Goal: Transaction & Acquisition: Book appointment/travel/reservation

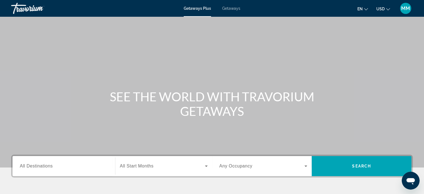
click at [231, 8] on span "Getaways" at bounding box center [231, 8] width 18 height 4
click at [66, 169] on div "Search widget" at bounding box center [64, 166] width 88 height 16
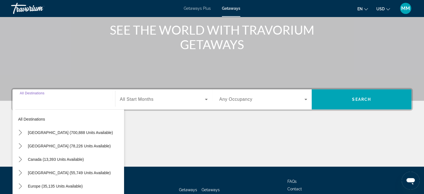
scroll to position [107, 0]
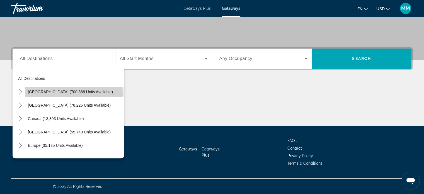
drag, startPoint x: 74, startPoint y: 93, endPoint x: 81, endPoint y: 90, distance: 8.2
click at [74, 93] on span "[GEOGRAPHIC_DATA] (700,888 units available)" at bounding box center [70, 92] width 85 height 4
type input "**********"
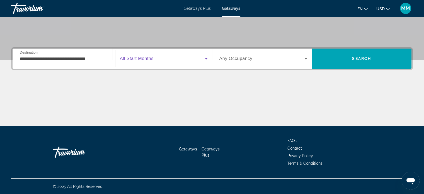
click at [172, 58] on span "Search widget" at bounding box center [162, 58] width 85 height 7
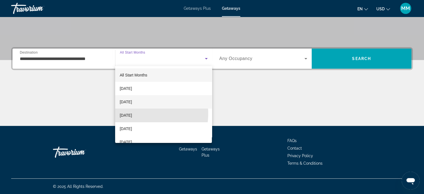
drag, startPoint x: 142, startPoint y: 114, endPoint x: 162, endPoint y: 100, distance: 24.1
click at [132, 113] on span "[DATE]" at bounding box center [126, 115] width 12 height 7
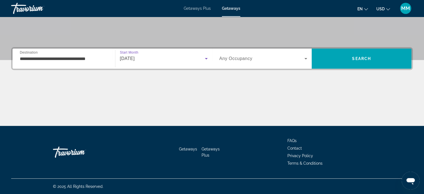
click at [268, 53] on div "Search widget" at bounding box center [264, 59] width 88 height 16
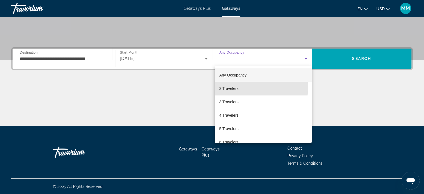
drag, startPoint x: 240, startPoint y: 87, endPoint x: 260, endPoint y: 76, distance: 22.3
click at [241, 86] on mat-option "2 Travelers" at bounding box center [263, 88] width 97 height 13
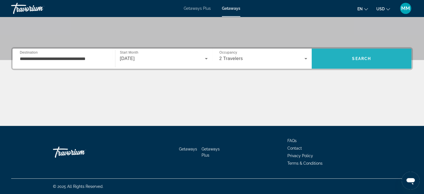
click at [341, 55] on span "Search" at bounding box center [362, 58] width 100 height 13
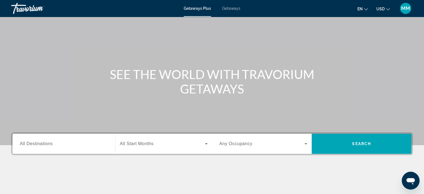
scroll to position [56, 0]
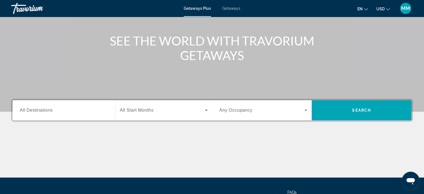
click at [238, 5] on div "Getaways Plus Getaways en English Español Français Italiano Português русский U…" at bounding box center [212, 8] width 424 height 15
click at [236, 8] on span "Getaways" at bounding box center [231, 8] width 18 height 4
click at [66, 112] on input "Destination All Destinations" at bounding box center [64, 110] width 88 height 7
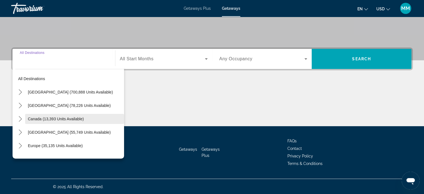
scroll to position [107, 0]
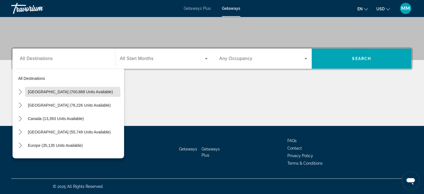
drag, startPoint x: 66, startPoint y: 94, endPoint x: 73, endPoint y: 91, distance: 7.6
click at [66, 94] on span "Select destination: United States (700,888 units available)" at bounding box center [74, 91] width 99 height 13
type input "**********"
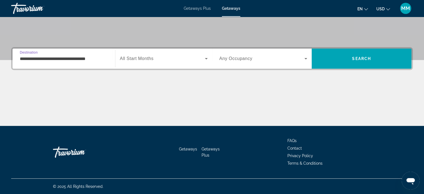
click at [179, 61] on span "Search widget" at bounding box center [162, 58] width 85 height 7
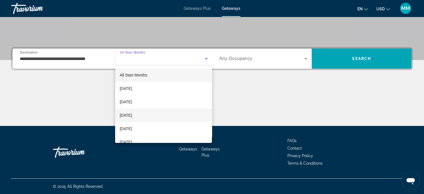
click at [132, 117] on span "[DATE]" at bounding box center [126, 115] width 12 height 7
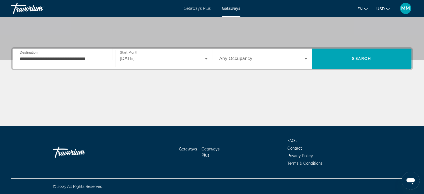
click at [238, 56] on span "Any Occupancy" at bounding box center [236, 58] width 33 height 5
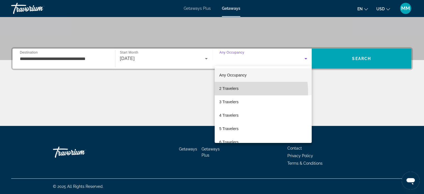
drag, startPoint x: 219, startPoint y: 92, endPoint x: 264, endPoint y: 81, distance: 46.5
click at [220, 92] on mat-option "2 Travelers" at bounding box center [263, 88] width 97 height 13
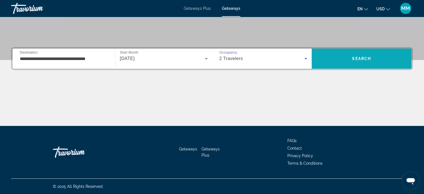
click at [374, 56] on span "Search" at bounding box center [362, 58] width 100 height 13
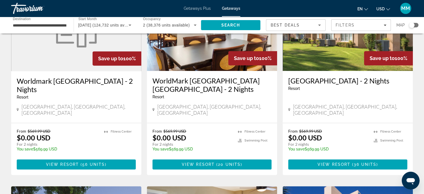
scroll to position [279, 0]
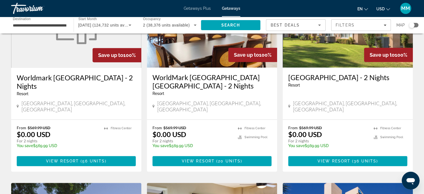
click at [414, 25] on div "Search widget" at bounding box center [413, 25] width 9 height 4
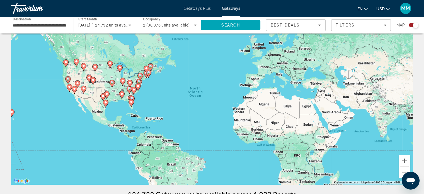
scroll to position [56, 0]
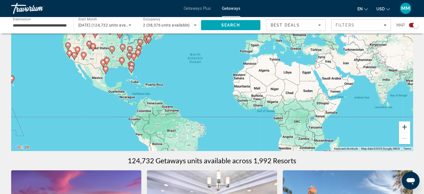
click at [406, 125] on button "Zoom in" at bounding box center [404, 126] width 11 height 11
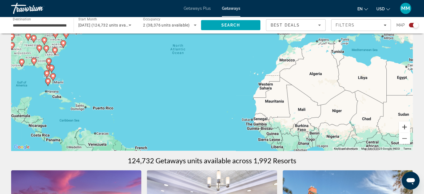
click at [406, 125] on button "Zoom in" at bounding box center [404, 126] width 11 height 11
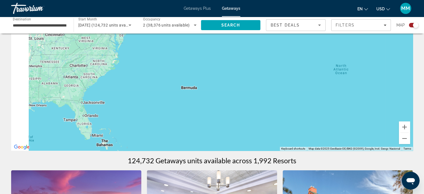
drag, startPoint x: 186, startPoint y: 109, endPoint x: 405, endPoint y: 160, distance: 224.5
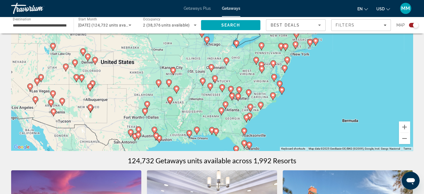
drag, startPoint x: 211, startPoint y: 94, endPoint x: 310, endPoint y: 113, distance: 100.6
click at [304, 114] on div "To activate drag with keyboard, press Alt + Enter. Once in keyboard drag state,…" at bounding box center [212, 66] width 402 height 167
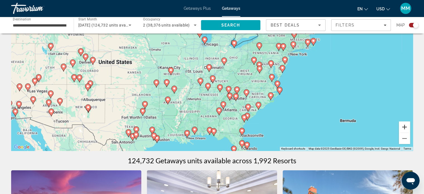
drag, startPoint x: 404, startPoint y: 125, endPoint x: 366, endPoint y: 115, distance: 39.4
click at [404, 125] on button "Zoom in" at bounding box center [404, 126] width 11 height 11
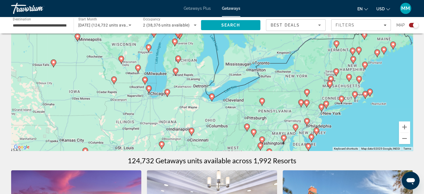
drag, startPoint x: 348, startPoint y: 102, endPoint x: 305, endPoint y: 173, distance: 83.1
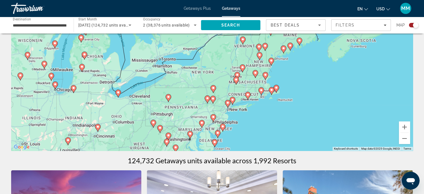
drag, startPoint x: 366, startPoint y: 110, endPoint x: 269, endPoint y: 109, distance: 96.8
click at [269, 109] on div "To activate drag with keyboard, press Alt + Enter. Once in keyboard drag state,…" at bounding box center [212, 66] width 402 height 167
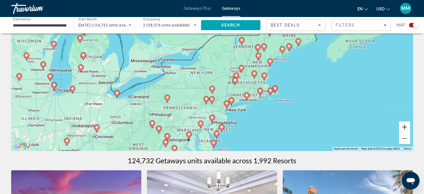
click at [407, 129] on button "Zoom in" at bounding box center [404, 126] width 11 height 11
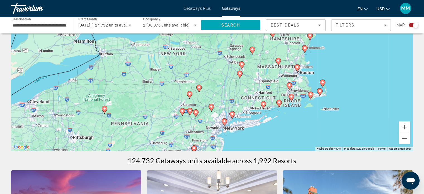
drag, startPoint x: 363, startPoint y: 126, endPoint x: 344, endPoint y: 100, distance: 31.8
click at [344, 100] on div "To activate drag with keyboard, press Alt + Enter. Once in keyboard drag state,…" at bounding box center [212, 66] width 402 height 167
click at [408, 126] on button "Zoom in" at bounding box center [404, 126] width 11 height 11
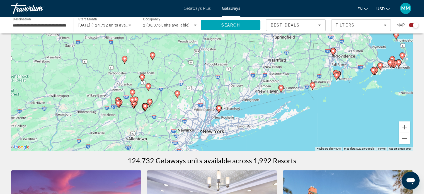
drag, startPoint x: 321, startPoint y: 120, endPoint x: 288, endPoint y: 64, distance: 64.7
click at [288, 64] on div "To activate drag with keyboard, press Alt + Enter. Once in keyboard drag state,…" at bounding box center [212, 66] width 402 height 167
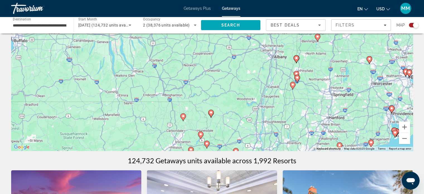
drag, startPoint x: 309, startPoint y: 98, endPoint x: 359, endPoint y: 142, distance: 66.2
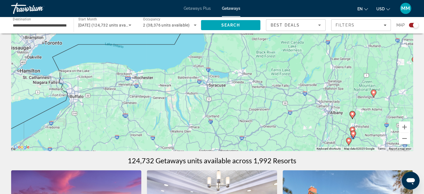
drag, startPoint x: 222, startPoint y: 74, endPoint x: 280, endPoint y: 137, distance: 85.3
click at [280, 137] on div "To activate drag with keyboard, press Alt + Enter. Once in keyboard drag state,…" at bounding box center [212, 66] width 402 height 167
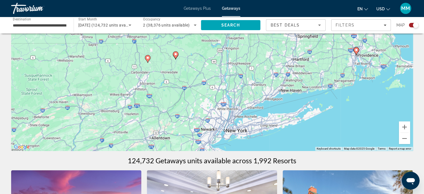
drag, startPoint x: 282, startPoint y: 126, endPoint x: 191, endPoint y: 13, distance: 146.0
click at [191, 13] on div "**********" at bounding box center [212, 41] width 424 height 194
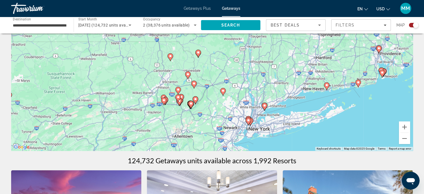
drag, startPoint x: 322, startPoint y: 122, endPoint x: 345, endPoint y: 121, distance: 23.2
click at [345, 121] on div "To activate drag with keyboard, press Alt + Enter. Once in keyboard drag state,…" at bounding box center [212, 66] width 402 height 167
click at [250, 122] on icon "Main content" at bounding box center [248, 121] width 5 height 7
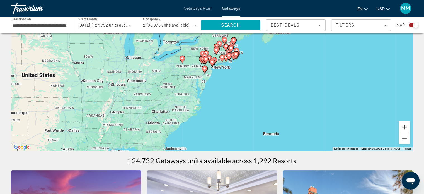
click at [406, 127] on button "Zoom in" at bounding box center [404, 126] width 11 height 11
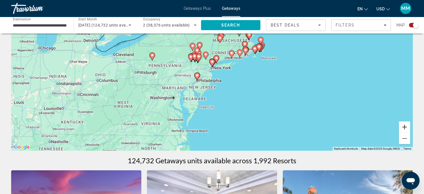
click at [405, 126] on button "Zoom in" at bounding box center [404, 126] width 11 height 11
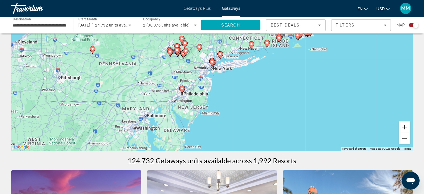
click at [403, 125] on button "Zoom in" at bounding box center [404, 126] width 11 height 11
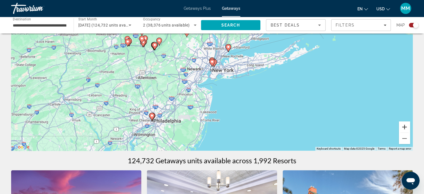
click at [403, 125] on button "Zoom in" at bounding box center [404, 126] width 11 height 11
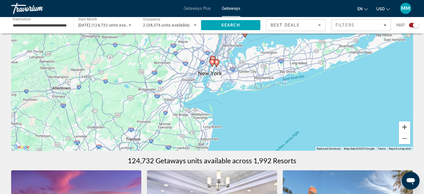
click at [403, 125] on button "Zoom in" at bounding box center [404, 126] width 11 height 11
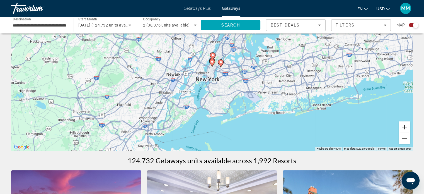
click at [403, 125] on button "Zoom in" at bounding box center [404, 126] width 11 height 11
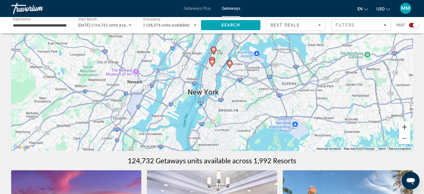
click at [403, 125] on button "Zoom in" at bounding box center [404, 126] width 11 height 11
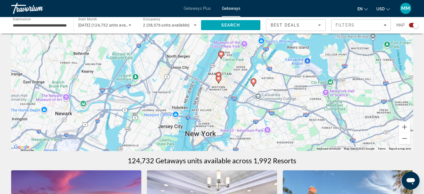
drag, startPoint x: 335, startPoint y: 98, endPoint x: 340, endPoint y: 115, distance: 17.7
click at [341, 115] on div "To activate drag with keyboard, press Alt + Enter. Once in keyboard drag state,…" at bounding box center [212, 66] width 402 height 167
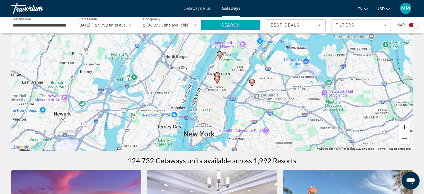
click at [404, 127] on button "Zoom in" at bounding box center [404, 126] width 11 height 11
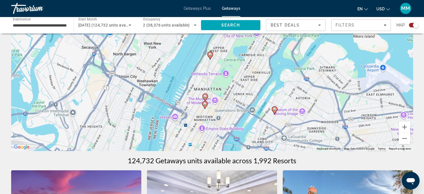
drag, startPoint x: 291, startPoint y: 83, endPoint x: 273, endPoint y: 91, distance: 19.6
click at [273, 91] on div "To activate drag with keyboard, press Alt + Enter. Once in keyboard drag state,…" at bounding box center [212, 66] width 402 height 167
click at [274, 109] on image "Main content" at bounding box center [274, 108] width 3 height 3
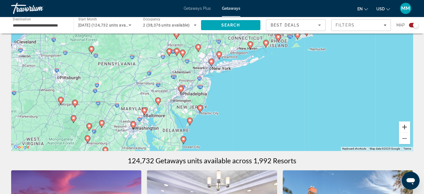
click at [404, 126] on button "Zoom in" at bounding box center [404, 126] width 11 height 11
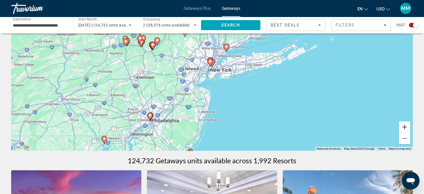
click at [404, 126] on button "Zoom in" at bounding box center [404, 126] width 11 height 11
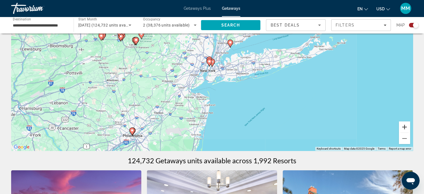
click at [404, 126] on button "Zoom in" at bounding box center [404, 126] width 11 height 11
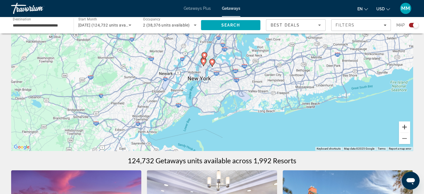
click at [404, 126] on button "Zoom in" at bounding box center [404, 126] width 11 height 11
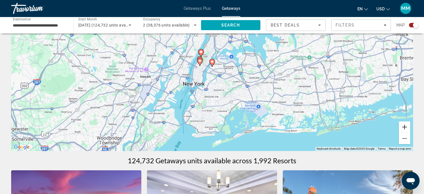
click at [404, 126] on button "Zoom in" at bounding box center [404, 126] width 11 height 11
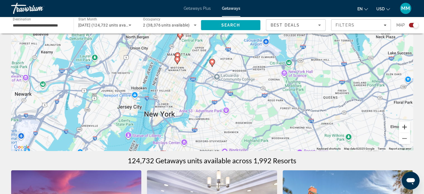
click at [404, 126] on button "Zoom in" at bounding box center [404, 126] width 11 height 11
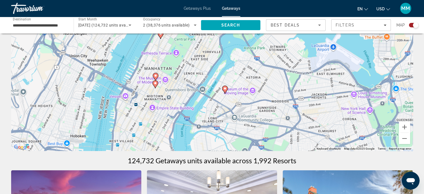
drag, startPoint x: 265, startPoint y: 119, endPoint x: 319, endPoint y: 148, distance: 61.7
click at [281, 147] on div "To navigate, press the arrow keys. To activate drag with keyboard, press Alt + …" at bounding box center [212, 66] width 402 height 167
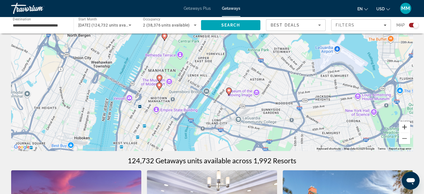
drag, startPoint x: 402, startPoint y: 125, endPoint x: 402, endPoint y: 122, distance: 3.1
click at [402, 122] on button "Zoom in" at bounding box center [404, 126] width 11 height 11
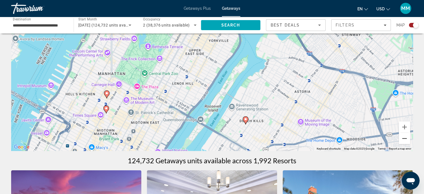
click at [407, 140] on button "Zoom out" at bounding box center [404, 138] width 11 height 11
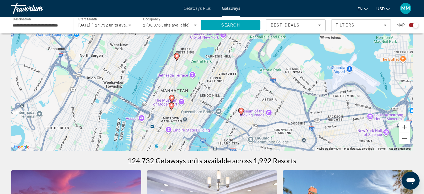
drag, startPoint x: 311, startPoint y: 125, endPoint x: 323, endPoint y: 145, distance: 23.5
click at [323, 145] on div "To navigate, press the arrow keys. To activate drag with keyboard, press Alt + …" at bounding box center [212, 66] width 402 height 167
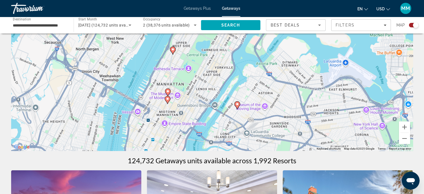
drag, startPoint x: 321, startPoint y: 138, endPoint x: 318, endPoint y: 132, distance: 7.2
click at [318, 132] on div "To navigate, press the arrow keys. To activate drag with keyboard, press Alt + …" at bounding box center [212, 66] width 402 height 167
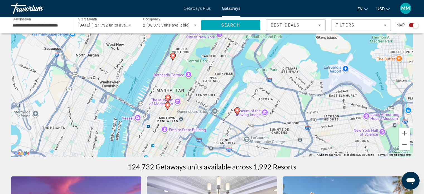
scroll to position [48, 0]
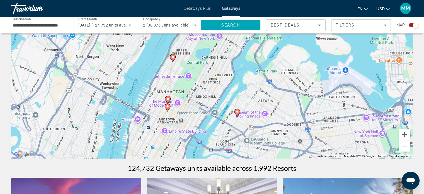
click at [168, 105] on image "Main content" at bounding box center [167, 106] width 3 height 3
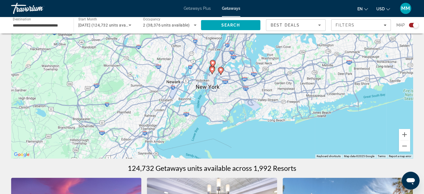
click at [212, 71] on icon "Main content" at bounding box center [212, 70] width 5 height 7
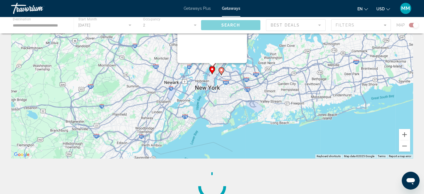
scroll to position [8, 0]
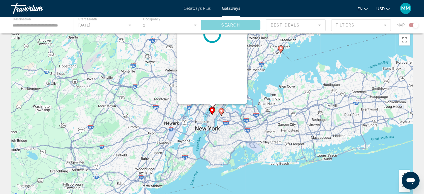
click at [212, 71] on div "Main content" at bounding box center [212, 33] width 70 height 139
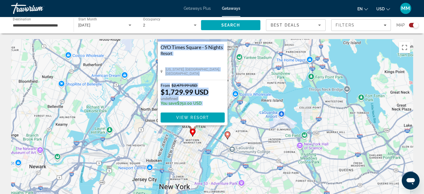
drag, startPoint x: 270, startPoint y: 143, endPoint x: 254, endPoint y: 105, distance: 40.5
click at [251, 82] on div "To activate drag with keyboard, press Alt + Enter. Once in keyboard drag state,…" at bounding box center [212, 122] width 402 height 167
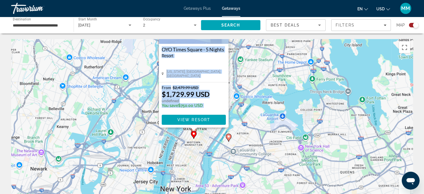
click at [228, 137] on image "Main content" at bounding box center [228, 136] width 3 height 3
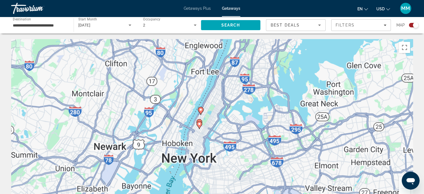
click at [228, 137] on div "To activate drag with keyboard, press Alt + Enter. Once in keyboard drag state,…" at bounding box center [212, 122] width 402 height 167
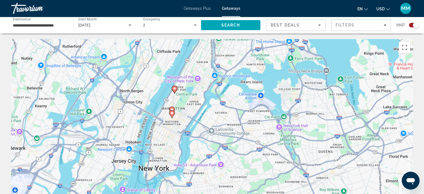
click at [175, 89] on image "Main content" at bounding box center [174, 88] width 3 height 3
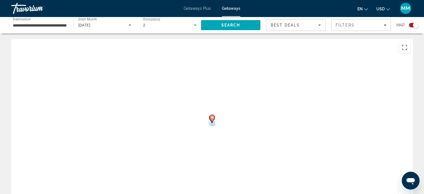
click at [175, 89] on div "To activate drag with keyboard, press Alt + Enter. Once in keyboard drag state,…" at bounding box center [212, 122] width 402 height 167
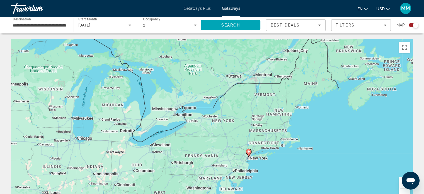
click at [249, 153] on g "Main content" at bounding box center [249, 153] width 6 height 8
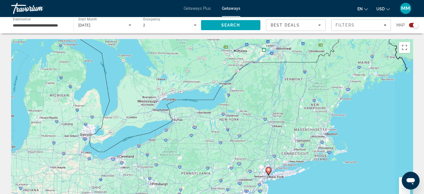
click at [249, 153] on div "To navigate, press the arrow keys. To activate drag with keyboard, press Alt + …" at bounding box center [212, 122] width 402 height 167
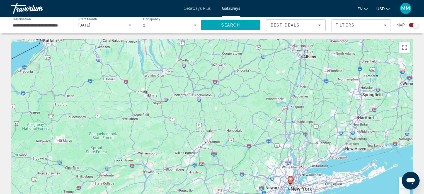
drag, startPoint x: 249, startPoint y: 157, endPoint x: 199, endPoint y: 77, distance: 93.7
click at [199, 76] on div "To activate drag with keyboard, press Alt + Enter. Once in keyboard drag state,…" at bounding box center [212, 122] width 402 height 167
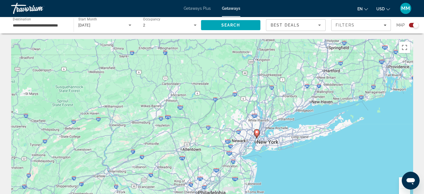
click at [256, 134] on icon "Main content" at bounding box center [256, 132] width 5 height 7
type input "**********"
click at [256, 134] on div "To activate drag with keyboard, press Alt + Enter. Once in keyboard drag state,…" at bounding box center [212, 122] width 402 height 167
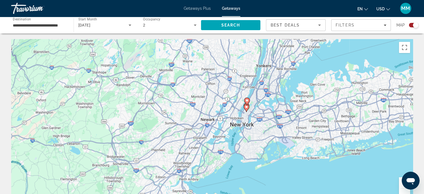
drag, startPoint x: 256, startPoint y: 134, endPoint x: 191, endPoint y: 102, distance: 71.7
click at [166, 73] on div "To activate drag with keyboard, press Alt + Enter. Once in keyboard drag state,…" at bounding box center [212, 122] width 402 height 167
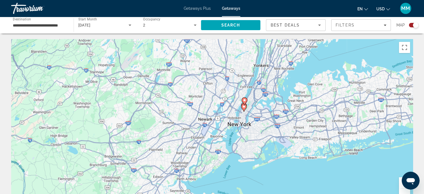
click at [243, 114] on div "To activate drag with keyboard, press Alt + Enter. Once in keyboard drag state,…" at bounding box center [212, 122] width 402 height 167
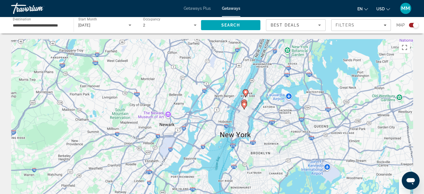
click at [243, 114] on div "To activate drag with keyboard, press Alt + Enter. Once in keyboard drag state,…" at bounding box center [212, 122] width 402 height 167
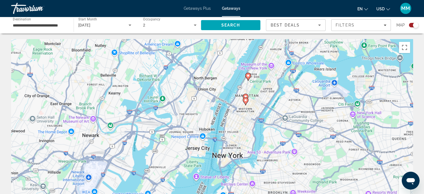
click at [243, 114] on div "To activate drag with keyboard, press Alt + Enter. Once in keyboard drag state,…" at bounding box center [212, 122] width 402 height 167
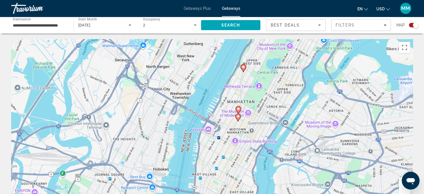
drag, startPoint x: 243, startPoint y: 114, endPoint x: 232, endPoint y: 141, distance: 29.3
click at [232, 141] on div "To activate drag with keyboard, press Alt + Enter. Once in keyboard drag state,…" at bounding box center [212, 122] width 402 height 167
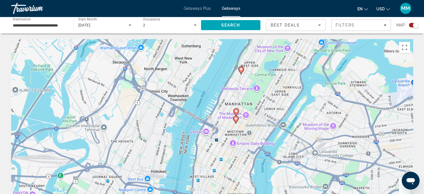
click at [234, 119] on icon "Main content" at bounding box center [235, 119] width 5 height 7
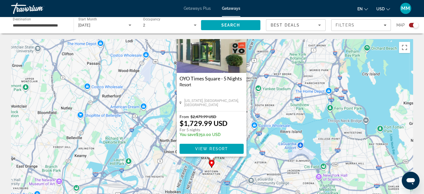
drag, startPoint x: 258, startPoint y: 162, endPoint x: 255, endPoint y: 130, distance: 31.4
click at [257, 126] on div "To activate drag with keyboard, press Alt + Enter. Once in keyboard drag state,…" at bounding box center [212, 122] width 402 height 167
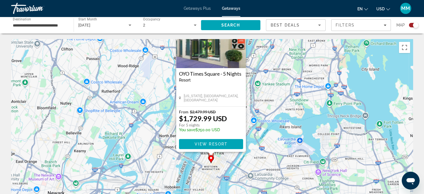
click at [232, 162] on div "To activate drag with keyboard, press Alt + Enter. Once in keyboard drag state,…" at bounding box center [212, 122] width 402 height 167
click at [233, 161] on div "To activate drag with keyboard, press Alt + Enter. Once in keyboard drag state,…" at bounding box center [212, 122] width 402 height 167
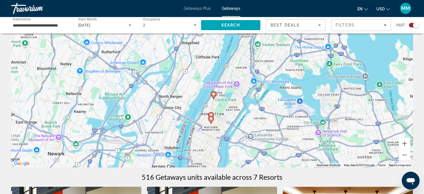
scroll to position [40, 0]
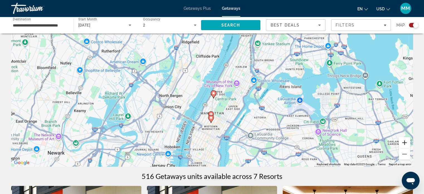
click at [405, 143] on button "Zoom in" at bounding box center [404, 142] width 11 height 11
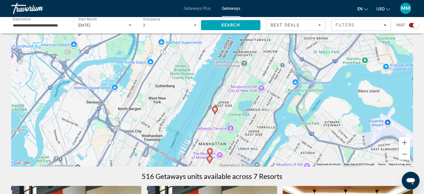
click at [216, 111] on icon "Main content" at bounding box center [214, 110] width 5 height 7
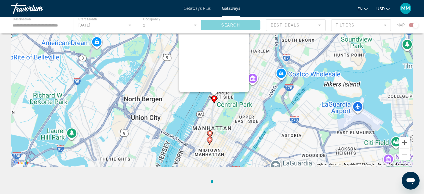
scroll to position [0, 0]
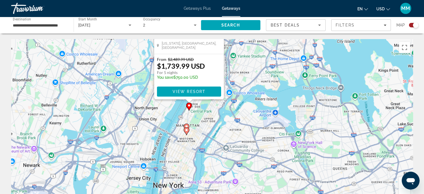
drag, startPoint x: 261, startPoint y: 156, endPoint x: 235, endPoint y: 83, distance: 77.0
click at [238, 70] on div "To activate drag with keyboard, press Alt + Enter. Once in keyboard drag state,…" at bounding box center [212, 122] width 402 height 167
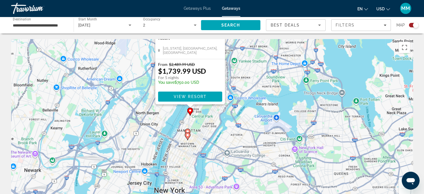
click at [189, 138] on g "Main content" at bounding box center [188, 136] width 6 height 8
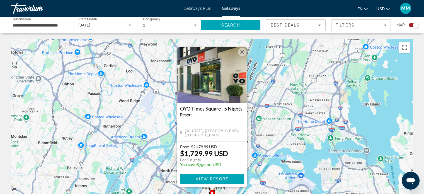
click at [189, 138] on div "OYO Times Square - 5 Nights Resort - This is an adults only resort New York, NY…" at bounding box center [212, 122] width 70 height 38
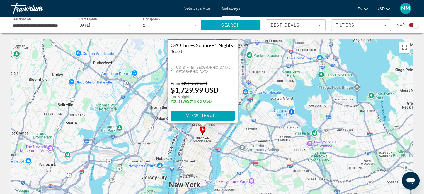
drag, startPoint x: 261, startPoint y: 146, endPoint x: 245, endPoint y: 75, distance: 72.5
click at [245, 75] on div "To activate drag with keyboard, press Alt + Enter. Once in keyboard drag state,…" at bounding box center [212, 122] width 402 height 167
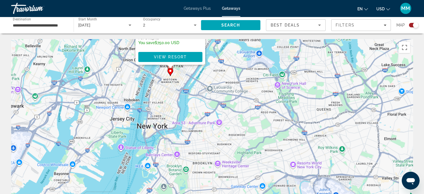
drag, startPoint x: 195, startPoint y: 125, endPoint x: 216, endPoint y: 115, distance: 23.3
click at [171, 94] on div "To activate drag with keyboard, press Alt + Enter. Once in keyboard drag state,…" at bounding box center [212, 122] width 402 height 167
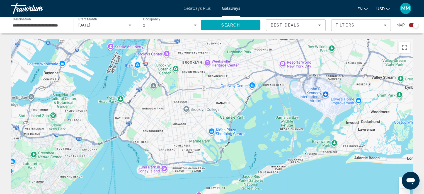
drag, startPoint x: 293, startPoint y: 134, endPoint x: 284, endPoint y: 35, distance: 99.7
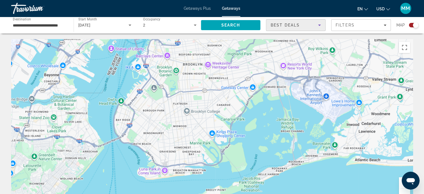
click at [310, 27] on div "Best Deals" at bounding box center [294, 25] width 47 height 7
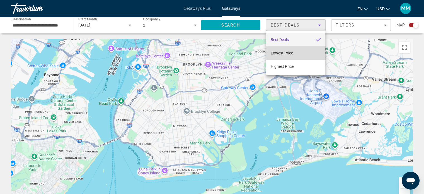
click at [305, 56] on mat-option "Lowest Price" at bounding box center [295, 52] width 59 height 13
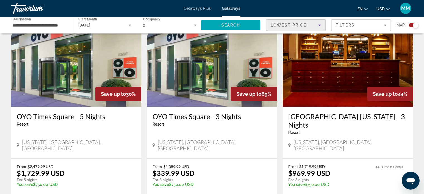
scroll to position [208, 0]
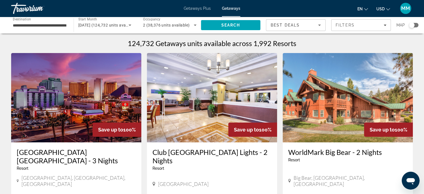
click at [416, 25] on div "Search widget" at bounding box center [413, 25] width 9 height 4
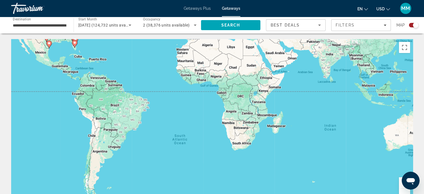
drag, startPoint x: 358, startPoint y: 192, endPoint x: 326, endPoint y: 130, distance: 69.4
click at [321, 127] on div "To activate drag with keyboard, press Alt + Enter. Once in keyboard drag state,…" at bounding box center [212, 122] width 402 height 167
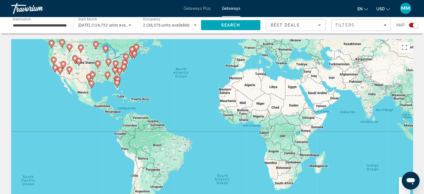
click at [400, 184] on button "Zoom in" at bounding box center [404, 182] width 11 height 11
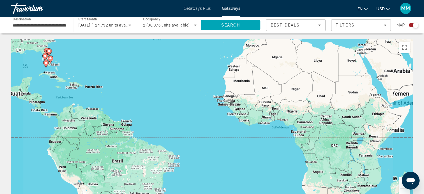
click at [400, 184] on button "Zoom in" at bounding box center [404, 182] width 11 height 11
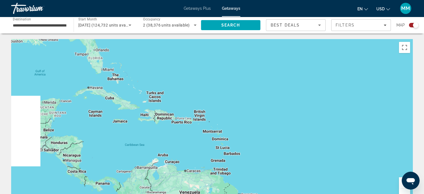
drag, startPoint x: 167, startPoint y: 127, endPoint x: 427, endPoint y: 206, distance: 271.0
click at [424, 194] on html "**********" at bounding box center [212, 97] width 424 height 194
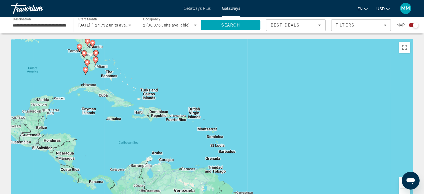
click at [401, 187] on button "Zoom in" at bounding box center [404, 182] width 11 height 11
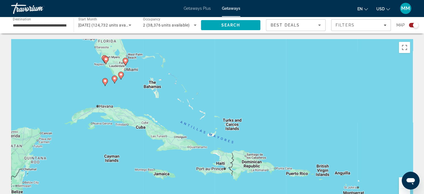
drag, startPoint x: 247, startPoint y: 131, endPoint x: 334, endPoint y: 168, distance: 94.7
click at [394, 191] on div "To activate drag with keyboard, press Alt + Enter. Once in keyboard drag state,…" at bounding box center [212, 122] width 402 height 167
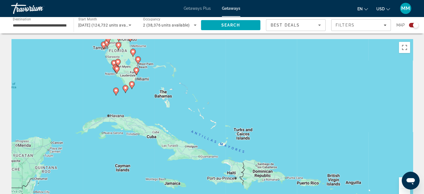
drag, startPoint x: 213, startPoint y: 116, endPoint x: 312, endPoint y: 207, distance: 134.3
click at [312, 194] on html "**********" at bounding box center [212, 97] width 424 height 194
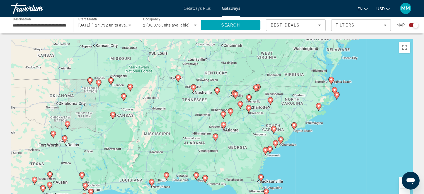
drag, startPoint x: 296, startPoint y: 201, endPoint x: 299, endPoint y: 186, distance: 14.9
click at [297, 194] on html "**********" at bounding box center [212, 97] width 424 height 194
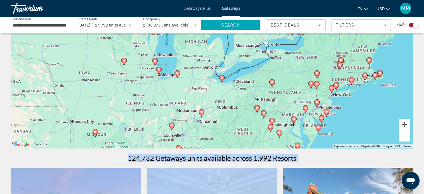
scroll to position [167, 0]
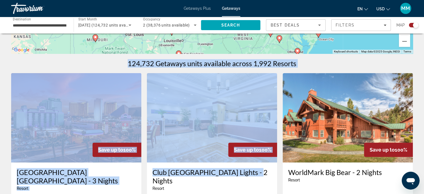
drag, startPoint x: 281, startPoint y: 176, endPoint x: 254, endPoint y: 203, distance: 38.3
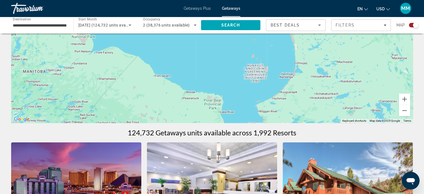
scroll to position [74, 0]
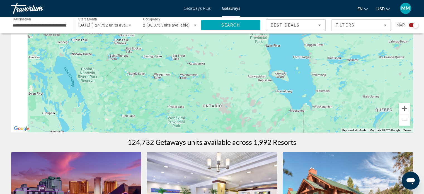
drag, startPoint x: 294, startPoint y: 59, endPoint x: 335, endPoint y: 10, distance: 64.4
click at [335, 10] on div "**********" at bounding box center [212, 23] width 424 height 194
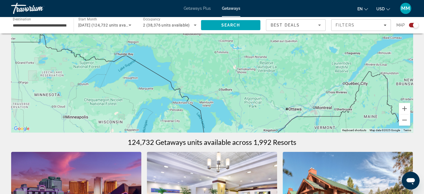
drag, startPoint x: 260, startPoint y: 40, endPoint x: 218, endPoint y: 1, distance: 57.0
click at [218, 1] on div "**********" at bounding box center [212, 23] width 424 height 194
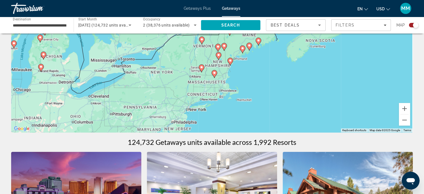
drag, startPoint x: 249, startPoint y: 44, endPoint x: 192, endPoint y: 9, distance: 66.8
click at [165, 0] on html "**********" at bounding box center [212, 23] width 424 height 194
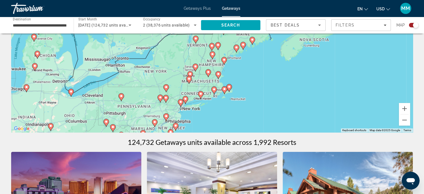
drag, startPoint x: 248, startPoint y: 71, endPoint x: 238, endPoint y: 91, distance: 22.6
click at [236, 91] on div "To activate drag with keyboard, press Alt + Enter. Once in keyboard drag state,…" at bounding box center [212, 48] width 402 height 167
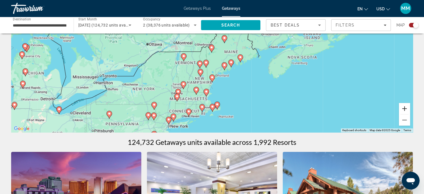
click at [405, 106] on button "Zoom in" at bounding box center [404, 108] width 11 height 11
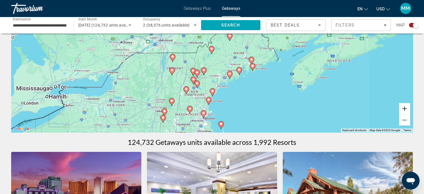
click at [405, 106] on button "Zoom in" at bounding box center [404, 108] width 11 height 11
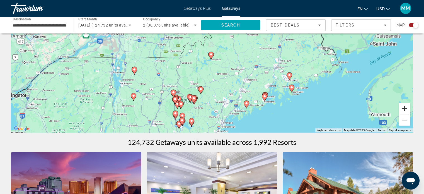
click at [405, 106] on button "Zoom in" at bounding box center [404, 108] width 11 height 11
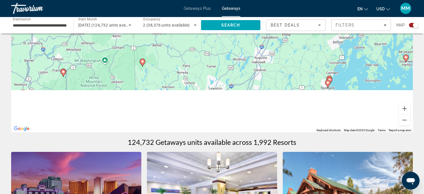
drag, startPoint x: 331, startPoint y: 106, endPoint x: 292, endPoint y: -15, distance: 127.2
click at [292, 0] on html "**********" at bounding box center [212, 23] width 424 height 194
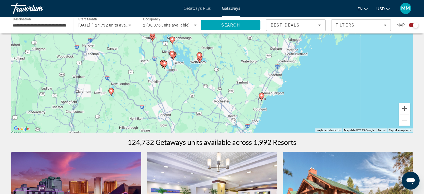
drag, startPoint x: 252, startPoint y: 84, endPoint x: 349, endPoint y: 18, distance: 118.1
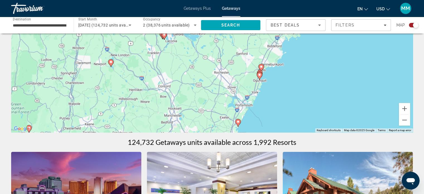
drag, startPoint x: 325, startPoint y: 77, endPoint x: 317, endPoint y: 12, distance: 65.2
click at [317, 11] on div "**********" at bounding box center [212, 23] width 424 height 194
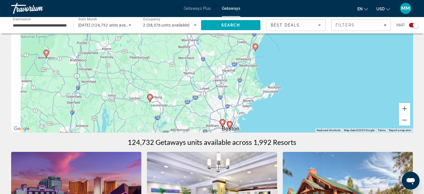
drag, startPoint x: 309, startPoint y: 88, endPoint x: 338, endPoint y: 51, distance: 46.9
click at [338, 51] on div "To activate drag with keyboard, press Alt + Enter. Once in keyboard drag state,…" at bounding box center [212, 48] width 402 height 167
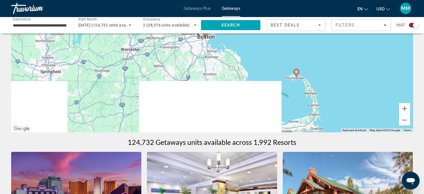
drag, startPoint x: 338, startPoint y: 98, endPoint x: 312, endPoint y: 30, distance: 73.5
click at [307, 16] on div "**********" at bounding box center [212, 23] width 424 height 194
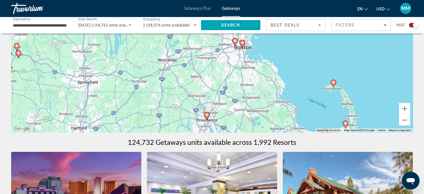
drag, startPoint x: 331, startPoint y: 50, endPoint x: 370, endPoint y: 94, distance: 58.3
click at [356, 83] on div "To activate drag with keyboard, press Alt + Enter. Once in keyboard drag state,…" at bounding box center [212, 48] width 402 height 167
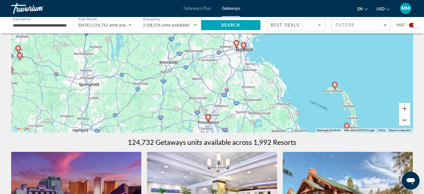
click at [407, 122] on button "Zoom out" at bounding box center [404, 119] width 11 height 11
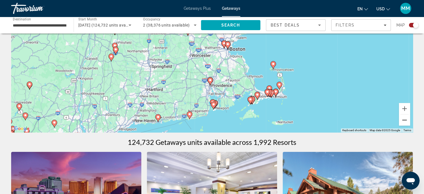
click at [407, 122] on button "Zoom out" at bounding box center [404, 119] width 11 height 11
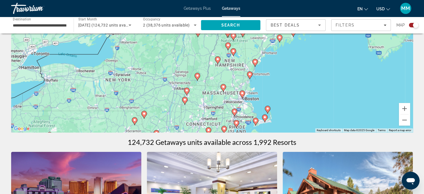
drag, startPoint x: 316, startPoint y: 80, endPoint x: 340, endPoint y: 129, distance: 55.0
click at [340, 130] on div "To activate drag with keyboard, press Alt + Enter. Once in keyboard drag state,…" at bounding box center [212, 48] width 402 height 167
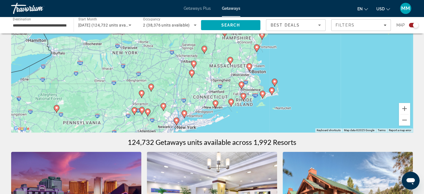
drag, startPoint x: 322, startPoint y: 88, endPoint x: 330, endPoint y: 62, distance: 26.5
click at [329, 62] on div "To activate drag with keyboard, press Alt + Enter. Once in keyboard drag state,…" at bounding box center [212, 48] width 402 height 167
click at [402, 107] on button "Zoom in" at bounding box center [404, 108] width 11 height 11
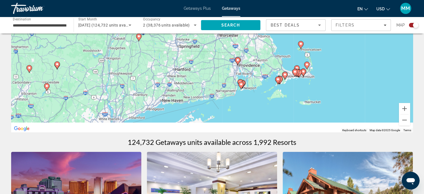
drag, startPoint x: 351, startPoint y: 86, endPoint x: 323, endPoint y: 29, distance: 64.0
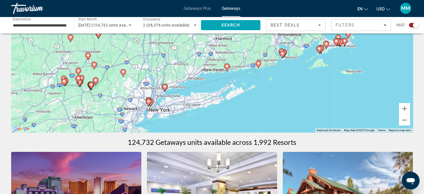
drag, startPoint x: 335, startPoint y: 88, endPoint x: 391, endPoint y: 49, distance: 68.5
click at [391, 49] on div "To activate drag with keyboard, press Alt + Enter. Once in keyboard drag state,…" at bounding box center [212, 48] width 402 height 167
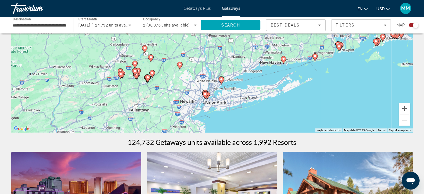
drag, startPoint x: 348, startPoint y: 108, endPoint x: 384, endPoint y: 116, distance: 36.6
click at [384, 116] on div "To activate drag with keyboard, press Alt + Enter. Once in keyboard drag state,…" at bounding box center [212, 48] width 402 height 167
click at [408, 111] on button "Zoom in" at bounding box center [404, 108] width 11 height 11
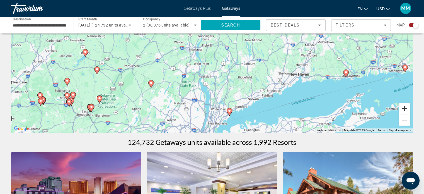
click at [408, 111] on button "Zoom in" at bounding box center [404, 108] width 11 height 11
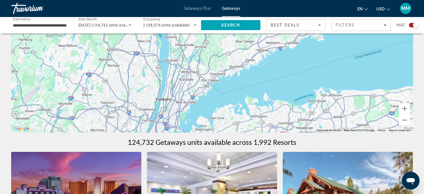
drag, startPoint x: 319, startPoint y: 114, endPoint x: 282, endPoint y: 10, distance: 109.7
click at [282, 10] on div "**********" at bounding box center [212, 23] width 424 height 194
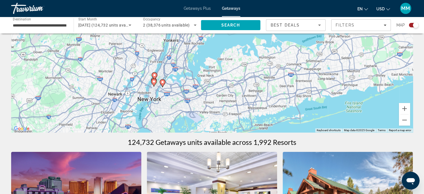
drag, startPoint x: 275, startPoint y: 94, endPoint x: 292, endPoint y: 51, distance: 46.8
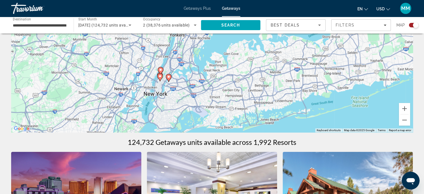
drag, startPoint x: 267, startPoint y: 94, endPoint x: 306, endPoint y: 79, distance: 42.1
click at [306, 79] on div "To activate drag with keyboard, press Alt + Enter. Once in keyboard drag state,…" at bounding box center [212, 48] width 402 height 167
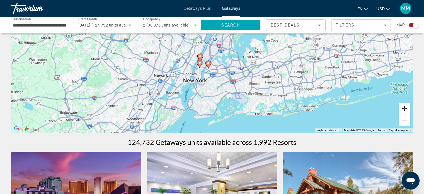
click at [408, 108] on button "Zoom in" at bounding box center [404, 108] width 11 height 11
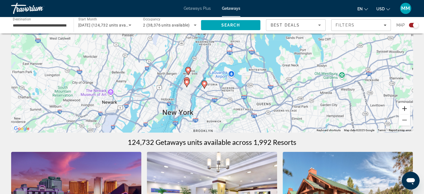
click at [408, 108] on button "Zoom in" at bounding box center [404, 108] width 11 height 11
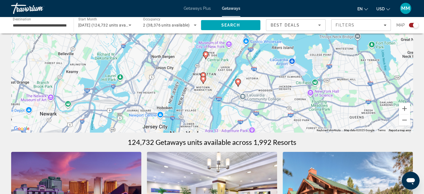
drag, startPoint x: 273, startPoint y: 98, endPoint x: 303, endPoint y: 64, distance: 45.7
click at [305, 61] on div "To activate drag with keyboard, press Alt + Enter. Once in keyboard drag state,…" at bounding box center [212, 48] width 402 height 167
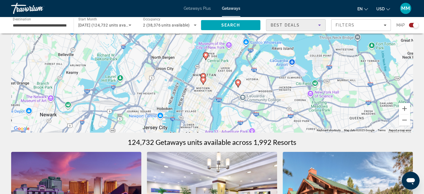
click at [312, 27] on div "Best Deals" at bounding box center [294, 25] width 47 height 7
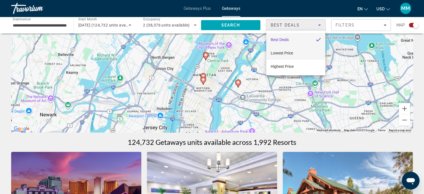
click at [303, 54] on mat-option "Lowest Price" at bounding box center [295, 52] width 59 height 13
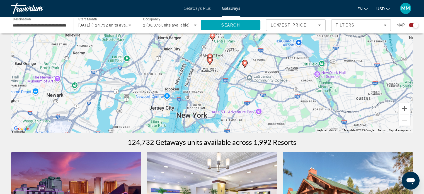
drag, startPoint x: 253, startPoint y: 111, endPoint x: 261, endPoint y: 89, distance: 23.8
click at [261, 89] on div "To activate drag with keyboard, press Alt + Enter. Once in keyboard drag state,…" at bounding box center [212, 48] width 402 height 167
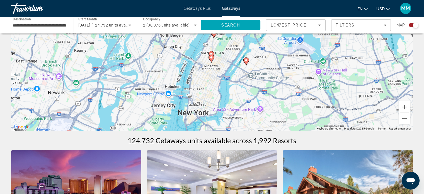
scroll to position [62, 0]
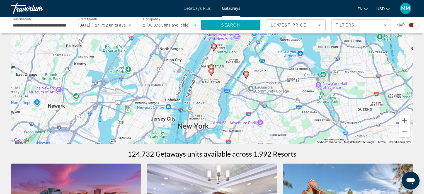
click at [210, 73] on icon "Main content" at bounding box center [211, 71] width 5 height 7
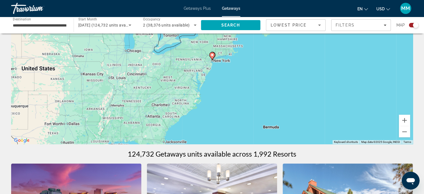
click at [213, 57] on icon "Main content" at bounding box center [212, 55] width 5 height 7
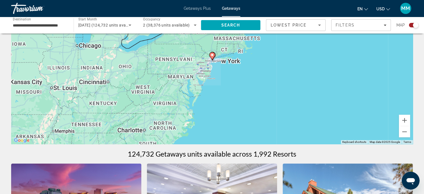
click at [213, 57] on icon "Main content" at bounding box center [212, 55] width 5 height 7
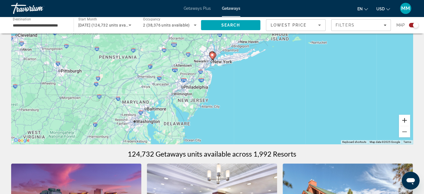
click at [401, 118] on button "Zoom in" at bounding box center [404, 120] width 11 height 11
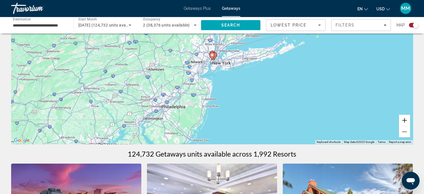
click at [401, 117] on button "Zoom in" at bounding box center [404, 120] width 11 height 11
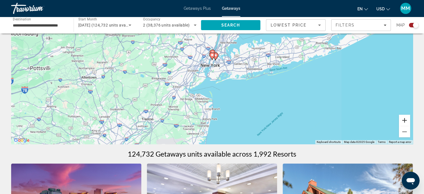
click at [401, 117] on button "Zoom in" at bounding box center [404, 120] width 11 height 11
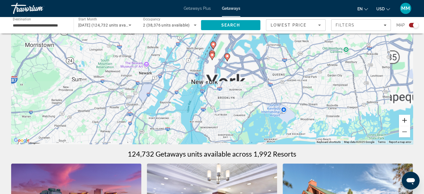
click at [401, 116] on button "Zoom in" at bounding box center [404, 120] width 11 height 11
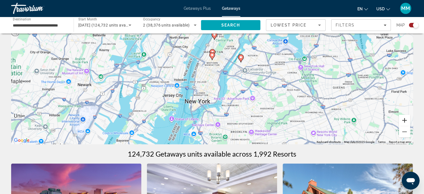
click at [401, 116] on button "Zoom in" at bounding box center [404, 120] width 11 height 11
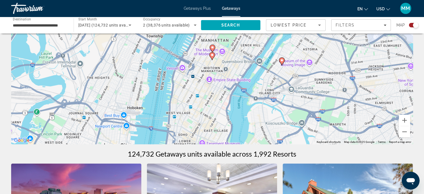
click at [212, 55] on image "Main content" at bounding box center [212, 54] width 3 height 3
type input "**********"
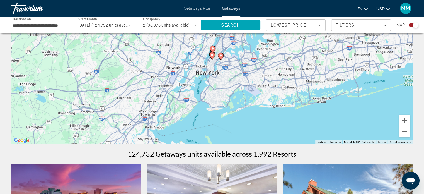
click at [212, 55] on image "Main content" at bounding box center [212, 54] width 3 height 3
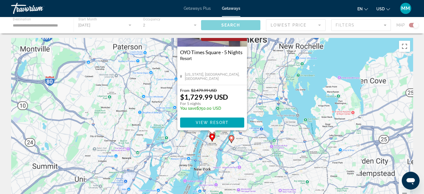
scroll to position [0, 0]
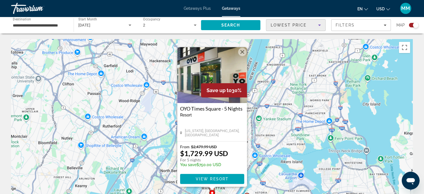
click at [312, 25] on div "Lowest Price" at bounding box center [294, 25] width 47 height 7
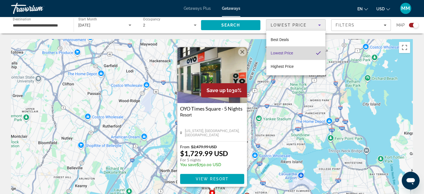
click at [281, 54] on span "Lowest Price" at bounding box center [282, 53] width 22 height 4
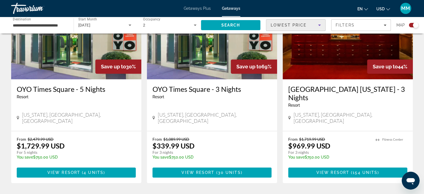
scroll to position [234, 0]
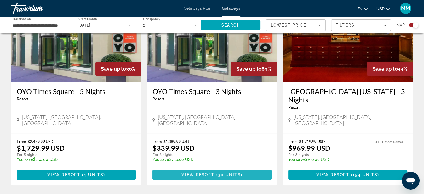
click at [201, 168] on span "Main content" at bounding box center [212, 174] width 119 height 13
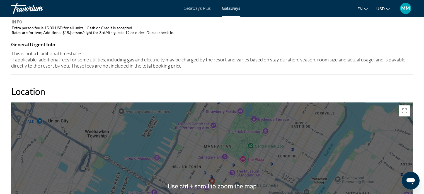
scroll to position [530, 0]
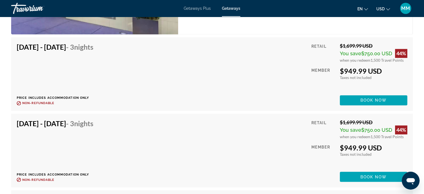
scroll to position [921, 0]
click at [200, 8] on span "Getaways Plus" at bounding box center [197, 8] width 27 height 4
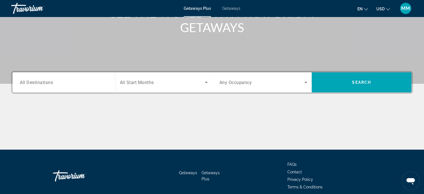
click at [44, 83] on span "All Destinations" at bounding box center [36, 82] width 33 height 5
click at [44, 83] on input "Destination All Destinations" at bounding box center [64, 82] width 88 height 7
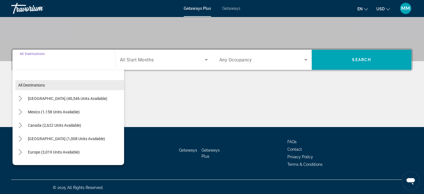
scroll to position [107, 0]
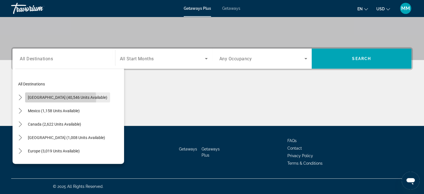
click at [54, 98] on span "[GEOGRAPHIC_DATA] (40,546 units available)" at bounding box center [68, 97] width 80 height 4
type input "**********"
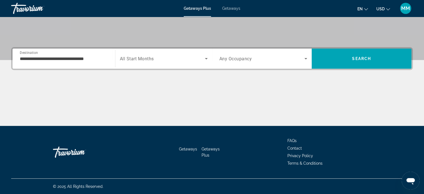
click at [155, 62] on div "Search widget" at bounding box center [164, 59] width 88 height 16
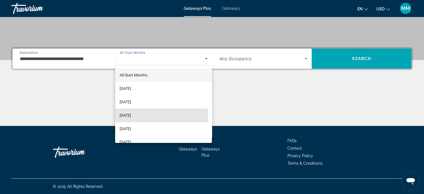
drag, startPoint x: 135, startPoint y: 114, endPoint x: 192, endPoint y: 74, distance: 69.5
click at [131, 114] on span "[DATE]" at bounding box center [125, 115] width 11 height 7
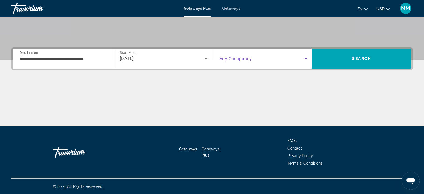
click at [245, 61] on span "Search widget" at bounding box center [262, 58] width 85 height 7
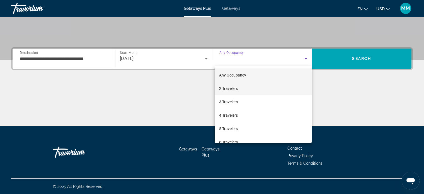
click at [233, 89] on span "2 Travelers" at bounding box center [228, 88] width 19 height 7
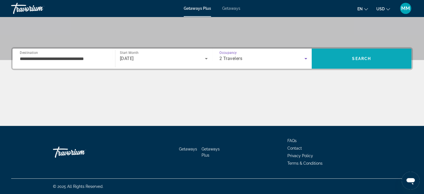
click at [343, 56] on span "Search" at bounding box center [362, 58] width 100 height 13
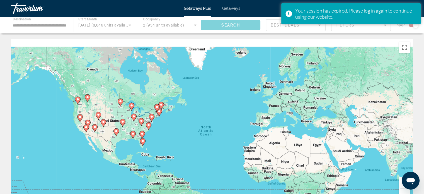
drag, startPoint x: 297, startPoint y: 57, endPoint x: 307, endPoint y: 74, distance: 20.4
click at [307, 74] on div "To activate drag with keyboard, press Alt + Enter. Once in keyboard drag state,…" at bounding box center [212, 122] width 402 height 167
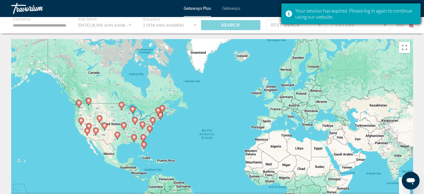
click at [384, 13] on div "Your session has expired. Please log in again to continue using our website." at bounding box center [355, 14] width 121 height 12
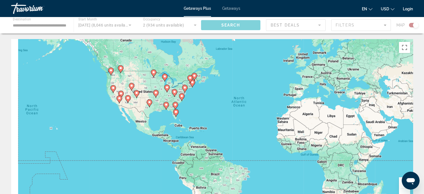
drag, startPoint x: 300, startPoint y: 99, endPoint x: 330, endPoint y: 77, distance: 37.6
click at [333, 69] on div "To activate drag with keyboard, press Alt + Enter. Once in keyboard drag state,…" at bounding box center [212, 122] width 402 height 167
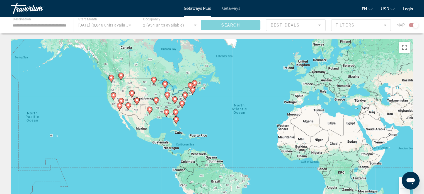
click at [403, 185] on button "Zoom in" at bounding box center [404, 182] width 11 height 11
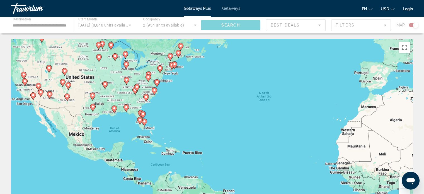
click at [403, 185] on button "Zoom in" at bounding box center [404, 182] width 11 height 11
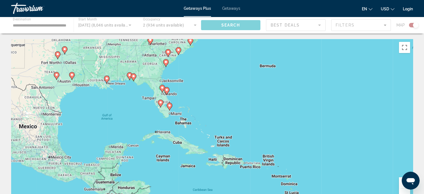
drag, startPoint x: 328, startPoint y: 141, endPoint x: 428, endPoint y: 123, distance: 101.9
click at [424, 123] on html "**********" at bounding box center [212, 97] width 424 height 194
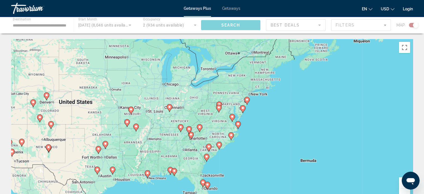
drag, startPoint x: 323, startPoint y: 98, endPoint x: 364, endPoint y: 198, distance: 107.6
click at [364, 194] on html "**********" at bounding box center [212, 97] width 424 height 194
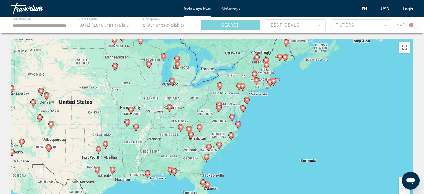
click at [399, 182] on button "Zoom in" at bounding box center [404, 182] width 11 height 11
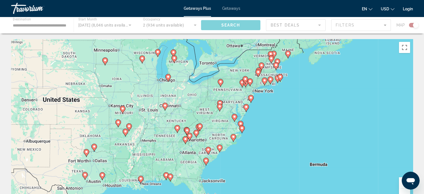
click at [399, 182] on button "Zoom in" at bounding box center [404, 182] width 11 height 11
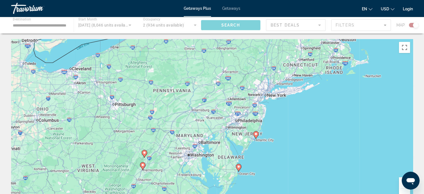
drag, startPoint x: 383, startPoint y: 117, endPoint x: 283, endPoint y: 207, distance: 134.3
click at [283, 194] on html "**********" at bounding box center [212, 97] width 424 height 194
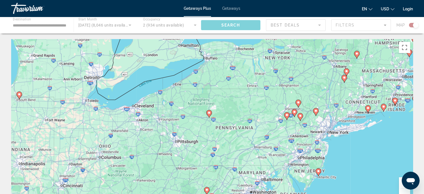
drag, startPoint x: 357, startPoint y: 172, endPoint x: 423, endPoint y: 207, distance: 74.5
click at [423, 194] on html "**********" at bounding box center [212, 97] width 424 height 194
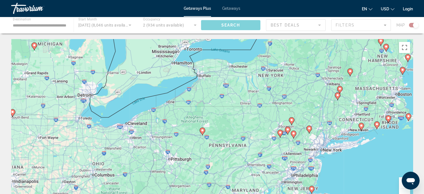
drag, startPoint x: 376, startPoint y: 134, endPoint x: 367, endPoint y: 148, distance: 16.7
click at [367, 148] on div "To activate drag with keyboard, press Alt + Enter. Once in keyboard drag state,…" at bounding box center [212, 122] width 402 height 167
click at [401, 182] on button "Zoom in" at bounding box center [404, 182] width 11 height 11
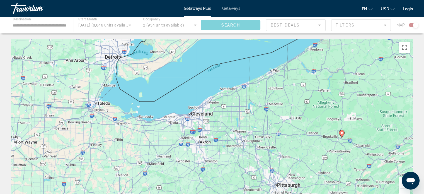
drag, startPoint x: 276, startPoint y: 119, endPoint x: 422, endPoint y: 109, distance: 146.2
click at [424, 109] on html "**********" at bounding box center [212, 97] width 424 height 194
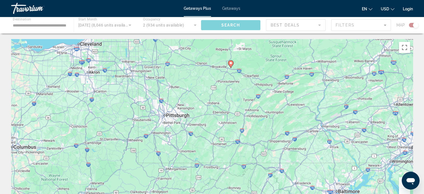
drag, startPoint x: 286, startPoint y: 117, endPoint x: 174, endPoint y: 48, distance: 131.8
click at [174, 48] on div "To activate drag with keyboard, press Alt + Enter. Once in keyboard drag state,…" at bounding box center [212, 122] width 402 height 167
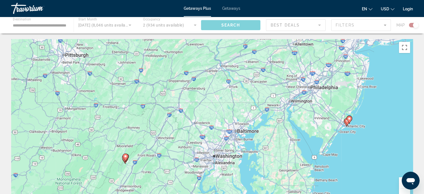
drag, startPoint x: 312, startPoint y: 107, endPoint x: 225, endPoint y: 52, distance: 101.9
click at [225, 52] on div "To activate drag with keyboard, press Alt + Enter. Once in keyboard drag state,…" at bounding box center [212, 122] width 402 height 167
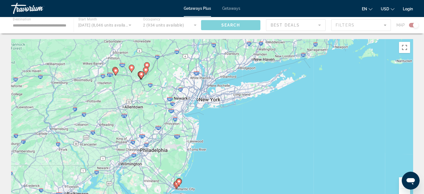
drag, startPoint x: 292, startPoint y: 91, endPoint x: 123, endPoint y: 159, distance: 182.9
click at [123, 159] on div "To activate drag with keyboard, press Alt + Enter. Once in keyboard drag state,…" at bounding box center [212, 122] width 402 height 167
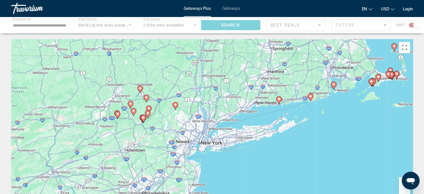
drag, startPoint x: 180, startPoint y: 134, endPoint x: 180, endPoint y: 151, distance: 16.5
click at [180, 151] on div "To activate drag with keyboard, press Alt + Enter. Once in keyboard drag state,…" at bounding box center [212, 122] width 402 height 167
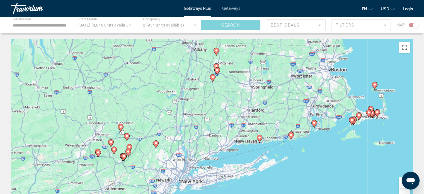
drag, startPoint x: 203, startPoint y: 131, endPoint x: 189, endPoint y: 153, distance: 25.5
click at [189, 153] on div "To activate drag with keyboard, press Alt + Enter. Once in keyboard drag state,…" at bounding box center [212, 122] width 402 height 167
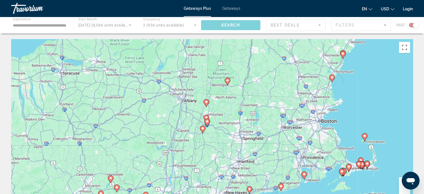
drag, startPoint x: 214, startPoint y: 110, endPoint x: 203, endPoint y: 163, distance: 54.7
click at [203, 163] on div "To activate drag with keyboard, press Alt + Enter. Once in keyboard drag state,…" at bounding box center [212, 122] width 402 height 167
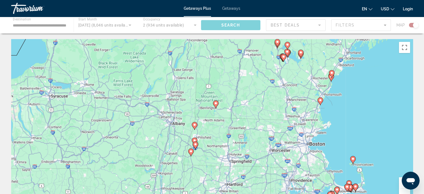
drag, startPoint x: 238, startPoint y: 159, endPoint x: 232, endPoint y: 152, distance: 9.9
click at [231, 172] on div "To activate drag with keyboard, press Alt + Enter. Once in keyboard drag state,…" at bounding box center [212, 122] width 402 height 167
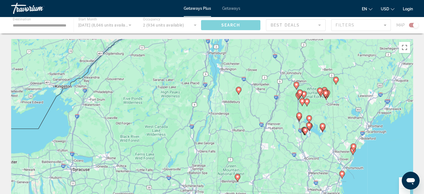
drag, startPoint x: 222, startPoint y: 76, endPoint x: 245, endPoint y: 151, distance: 78.7
click at [245, 151] on div "To activate drag with keyboard, press Alt + Enter. Once in keyboard drag state,…" at bounding box center [212, 122] width 402 height 167
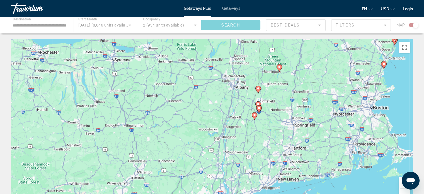
drag, startPoint x: 246, startPoint y: 148, endPoint x: 288, endPoint y: 39, distance: 116.8
click at [288, 38] on div "**********" at bounding box center [212, 128] width 424 height 257
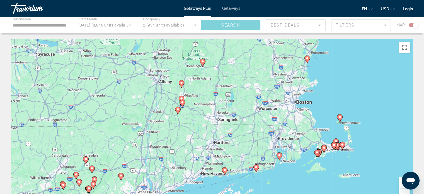
drag, startPoint x: 346, startPoint y: 89, endPoint x: 273, endPoint y: 86, distance: 72.6
click at [272, 83] on div "To activate drag with keyboard, press Alt + Enter. Once in keyboard drag state,…" at bounding box center [212, 122] width 402 height 167
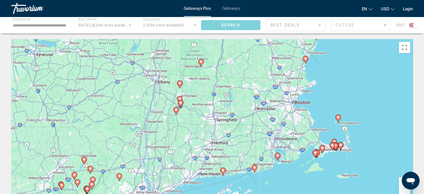
click at [400, 185] on button "Zoom in" at bounding box center [404, 182] width 11 height 11
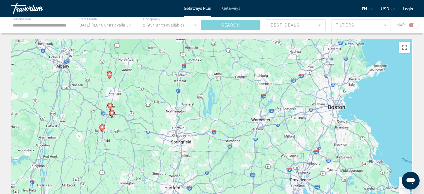
drag, startPoint x: 343, startPoint y: 141, endPoint x: 313, endPoint y: 166, distance: 39.2
click at [312, 167] on div "To activate drag with keyboard, press Alt + Enter. Once in keyboard drag state,…" at bounding box center [212, 122] width 402 height 167
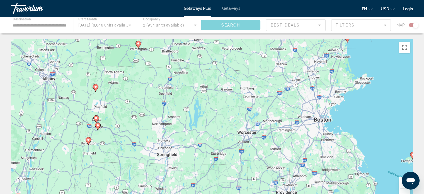
click at [399, 184] on button "Zoom in" at bounding box center [404, 182] width 11 height 11
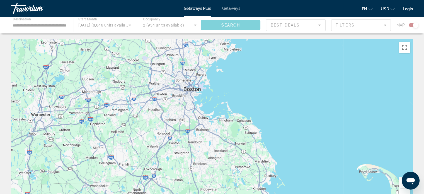
drag, startPoint x: 295, startPoint y: 148, endPoint x: 121, endPoint y: 129, distance: 175.1
click at [121, 129] on div "To activate drag with keyboard, press Alt + Enter. Once in keyboard drag state,…" at bounding box center [212, 122] width 402 height 167
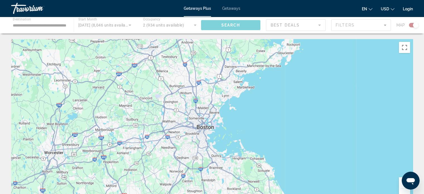
drag, startPoint x: 240, startPoint y: 81, endPoint x: 250, endPoint y: 114, distance: 35.2
click at [250, 114] on div "To activate drag with keyboard, press Alt + Enter. Once in keyboard drag state,…" at bounding box center [212, 122] width 402 height 167
click at [229, 6] on div "Getaways Plus Getaways en English Español Français Italiano Português русский U…" at bounding box center [212, 8] width 424 height 15
click at [229, 9] on span "Getaways" at bounding box center [231, 8] width 18 height 4
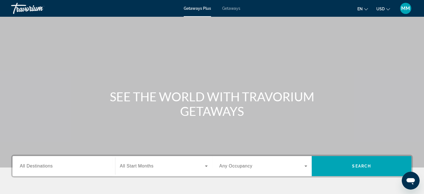
click at [151, 162] on div "Search widget" at bounding box center [164, 166] width 88 height 16
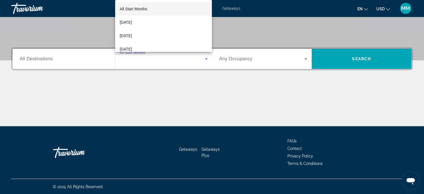
scroll to position [107, 0]
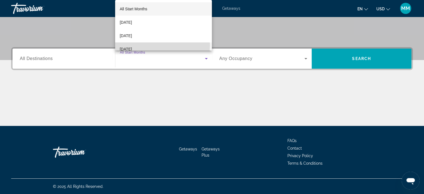
click at [162, 45] on mat-option "[DATE]" at bounding box center [163, 48] width 97 height 13
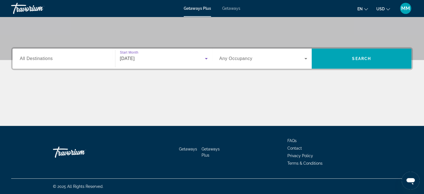
click at [240, 54] on div "Search widget" at bounding box center [264, 59] width 88 height 16
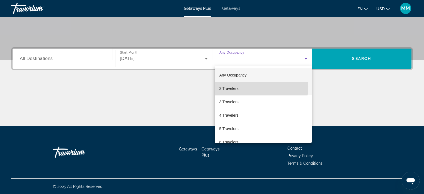
click at [256, 86] on mat-option "2 Travelers" at bounding box center [263, 88] width 97 height 13
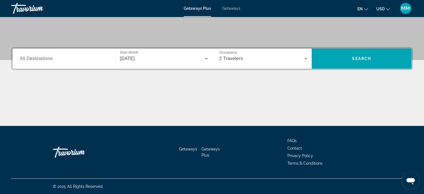
click at [96, 63] on div "Search widget" at bounding box center [64, 59] width 88 height 16
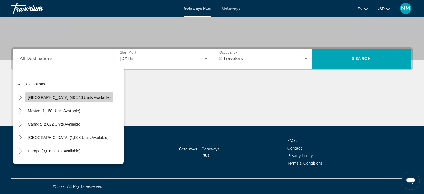
drag, startPoint x: 73, startPoint y: 95, endPoint x: 77, endPoint y: 91, distance: 5.7
click at [74, 95] on button "[GEOGRAPHIC_DATA] (40,546 units available)" at bounding box center [69, 97] width 88 height 10
type input "**********"
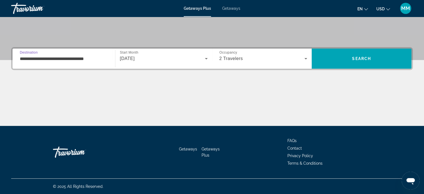
click at [235, 12] on div "Getaways Plus Getaways en English Español Français Italiano Português русский U…" at bounding box center [212, 8] width 424 height 15
click at [237, 8] on span "Getaways" at bounding box center [231, 8] width 18 height 4
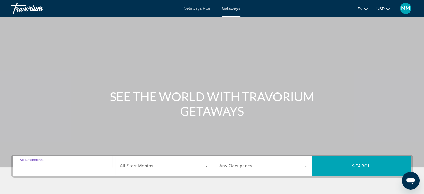
click at [83, 165] on input "Destination All Destinations" at bounding box center [64, 166] width 88 height 7
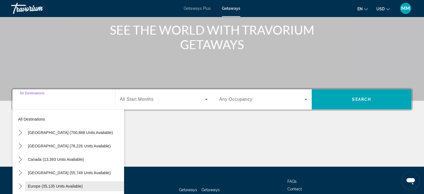
scroll to position [107, 0]
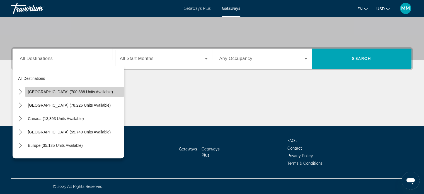
click at [103, 92] on span "Select destination: United States (700,888 units available)" at bounding box center [74, 91] width 99 height 13
type input "**********"
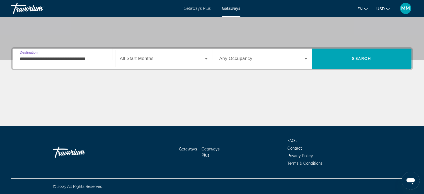
click at [151, 56] on span "All Start Months" at bounding box center [137, 58] width 34 height 5
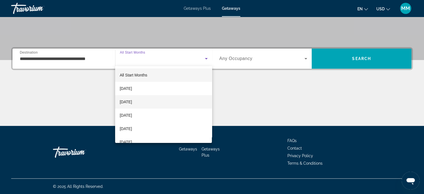
drag, startPoint x: 139, startPoint y: 116, endPoint x: 165, endPoint y: 98, distance: 30.9
click at [132, 115] on span "[DATE]" at bounding box center [126, 115] width 12 height 7
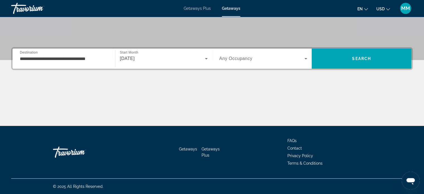
click at [227, 57] on span "Any Occupancy" at bounding box center [236, 58] width 33 height 5
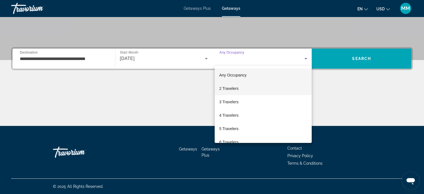
click at [220, 88] on span "2 Travelers" at bounding box center [228, 88] width 19 height 7
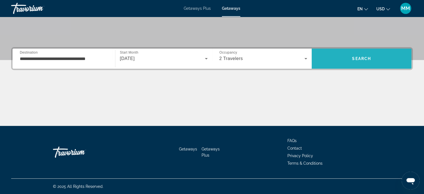
click at [376, 55] on span "Search" at bounding box center [362, 58] width 100 height 13
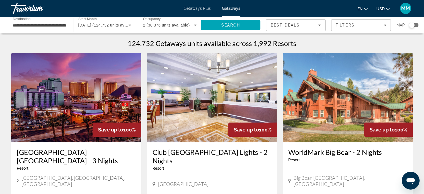
click at [417, 23] on div "Search widget" at bounding box center [413, 25] width 9 height 4
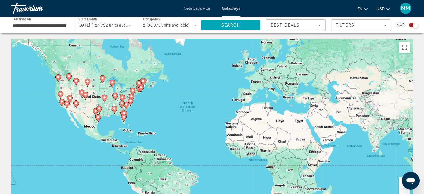
drag, startPoint x: 376, startPoint y: 166, endPoint x: 365, endPoint y: 154, distance: 16.2
click at [365, 154] on div "To activate drag with keyboard, press Alt + Enter. Once in keyboard drag state,…" at bounding box center [212, 122] width 402 height 167
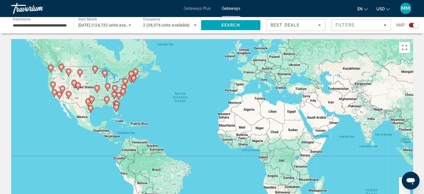
click at [401, 187] on button "Zoom in" at bounding box center [404, 182] width 11 height 11
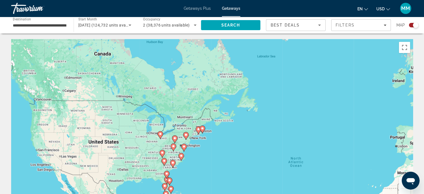
drag, startPoint x: 173, startPoint y: 79, endPoint x: 318, endPoint y: 164, distance: 168.3
click at [319, 165] on div "To activate drag with keyboard, press Alt + Enter. Once in keyboard drag state,…" at bounding box center [212, 122] width 402 height 167
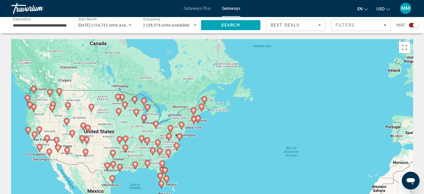
click at [401, 183] on button "Zoom in" at bounding box center [404, 182] width 11 height 11
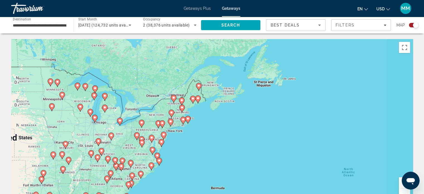
click at [401, 183] on button "Zoom in" at bounding box center [404, 182] width 11 height 11
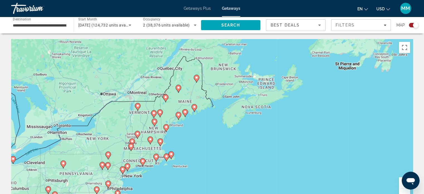
drag, startPoint x: 344, startPoint y: 148, endPoint x: 361, endPoint y: 181, distance: 37.2
click at [360, 182] on div "To activate drag with keyboard, press Alt + Enter. Once in keyboard drag state,…" at bounding box center [212, 122] width 402 height 167
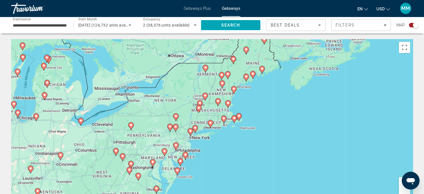
drag, startPoint x: 358, startPoint y: 157, endPoint x: 426, endPoint y: 114, distance: 80.6
click at [424, 114] on html "**********" at bounding box center [212, 97] width 424 height 194
click at [399, 185] on button "Zoom in" at bounding box center [404, 182] width 11 height 11
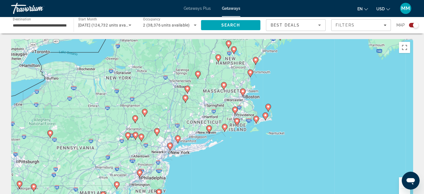
click at [400, 185] on button "Zoom in" at bounding box center [404, 182] width 11 height 11
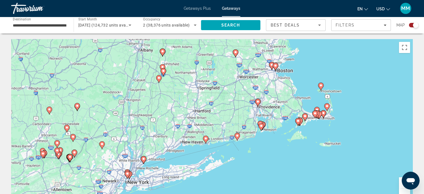
click at [400, 185] on button "Zoom in" at bounding box center [404, 182] width 11 height 11
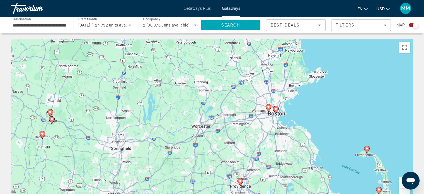
drag, startPoint x: 372, startPoint y: 80, endPoint x: 326, endPoint y: 165, distance: 96.3
click at [311, 173] on div "To activate drag with keyboard, press Alt + Enter. Once in keyboard drag state,…" at bounding box center [212, 122] width 402 height 167
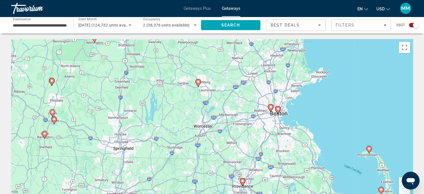
click at [401, 186] on button "Zoom in" at bounding box center [404, 182] width 11 height 11
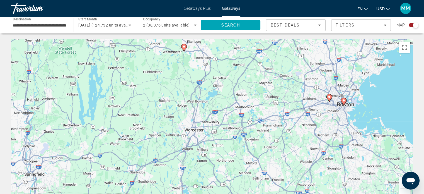
click at [401, 186] on button "Zoom in" at bounding box center [404, 182] width 11 height 11
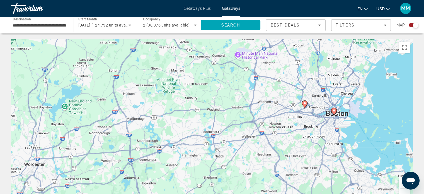
drag, startPoint x: 337, startPoint y: 141, endPoint x: 218, endPoint y: 159, distance: 120.3
click at [218, 159] on div "To activate drag with keyboard, press Alt + Enter. Once in keyboard drag state,…" at bounding box center [212, 122] width 402 height 167
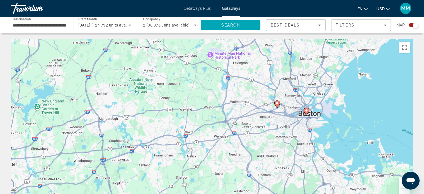
click at [307, 111] on image "Main content" at bounding box center [306, 110] width 3 height 3
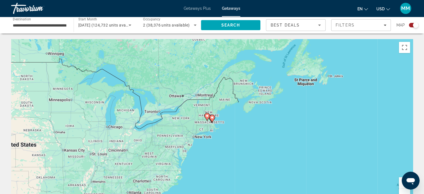
click at [398, 185] on div "To navigate, press the arrow keys. To activate drag with keyboard, press Alt + …" at bounding box center [212, 122] width 402 height 167
click at [399, 184] on button "Zoom in" at bounding box center [404, 182] width 11 height 11
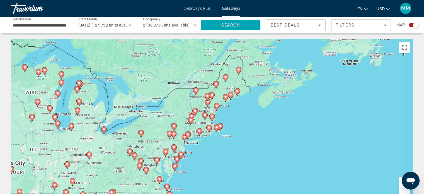
click at [399, 184] on button "Zoom in" at bounding box center [404, 182] width 11 height 11
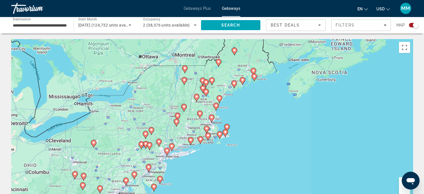
click at [399, 184] on button "Zoom in" at bounding box center [404, 182] width 11 height 11
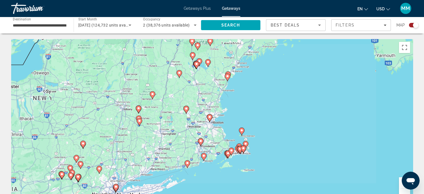
click at [399, 184] on button "Zoom in" at bounding box center [404, 182] width 11 height 11
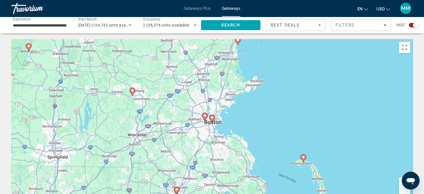
click at [399, 184] on button "Zoom in" at bounding box center [404, 182] width 11 height 11
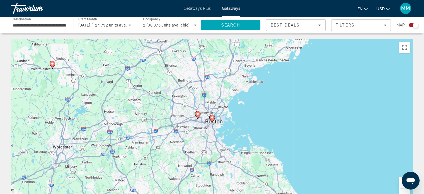
click at [399, 184] on button "Zoom in" at bounding box center [404, 182] width 11 height 11
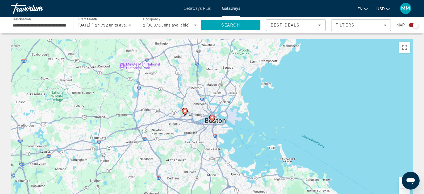
click at [399, 184] on button "Zoom in" at bounding box center [404, 182] width 11 height 11
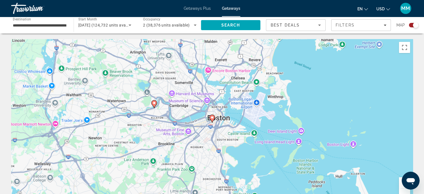
click at [400, 184] on button "Zoom in" at bounding box center [404, 182] width 11 height 11
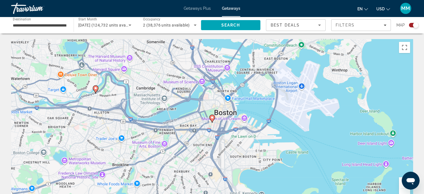
click at [95, 88] on image "Main content" at bounding box center [95, 87] width 3 height 3
type input "**********"
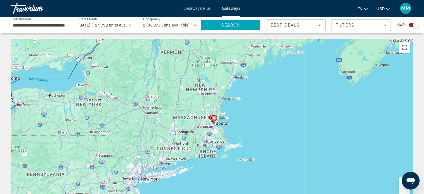
click at [213, 119] on image "Main content" at bounding box center [214, 117] width 3 height 3
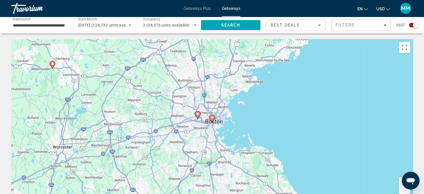
click at [198, 116] on icon "Main content" at bounding box center [197, 114] width 5 height 7
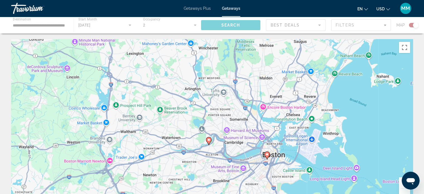
drag, startPoint x: 231, startPoint y: 132, endPoint x: 227, endPoint y: 88, distance: 43.6
click at [227, 88] on div "To activate drag with keyboard, press Alt + Enter. Once in keyboard drag state,…" at bounding box center [212, 122] width 402 height 167
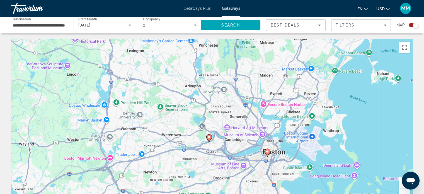
click at [209, 139] on icon "Main content" at bounding box center [208, 137] width 5 height 7
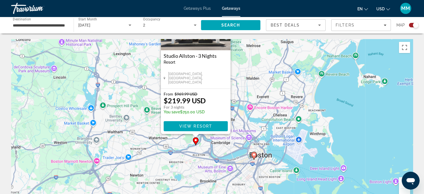
drag, startPoint x: 257, startPoint y: 143, endPoint x: 243, endPoint y: 88, distance: 56.9
click at [243, 88] on div "To activate drag with keyboard, press Alt + Enter. Once in keyboard drag state,…" at bounding box center [212, 122] width 402 height 167
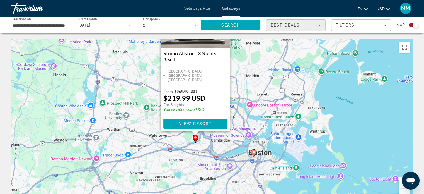
click at [307, 28] on div "Best Deals" at bounding box center [294, 25] width 47 height 7
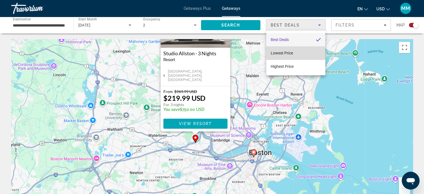
click at [294, 50] on mat-option "Lowest Price" at bounding box center [295, 52] width 59 height 13
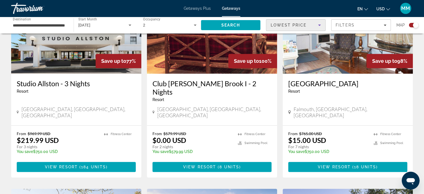
scroll to position [246, 0]
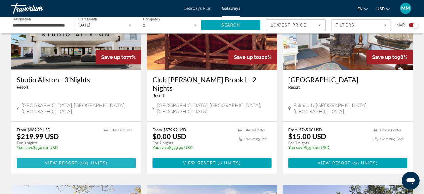
click at [94, 161] on span "184 units" at bounding box center [93, 163] width 25 height 4
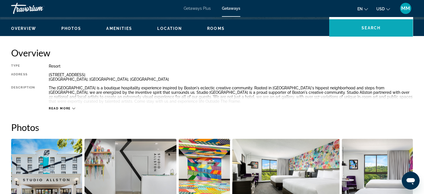
scroll to position [172, 0]
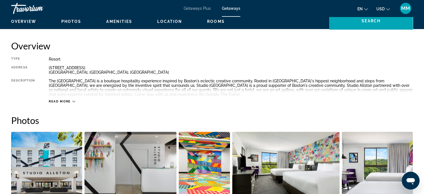
click at [70, 100] on span "Read more" at bounding box center [60, 102] width 22 height 4
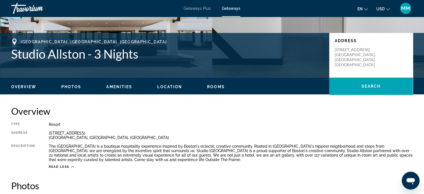
scroll to position [116, 0]
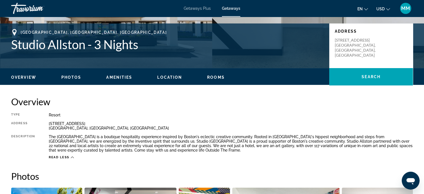
click at [70, 77] on span "Photos" at bounding box center [71, 77] width 20 height 4
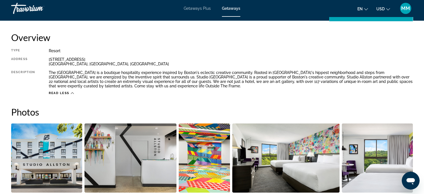
scroll to position [141, 0]
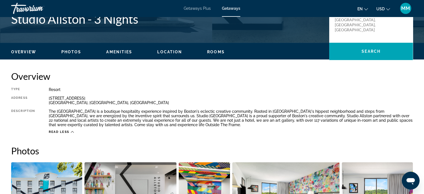
click at [119, 53] on span "Amenities" at bounding box center [119, 52] width 26 height 4
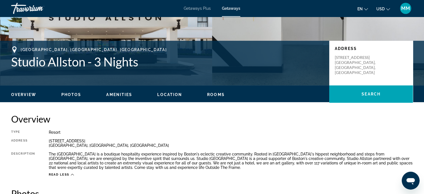
scroll to position [112, 0]
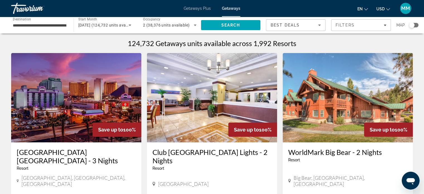
click at [415, 24] on div "Search widget" at bounding box center [413, 25] width 9 height 4
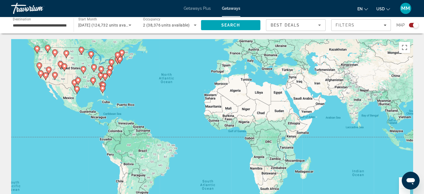
drag, startPoint x: 377, startPoint y: 175, endPoint x: 372, endPoint y: 170, distance: 6.9
click at [348, 139] on div "To activate drag with keyboard, press Alt + Enter. Once in keyboard drag state,…" at bounding box center [212, 122] width 402 height 167
click at [400, 184] on button "Zoom in" at bounding box center [404, 182] width 11 height 11
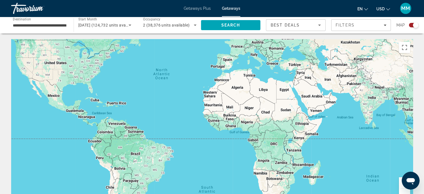
click at [401, 183] on button "Zoom in" at bounding box center [404, 182] width 11 height 11
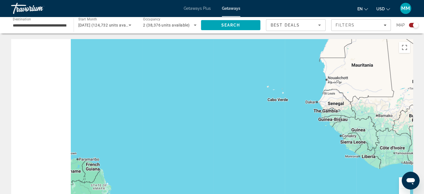
drag, startPoint x: 152, startPoint y: 115, endPoint x: 413, endPoint y: 151, distance: 263.9
click at [424, 154] on html "**********" at bounding box center [212, 97] width 424 height 194
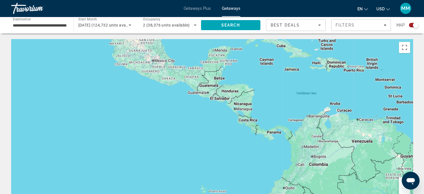
drag, startPoint x: 205, startPoint y: 118, endPoint x: 427, endPoint y: 86, distance: 224.6
click at [424, 86] on html "**********" at bounding box center [212, 97] width 424 height 194
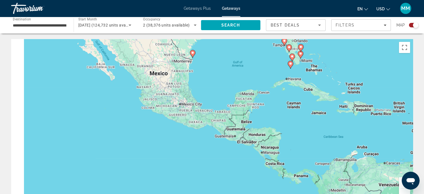
drag, startPoint x: 299, startPoint y: 97, endPoint x: 375, endPoint y: 207, distance: 133.8
click at [375, 194] on html "**********" at bounding box center [212, 97] width 424 height 194
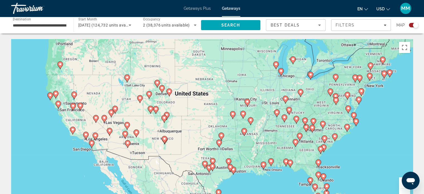
drag, startPoint x: 299, startPoint y: 131, endPoint x: 294, endPoint y: 169, distance: 38.2
click at [275, 190] on div "To activate drag with keyboard, press Alt + Enter. Once in keyboard drag state,…" at bounding box center [212, 122] width 402 height 167
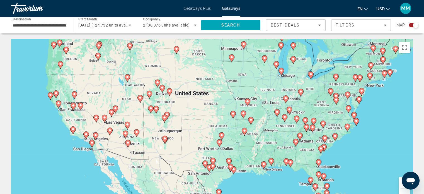
click at [399, 184] on button "Zoom in" at bounding box center [404, 182] width 11 height 11
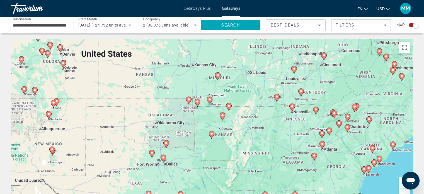
drag, startPoint x: 347, startPoint y: 172, endPoint x: 281, endPoint y: 161, distance: 67.3
click at [281, 161] on div "To activate drag with keyboard, press Alt + Enter. Once in keyboard drag state,…" at bounding box center [212, 122] width 402 height 167
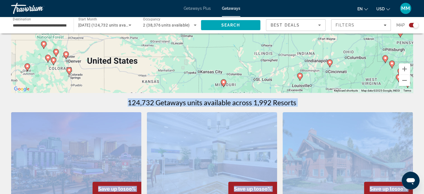
scroll to position [292, 0]
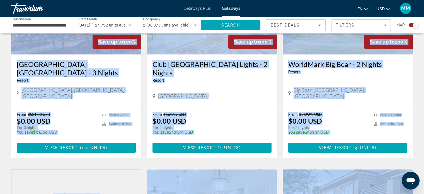
drag, startPoint x: 350, startPoint y: 150, endPoint x: 355, endPoint y: 175, distance: 26.5
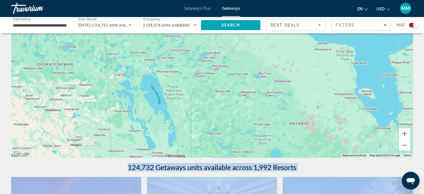
scroll to position [42, 0]
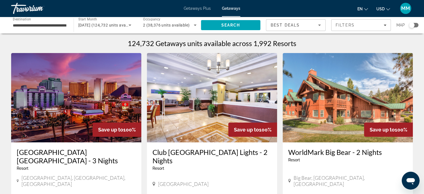
click at [417, 23] on div "Search widget" at bounding box center [413, 25] width 9 height 4
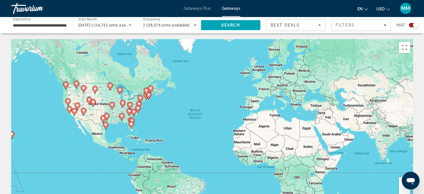
click at [401, 184] on button "Zoom in" at bounding box center [404, 182] width 11 height 11
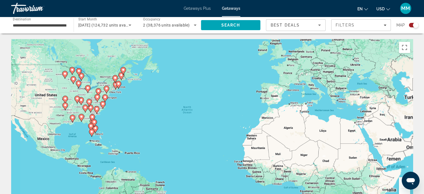
click at [401, 184] on button "Zoom in" at bounding box center [404, 182] width 11 height 11
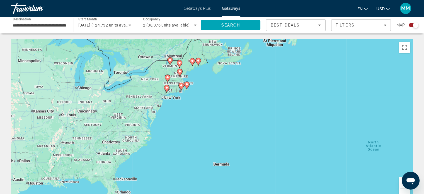
drag, startPoint x: 198, startPoint y: 94, endPoint x: 428, endPoint y: 151, distance: 237.0
click at [424, 152] on html "**********" at bounding box center [212, 97] width 424 height 194
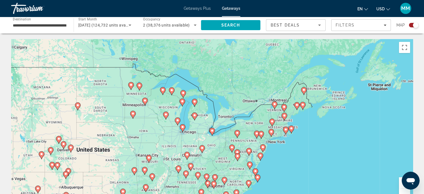
drag, startPoint x: 274, startPoint y: 92, endPoint x: 379, endPoint y: 136, distance: 113.8
click at [379, 136] on div "To activate drag with keyboard, press Alt + Enter. Once in keyboard drag state,…" at bounding box center [212, 122] width 402 height 167
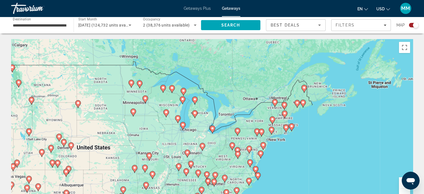
click at [400, 185] on button "Zoom in" at bounding box center [404, 182] width 11 height 11
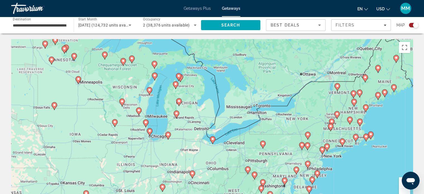
click at [400, 185] on button "Zoom in" at bounding box center [404, 182] width 11 height 11
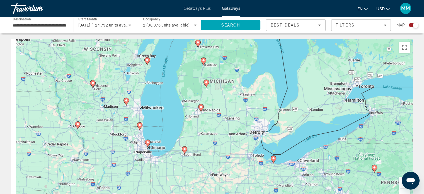
drag, startPoint x: 174, startPoint y: 133, endPoint x: 268, endPoint y: 127, distance: 94.4
click at [268, 127] on div "To activate drag with keyboard, press Alt + Enter. Once in keyboard drag state,…" at bounding box center [212, 122] width 402 height 167
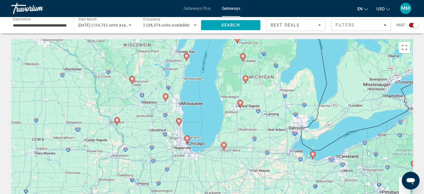
click at [401, 186] on button "Zoom in" at bounding box center [404, 182] width 11 height 11
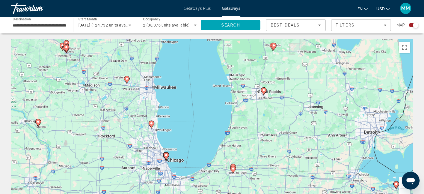
click at [402, 186] on button "Zoom in" at bounding box center [404, 182] width 11 height 11
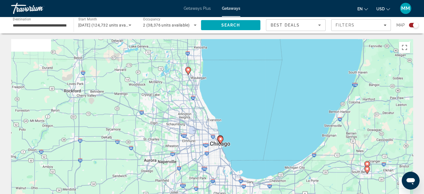
drag, startPoint x: 171, startPoint y: 137, endPoint x: 285, endPoint y: 75, distance: 129.2
click at [285, 75] on div "To activate drag with keyboard, press Alt + Enter. Once in keyboard drag state,…" at bounding box center [212, 122] width 402 height 167
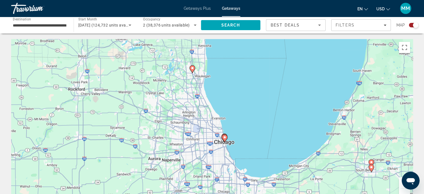
click at [402, 186] on button "Zoom in" at bounding box center [404, 182] width 11 height 11
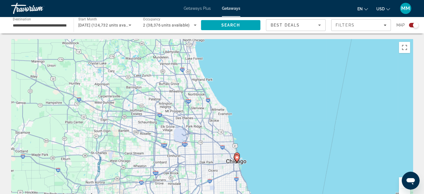
click at [402, 188] on button "Zoom in" at bounding box center [404, 182] width 11 height 11
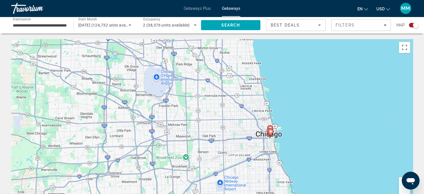
drag, startPoint x: 336, startPoint y: 149, endPoint x: 340, endPoint y: 79, distance: 70.7
click at [343, 76] on div "To activate drag with keyboard, press Alt + Enter. Once in keyboard drag state,…" at bounding box center [212, 122] width 402 height 167
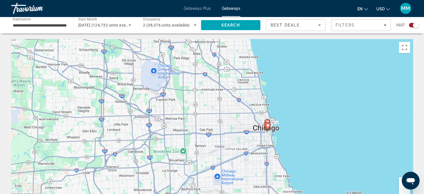
click at [268, 126] on image "Main content" at bounding box center [267, 125] width 3 height 3
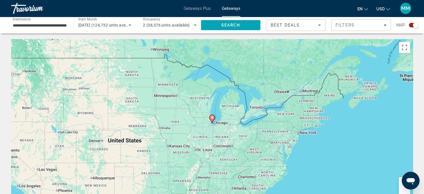
click at [401, 186] on button "Zoom in" at bounding box center [404, 182] width 11 height 11
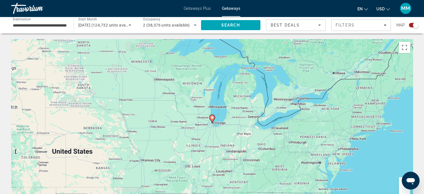
click at [401, 186] on button "Zoom in" at bounding box center [404, 182] width 11 height 11
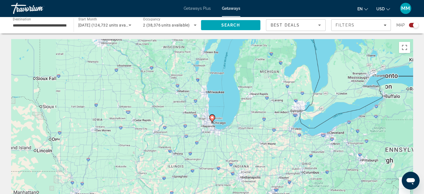
click at [401, 186] on button "Zoom in" at bounding box center [404, 182] width 11 height 11
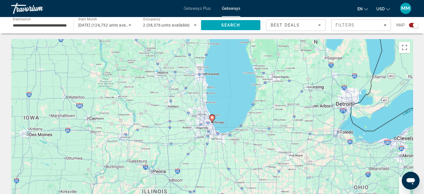
click at [401, 186] on button "Zoom in" at bounding box center [404, 182] width 11 height 11
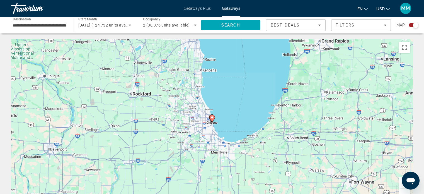
click at [401, 186] on button "Zoom in" at bounding box center [404, 182] width 11 height 11
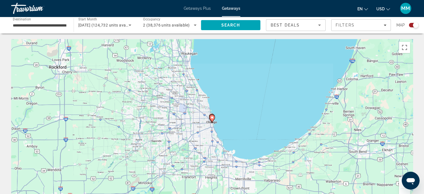
click at [401, 186] on button "Zoom in" at bounding box center [404, 182] width 11 height 11
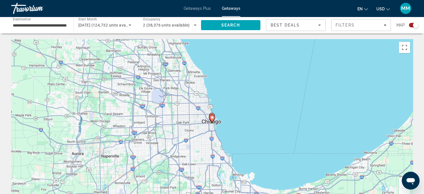
click at [401, 186] on button "Zoom in" at bounding box center [404, 182] width 11 height 11
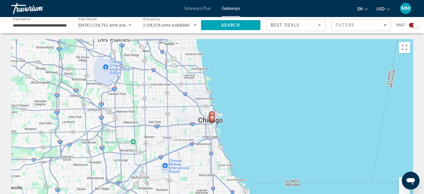
click at [401, 186] on button "Zoom in" at bounding box center [404, 182] width 11 height 11
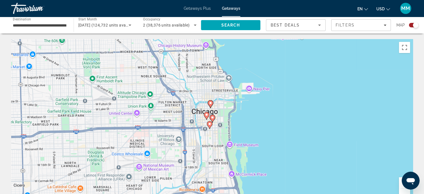
click at [213, 118] on image "Main content" at bounding box center [212, 117] width 3 height 3
click at [213, 117] on image "Main content" at bounding box center [212, 117] width 3 height 3
type input "**********"
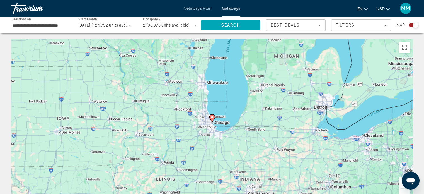
click at [213, 117] on image "Main content" at bounding box center [212, 116] width 3 height 3
click at [401, 184] on button "Zoom in" at bounding box center [404, 182] width 11 height 11
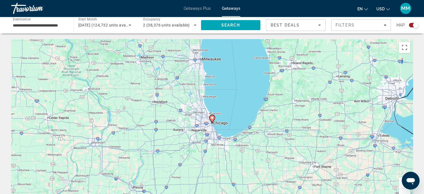
click at [401, 184] on button "Zoom in" at bounding box center [404, 182] width 11 height 11
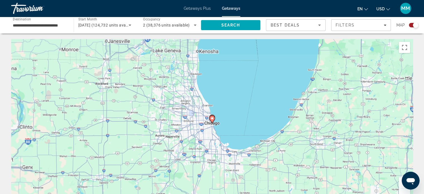
click at [401, 184] on button "Zoom in" at bounding box center [404, 182] width 11 height 11
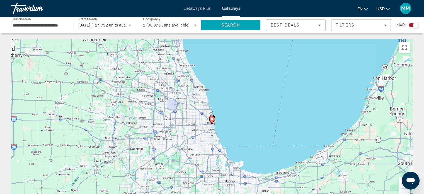
click at [401, 184] on button "Zoom in" at bounding box center [404, 182] width 11 height 11
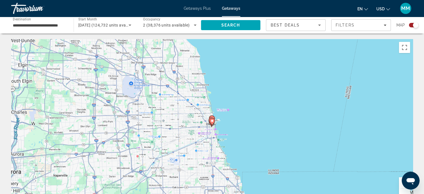
click at [401, 184] on button "Zoom in" at bounding box center [404, 182] width 11 height 11
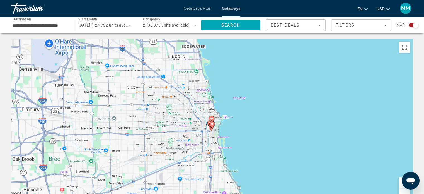
click at [401, 184] on button "Zoom in" at bounding box center [404, 182] width 11 height 11
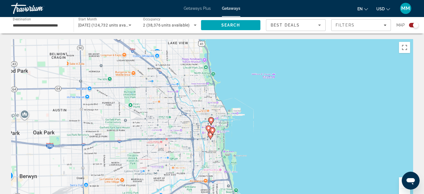
click at [401, 184] on button "Zoom in" at bounding box center [404, 182] width 11 height 11
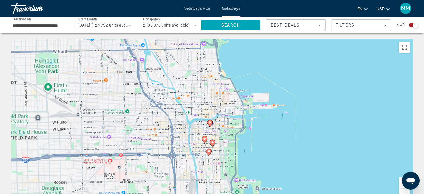
click at [401, 184] on button "Zoom in" at bounding box center [404, 182] width 11 height 11
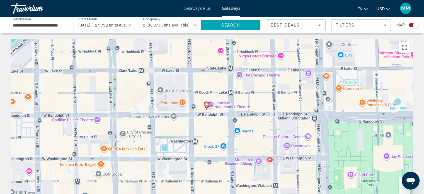
drag, startPoint x: 248, startPoint y: 141, endPoint x: 260, endPoint y: 83, distance: 59.8
click at [265, 80] on div "To activate drag with keyboard, press Alt + Enter. Once in keyboard drag state,…" at bounding box center [212, 122] width 402 height 167
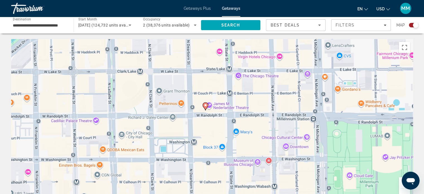
click at [206, 105] on image "Main content" at bounding box center [205, 105] width 3 height 3
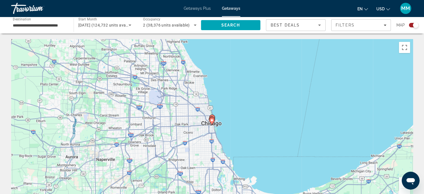
click at [212, 117] on gmp-advanced-marker "Main content" at bounding box center [212, 121] width 6 height 8
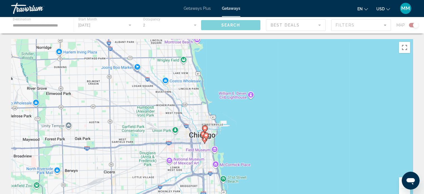
drag, startPoint x: 301, startPoint y: 136, endPoint x: 300, endPoint y: 85, distance: 51.6
click at [293, 74] on div "To activate drag with keyboard, press Alt + Enter. Once in keyboard drag state,…" at bounding box center [212, 122] width 402 height 167
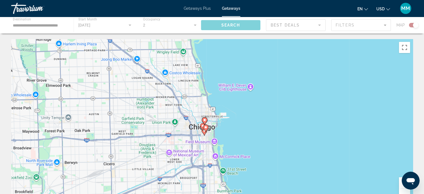
click at [204, 126] on icon "Main content" at bounding box center [205, 128] width 5 height 7
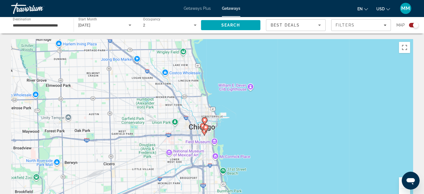
click at [205, 127] on image "Main content" at bounding box center [205, 127] width 3 height 3
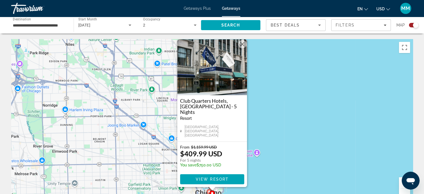
click at [244, 48] on button "Close" at bounding box center [242, 44] width 8 height 8
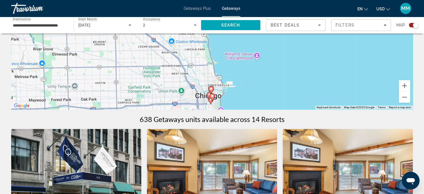
scroll to position [86, 0]
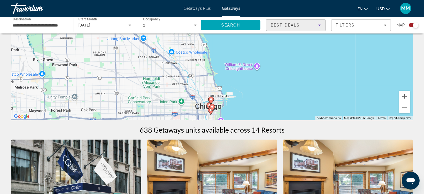
click at [314, 26] on div "Best Deals" at bounding box center [294, 25] width 47 height 7
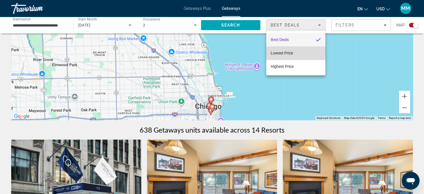
click at [293, 52] on mat-option "Lowest Price" at bounding box center [295, 52] width 59 height 13
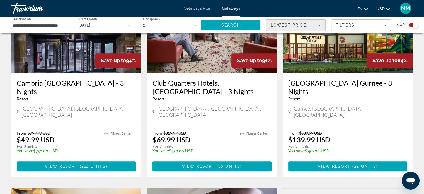
scroll to position [451, 0]
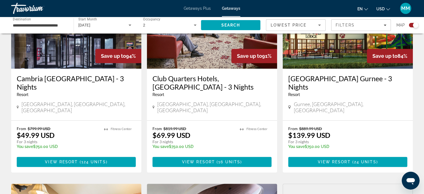
click at [45, 101] on span "[GEOGRAPHIC_DATA], [GEOGRAPHIC_DATA], [GEOGRAPHIC_DATA]" at bounding box center [78, 107] width 114 height 12
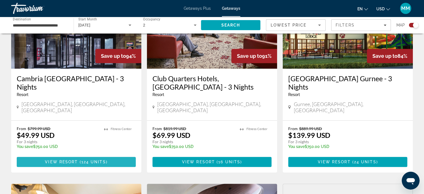
click at [74, 160] on span "View Resort" at bounding box center [61, 162] width 33 height 4
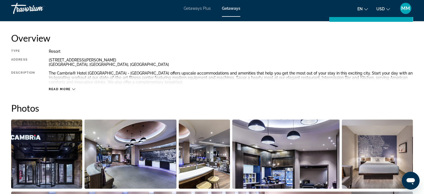
scroll to position [195, 0]
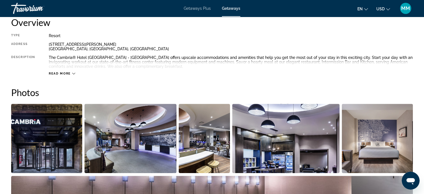
click at [69, 69] on div "Read more" at bounding box center [231, 67] width 364 height 15
click at [74, 74] on icon "Main content" at bounding box center [73, 73] width 3 height 3
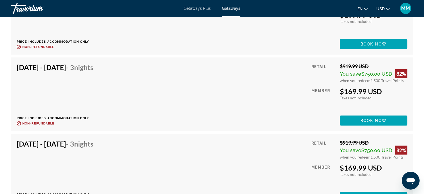
scroll to position [1339, 0]
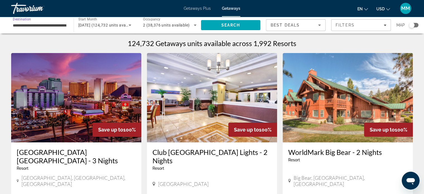
click at [46, 27] on input "**********" at bounding box center [40, 25] width 54 height 7
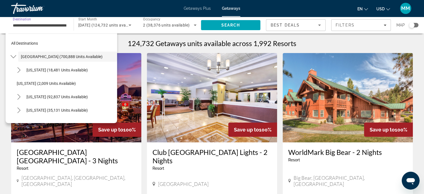
click at [61, 27] on input "**********" at bounding box center [40, 25] width 54 height 7
click at [50, 27] on input "**********" at bounding box center [40, 25] width 54 height 7
click at [11, 59] on icon "Toggle United States (700,888 units available) submenu" at bounding box center [14, 57] width 6 height 6
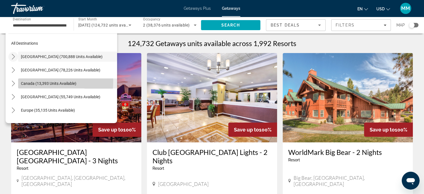
click at [28, 81] on span "Canada (13,393 units available)" at bounding box center [49, 83] width 56 height 4
type input "**********"
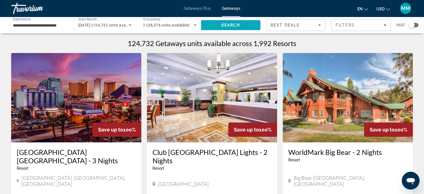
click at [243, 25] on span "Search" at bounding box center [231, 24] width 60 height 13
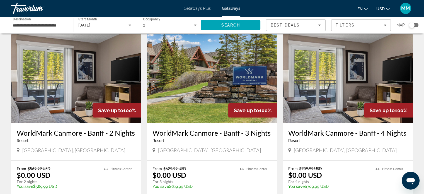
scroll to position [28, 0]
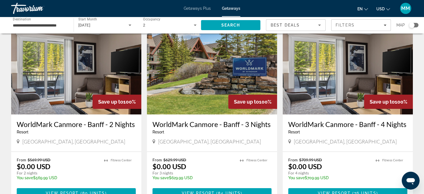
click at [413, 27] on div "Search widget" at bounding box center [412, 25] width 6 height 6
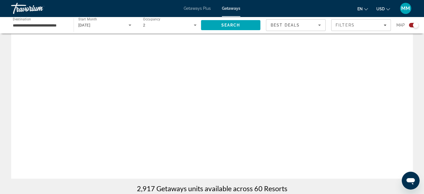
scroll to position [201, 0]
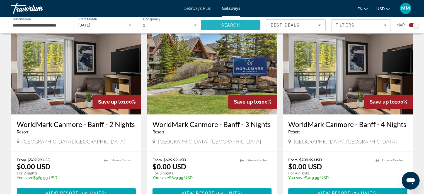
click at [243, 25] on span "Search" at bounding box center [231, 24] width 60 height 13
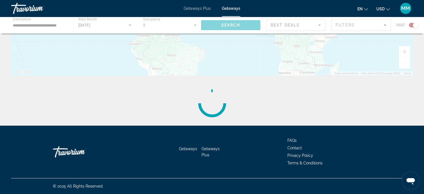
scroll to position [0, 0]
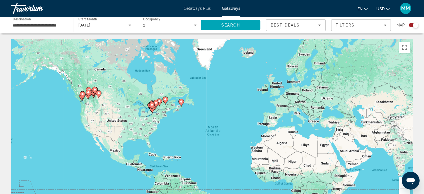
drag, startPoint x: 165, startPoint y: 99, endPoint x: 183, endPoint y: 114, distance: 23.3
click at [183, 115] on div "To activate drag with keyboard, press Alt + Enter. Once in keyboard drag state,…" at bounding box center [212, 122] width 402 height 167
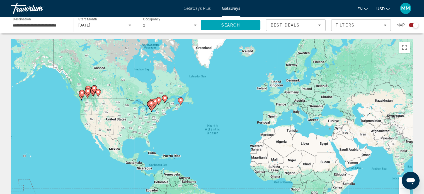
click at [400, 182] on button "Zoom in" at bounding box center [404, 182] width 11 height 11
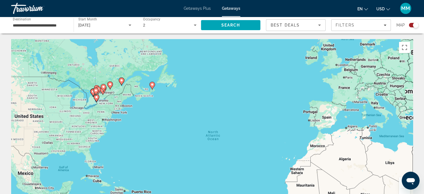
click at [400, 182] on button "Zoom in" at bounding box center [404, 182] width 11 height 11
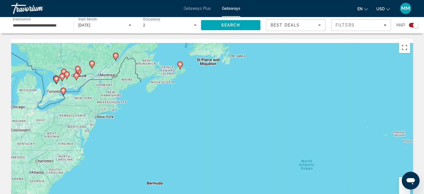
drag, startPoint x: 208, startPoint y: 108, endPoint x: 288, endPoint y: 118, distance: 80.7
click at [288, 118] on div "To activate drag with keyboard, press Alt + Enter. Once in keyboard drag state,…" at bounding box center [212, 122] width 402 height 167
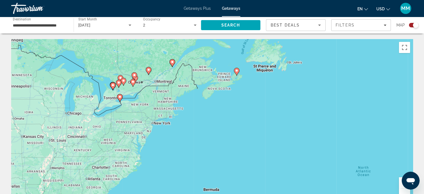
click at [401, 185] on button "Zoom in" at bounding box center [404, 182] width 11 height 11
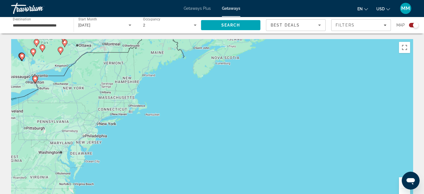
click at [401, 185] on button "Zoom in" at bounding box center [404, 182] width 11 height 11
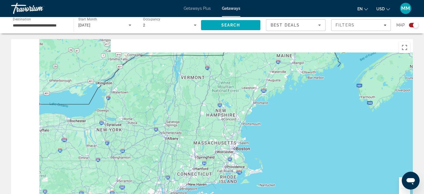
drag, startPoint x: 236, startPoint y: 101, endPoint x: 426, endPoint y: 182, distance: 206.5
click at [424, 184] on html "**********" at bounding box center [212, 97] width 424 height 194
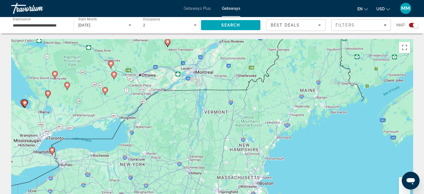
drag, startPoint x: 248, startPoint y: 120, endPoint x: 252, endPoint y: 138, distance: 18.3
click at [252, 138] on div "To activate drag with keyboard, press Alt + Enter. Once in keyboard drag state,…" at bounding box center [212, 122] width 402 height 167
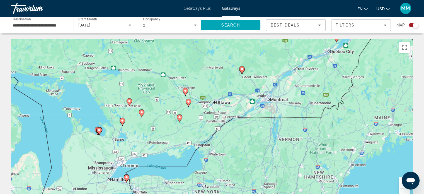
drag, startPoint x: 213, startPoint y: 103, endPoint x: 272, endPoint y: 107, distance: 59.8
click at [272, 107] on div "To activate drag with keyboard, press Alt + Enter. Once in keyboard drag state,…" at bounding box center [212, 122] width 402 height 167
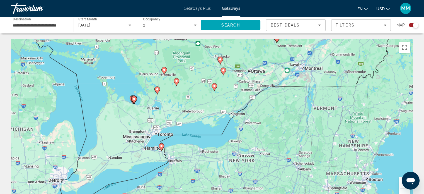
drag, startPoint x: 235, startPoint y: 117, endPoint x: 271, endPoint y: 84, distance: 48.4
click at [271, 84] on div "To activate drag with keyboard, press Alt + Enter. Once in keyboard drag state,…" at bounding box center [212, 122] width 402 height 167
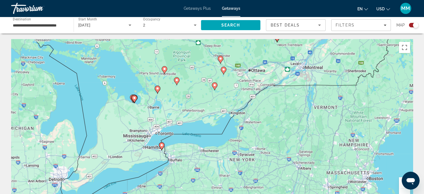
click at [400, 185] on button "Zoom in" at bounding box center [404, 182] width 11 height 11
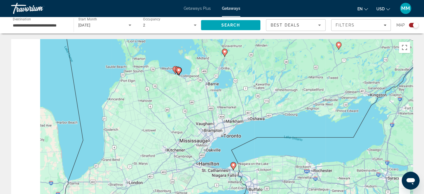
drag, startPoint x: 162, startPoint y: 129, endPoint x: 291, endPoint y: 117, distance: 130.0
click at [291, 117] on div "To activate drag with keyboard, press Alt + Enter. Once in keyboard drag state,…" at bounding box center [212, 122] width 402 height 167
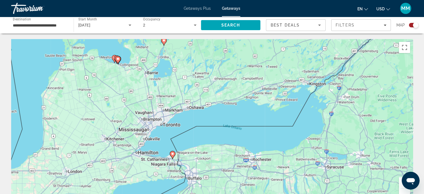
drag, startPoint x: 307, startPoint y: 147, endPoint x: 256, endPoint y: 136, distance: 52.1
click at [244, 138] on div "To activate drag with keyboard, press Alt + Enter. Once in keyboard drag state,…" at bounding box center [212, 122] width 402 height 167
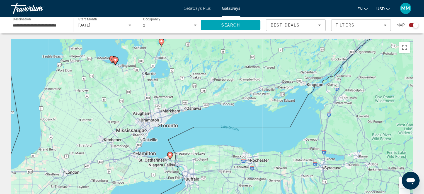
click at [399, 185] on button "Zoom in" at bounding box center [404, 182] width 11 height 11
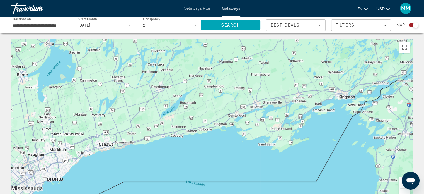
drag, startPoint x: 331, startPoint y: 148, endPoint x: 279, endPoint y: 199, distance: 73.0
click at [279, 194] on html "**********" at bounding box center [212, 97] width 424 height 194
click at [400, 191] on button "Zoom out" at bounding box center [404, 194] width 11 height 11
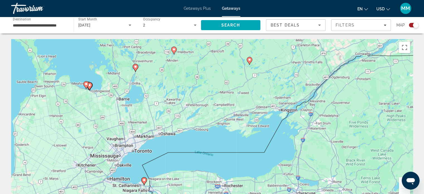
click at [400, 191] on button "Zoom out" at bounding box center [404, 194] width 11 height 11
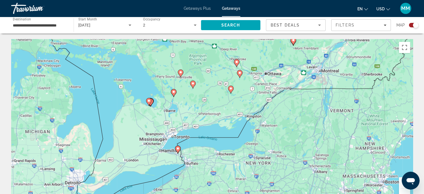
click at [400, 191] on button "Zoom out" at bounding box center [404, 194] width 11 height 11
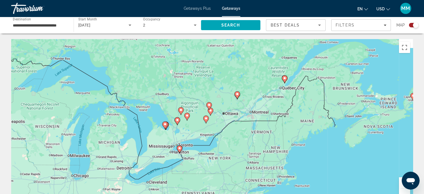
drag, startPoint x: 366, startPoint y: 131, endPoint x: 326, endPoint y: 166, distance: 53.0
click at [326, 166] on div "To activate drag with keyboard, press Alt + Enter. Once in keyboard drag state,…" at bounding box center [212, 122] width 402 height 167
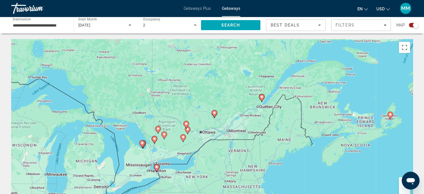
click at [399, 184] on button "Zoom in" at bounding box center [404, 182] width 11 height 11
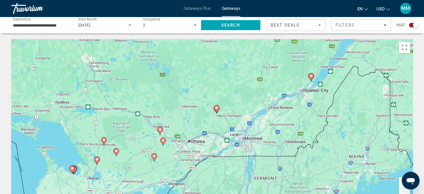
click at [399, 184] on button "Zoom in" at bounding box center [404, 182] width 11 height 11
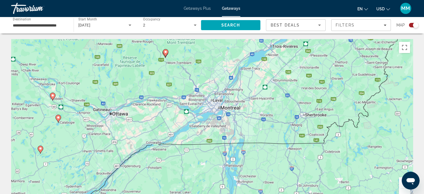
drag, startPoint x: 331, startPoint y: 151, endPoint x: 277, endPoint y: 125, distance: 60.6
click at [277, 125] on div "To activate drag with keyboard, press Alt + Enter. Once in keyboard drag state,…" at bounding box center [212, 122] width 402 height 167
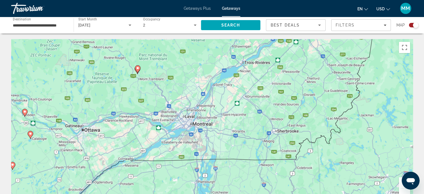
drag, startPoint x: 244, startPoint y: 118, endPoint x: 214, endPoint y: 136, distance: 35.0
click at [214, 136] on div "To activate drag with keyboard, press Alt + Enter. Once in keyboard drag state,…" at bounding box center [212, 122] width 402 height 167
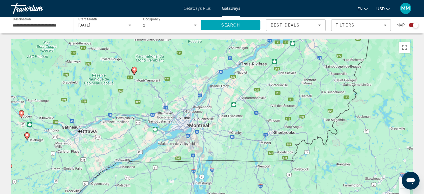
click at [400, 184] on button "Zoom in" at bounding box center [404, 182] width 11 height 11
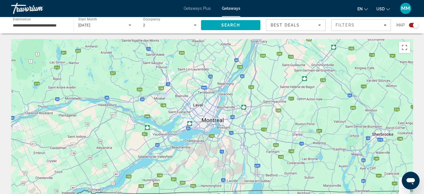
drag, startPoint x: 265, startPoint y: 149, endPoint x: 317, endPoint y: 141, distance: 52.2
click at [317, 141] on div "To activate drag with keyboard, press Alt + Enter. Once in keyboard drag state,…" at bounding box center [212, 122] width 402 height 167
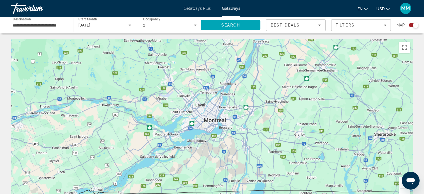
click at [399, 190] on button "Zoom out" at bounding box center [404, 194] width 11 height 11
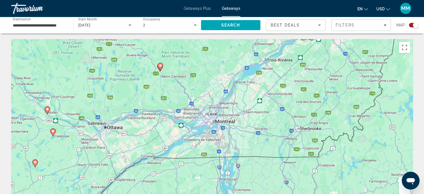
click at [400, 190] on button "Zoom out" at bounding box center [404, 194] width 11 height 11
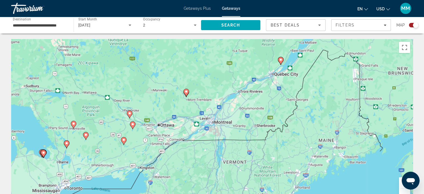
click at [401, 186] on button "Zoom in" at bounding box center [404, 182] width 11 height 11
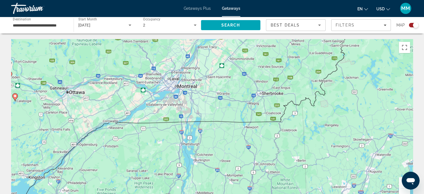
drag, startPoint x: 172, startPoint y: 122, endPoint x: 135, endPoint y: 86, distance: 51.3
click at [135, 86] on div "To activate drag with keyboard, press Alt + Enter. Once in keyboard drag state,…" at bounding box center [212, 122] width 402 height 167
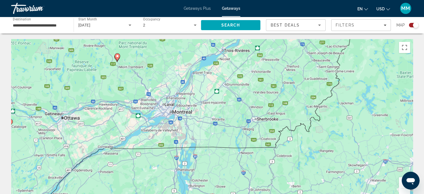
drag, startPoint x: 218, startPoint y: 122, endPoint x: 222, endPoint y: 139, distance: 17.2
click at [222, 139] on div "To activate drag with keyboard, press Alt + Enter. Once in keyboard drag state,…" at bounding box center [212, 122] width 402 height 167
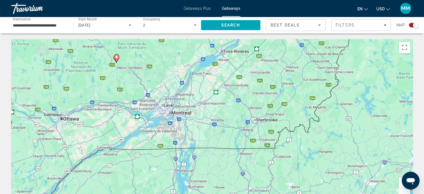
click at [193, 8] on span "Getaways Plus" at bounding box center [197, 8] width 27 height 4
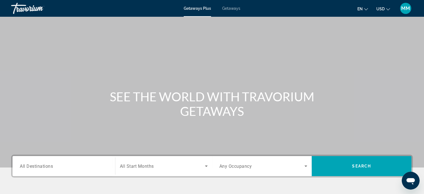
click at [70, 162] on div "Search widget" at bounding box center [64, 166] width 88 height 16
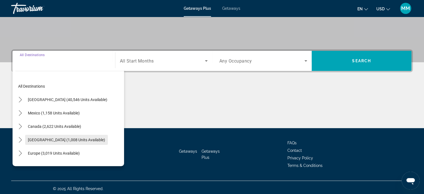
scroll to position [107, 0]
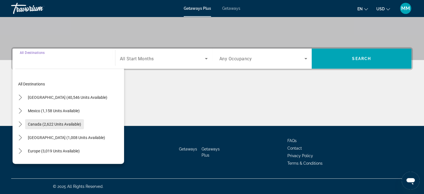
click at [59, 121] on span "Select destination: Canada (2,622 units available)" at bounding box center [54, 123] width 59 height 13
type input "**********"
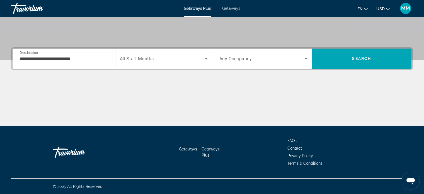
click at [146, 59] on span "All Start Months" at bounding box center [137, 58] width 34 height 5
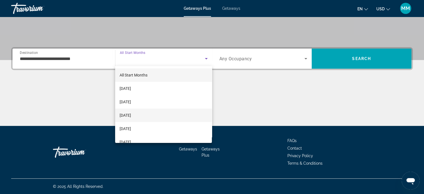
drag, startPoint x: 148, startPoint y: 116, endPoint x: 153, endPoint y: 112, distance: 6.6
click at [150, 115] on mat-option "[DATE]" at bounding box center [163, 115] width 97 height 13
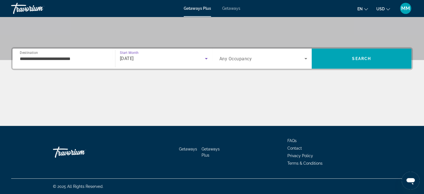
click at [242, 60] on span "Any Occupancy" at bounding box center [236, 58] width 33 height 5
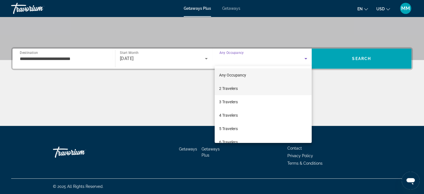
drag, startPoint x: 227, startPoint y: 86, endPoint x: 233, endPoint y: 86, distance: 6.4
click at [231, 86] on span "2 Travelers" at bounding box center [228, 88] width 19 height 7
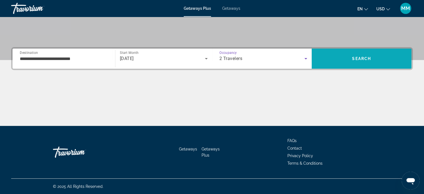
click at [360, 63] on span "Search" at bounding box center [362, 58] width 100 height 13
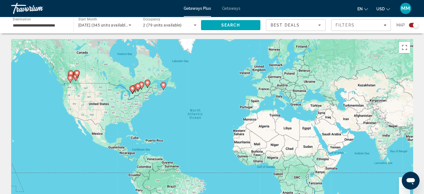
click at [399, 185] on div "To activate drag with keyboard, press Alt + Enter. Once in keyboard drag state,…" at bounding box center [212, 122] width 402 height 167
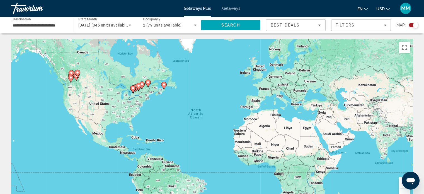
click at [401, 185] on button "Zoom in" at bounding box center [404, 182] width 11 height 11
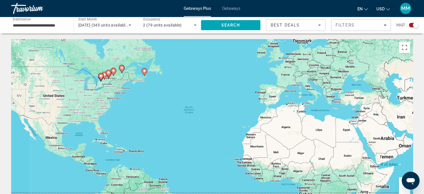
click at [401, 185] on button "Zoom in" at bounding box center [404, 182] width 11 height 11
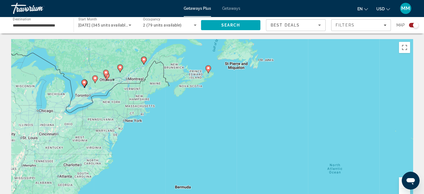
drag, startPoint x: 212, startPoint y: 105, endPoint x: 398, endPoint y: 189, distance: 204.5
click at [401, 189] on div "To activate drag with keyboard, press Alt + Enter. Once in keyboard drag state,…" at bounding box center [212, 122] width 402 height 167
drag, startPoint x: 282, startPoint y: 147, endPoint x: 288, endPoint y: 150, distance: 6.7
click at [288, 150] on div "To activate drag with keyboard, press Alt + Enter. Once in keyboard drag state,…" at bounding box center [212, 122] width 402 height 167
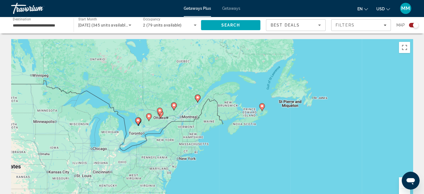
click at [402, 186] on button "Zoom in" at bounding box center [404, 182] width 11 height 11
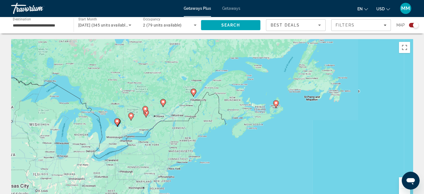
click at [402, 186] on button "Zoom in" at bounding box center [404, 182] width 11 height 11
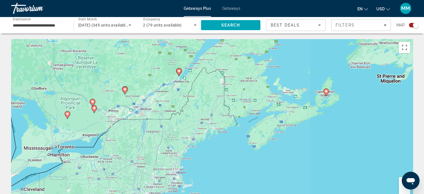
click at [402, 186] on button "Zoom in" at bounding box center [404, 182] width 11 height 11
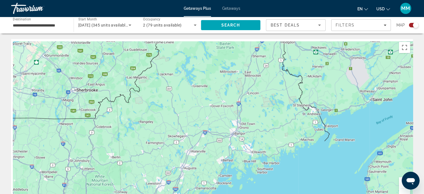
drag, startPoint x: 202, startPoint y: 109, endPoint x: 378, endPoint y: 157, distance: 183.0
click at [378, 157] on div "Main content" at bounding box center [212, 122] width 402 height 167
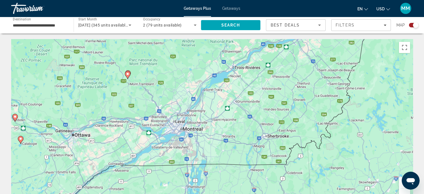
drag, startPoint x: 252, startPoint y: 125, endPoint x: 295, endPoint y: 131, distance: 42.8
click at [295, 131] on div "To activate drag with keyboard, press Alt + Enter. Once in keyboard drag state,…" at bounding box center [212, 122] width 402 height 167
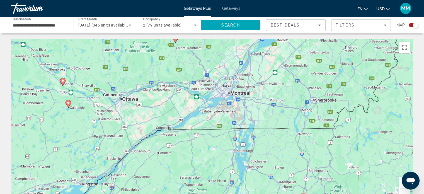
drag, startPoint x: 247, startPoint y: 120, endPoint x: 302, endPoint y: 81, distance: 67.1
click at [302, 81] on div "To activate drag with keyboard, press Alt + Enter. Once in keyboard drag state,…" at bounding box center [212, 122] width 402 height 167
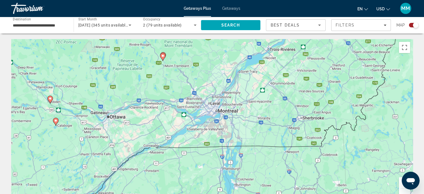
drag, startPoint x: 296, startPoint y: 85, endPoint x: 271, endPoint y: 112, distance: 36.9
click at [271, 112] on div "To activate drag with keyboard, press Alt + Enter. Once in keyboard drag state,…" at bounding box center [212, 122] width 402 height 167
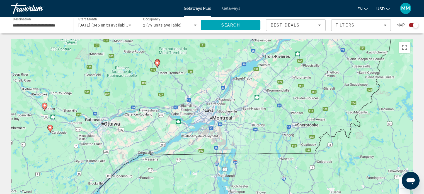
click at [158, 65] on icon "Main content" at bounding box center [157, 63] width 5 height 7
drag, startPoint x: 158, startPoint y: 61, endPoint x: 134, endPoint y: 109, distance: 53.0
click at [135, 107] on div "To navigate, press the arrow keys. To activate drag with keyboard, press Alt + …" at bounding box center [212, 122] width 402 height 167
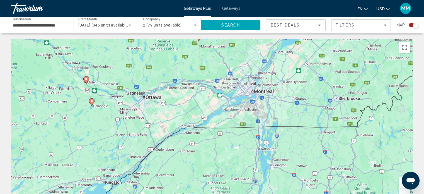
drag, startPoint x: 131, startPoint y: 113, endPoint x: 173, endPoint y: 87, distance: 49.3
click at [173, 87] on div "To activate drag with keyboard, press Alt + Enter. Once in keyboard drag state,…" at bounding box center [212, 122] width 402 height 167
click at [86, 80] on image "Main content" at bounding box center [86, 78] width 3 height 3
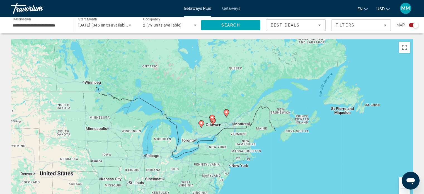
click at [402, 187] on button "Zoom in" at bounding box center [404, 182] width 11 height 11
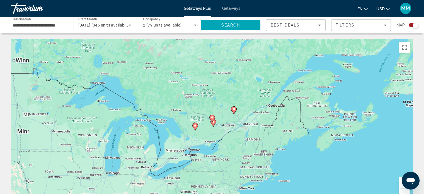
click at [402, 187] on button "Zoom in" at bounding box center [404, 182] width 11 height 11
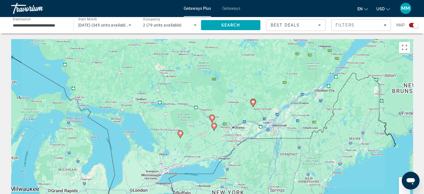
click at [402, 187] on button "Zoom in" at bounding box center [404, 182] width 11 height 11
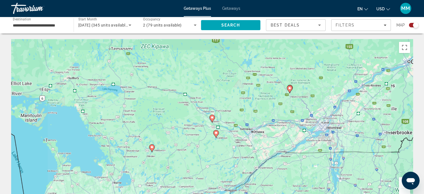
click at [402, 187] on button "Zoom in" at bounding box center [404, 182] width 11 height 11
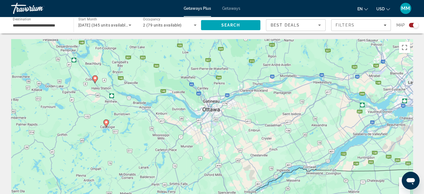
drag, startPoint x: 326, startPoint y: 107, endPoint x: 188, endPoint y: 58, distance: 145.8
click at [188, 57] on div "To activate drag with keyboard, press Alt + Enter. Once in keyboard drag state,…" at bounding box center [212, 122] width 402 height 167
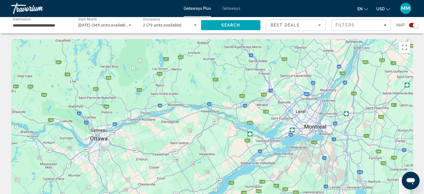
drag, startPoint x: 237, startPoint y: 90, endPoint x: 155, endPoint y: 121, distance: 87.8
click at [155, 121] on div "To activate drag with keyboard, press Alt + Enter. Once in keyboard drag state,…" at bounding box center [212, 122] width 402 height 167
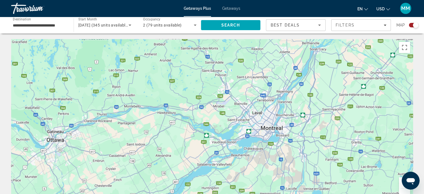
click at [40, 21] on div "**********" at bounding box center [40, 25] width 54 height 16
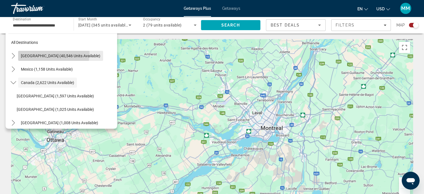
click at [52, 54] on span "[GEOGRAPHIC_DATA] (40,546 units available)" at bounding box center [61, 56] width 80 height 4
type input "**********"
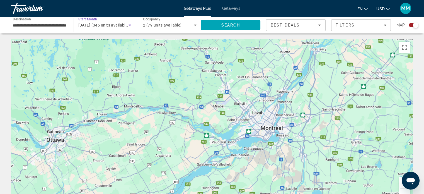
click at [94, 22] on div "[DATE] (345 units available)" at bounding box center [103, 25] width 50 height 7
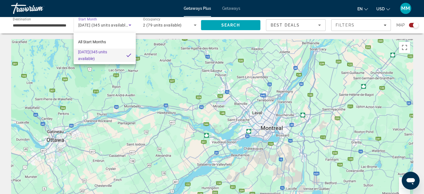
click at [240, 9] on div at bounding box center [212, 97] width 424 height 194
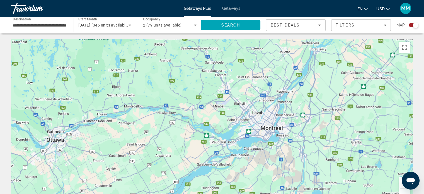
click at [229, 8] on span "Getaways" at bounding box center [231, 8] width 18 height 4
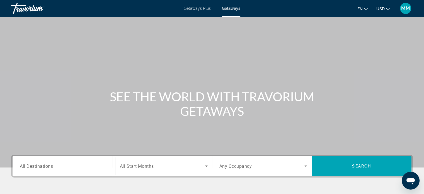
drag, startPoint x: 45, startPoint y: 166, endPoint x: 47, endPoint y: 163, distance: 3.6
click at [46, 165] on span "All Destinations" at bounding box center [36, 165] width 33 height 5
click at [46, 165] on input "Destination All Destinations" at bounding box center [64, 166] width 88 height 7
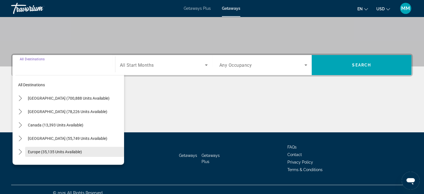
scroll to position [107, 0]
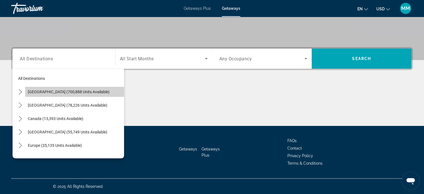
click at [77, 92] on span "[GEOGRAPHIC_DATA] (700,888 units available)" at bounding box center [69, 92] width 82 height 4
type input "**********"
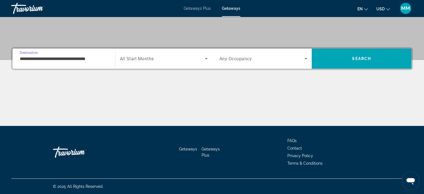
click at [133, 59] on span "All Start Months" at bounding box center [137, 58] width 34 height 5
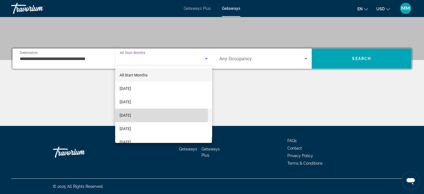
drag, startPoint x: 139, startPoint y: 115, endPoint x: 163, endPoint y: 95, distance: 31.1
click at [131, 115] on span "[DATE]" at bounding box center [125, 115] width 11 height 7
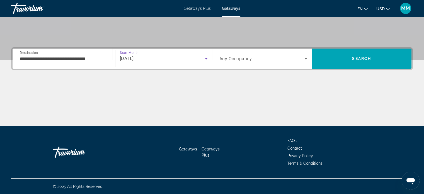
click at [240, 59] on span "Any Occupancy" at bounding box center [236, 58] width 33 height 5
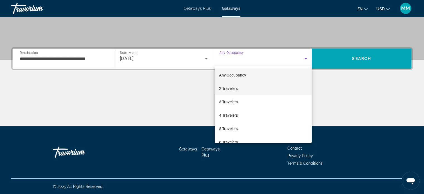
click at [240, 88] on mat-option "2 Travelers" at bounding box center [263, 88] width 97 height 13
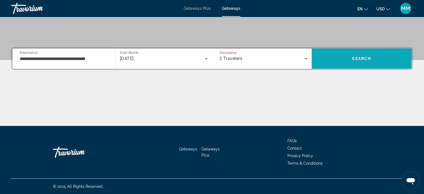
click at [347, 54] on span "Search" at bounding box center [362, 58] width 100 height 13
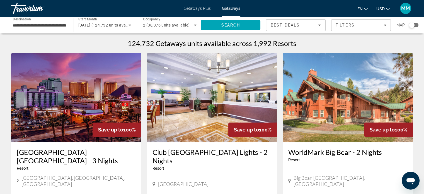
click at [418, 24] on div "**********" at bounding box center [212, 25] width 424 height 17
click at [416, 24] on div "Search widget" at bounding box center [413, 25] width 9 height 4
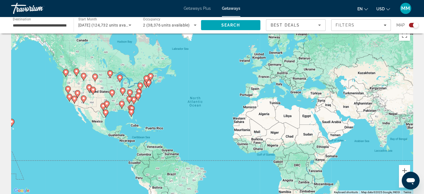
scroll to position [23, 0]
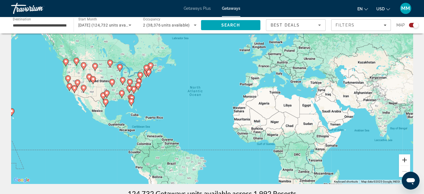
click at [408, 160] on button "Zoom in" at bounding box center [404, 159] width 11 height 11
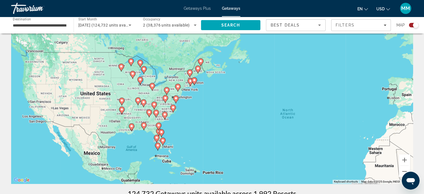
drag, startPoint x: 216, startPoint y: 98, endPoint x: 317, endPoint y: 124, distance: 103.9
click at [317, 125] on div "To activate drag with keyboard, press Alt + Enter. Once in keyboard drag state,…" at bounding box center [212, 99] width 402 height 167
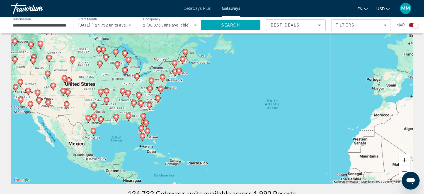
click at [405, 160] on button "Zoom in" at bounding box center [404, 159] width 11 height 11
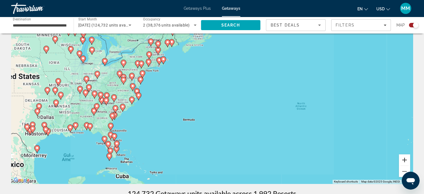
click at [405, 160] on button "Zoom in" at bounding box center [404, 159] width 11 height 11
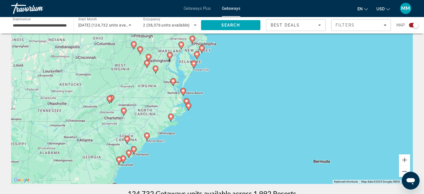
drag, startPoint x: 254, startPoint y: 119, endPoint x: 415, endPoint y: 127, distance: 160.9
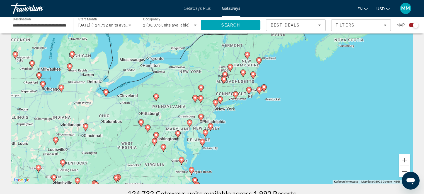
drag, startPoint x: 355, startPoint y: 62, endPoint x: 375, endPoint y: 138, distance: 78.4
click at [375, 138] on div "To activate drag with keyboard, press Alt + Enter. Once in keyboard drag state,…" at bounding box center [212, 99] width 402 height 167
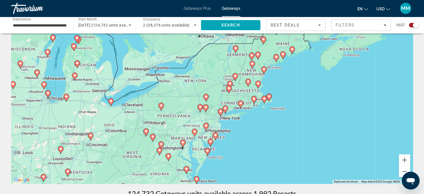
drag, startPoint x: 325, startPoint y: 110, endPoint x: 332, endPoint y: 122, distance: 14.1
click at [332, 122] on div "To activate drag with keyboard, press Alt + Enter. Once in keyboard drag state,…" at bounding box center [212, 99] width 402 height 167
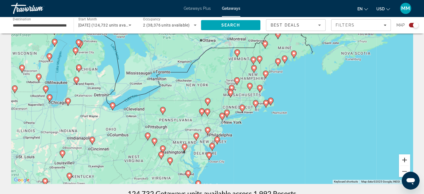
click at [408, 159] on button "Zoom in" at bounding box center [404, 159] width 11 height 11
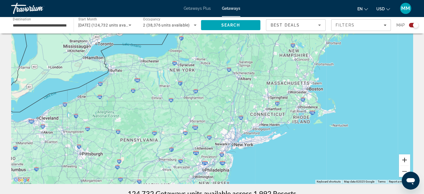
click at [408, 159] on button "Zoom in" at bounding box center [404, 159] width 11 height 11
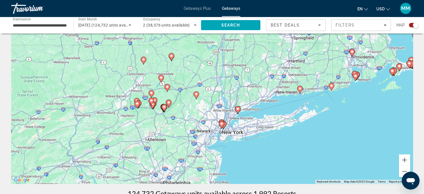
drag, startPoint x: 321, startPoint y: 115, endPoint x: 296, endPoint y: 67, distance: 54.9
click at [296, 67] on div "To activate drag with keyboard, press Alt + Enter. Once in keyboard drag state,…" at bounding box center [212, 99] width 402 height 167
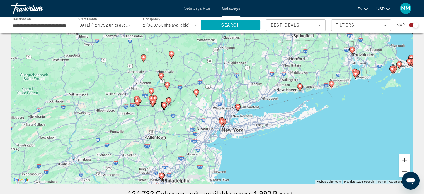
click at [408, 159] on button "Zoom in" at bounding box center [404, 159] width 11 height 11
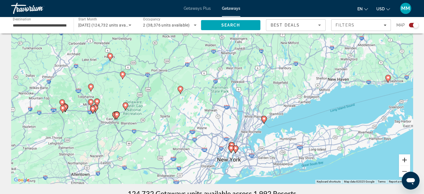
click at [408, 159] on button "Zoom in" at bounding box center [404, 159] width 11 height 11
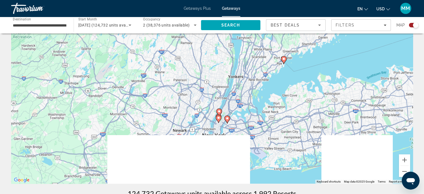
drag, startPoint x: 370, startPoint y: 123, endPoint x: 335, endPoint y: 34, distance: 95.5
click at [335, 34] on div "To activate drag with keyboard, press Alt + Enter. Once in keyboard drag state,…" at bounding box center [212, 99] width 402 height 167
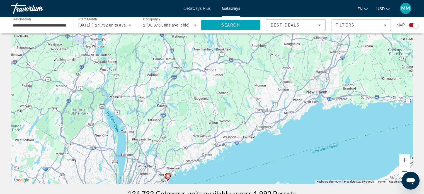
drag, startPoint x: 351, startPoint y: 44, endPoint x: 264, endPoint y: 128, distance: 120.2
click at [241, 159] on div "To activate drag with keyboard, press Alt + Enter. Once in keyboard drag state,…" at bounding box center [212, 99] width 402 height 167
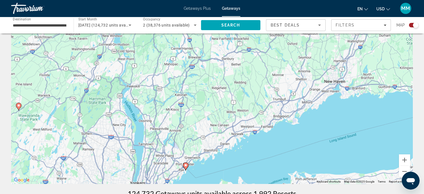
drag, startPoint x: 293, startPoint y: 99, endPoint x: 346, endPoint y: 204, distance: 117.4
click at [346, 171] on html "**********" at bounding box center [212, 74] width 424 height 194
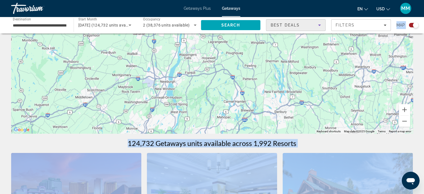
scroll to position [141, 0]
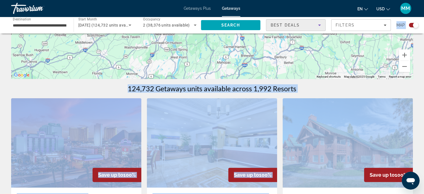
drag, startPoint x: 329, startPoint y: 73, endPoint x: 368, endPoint y: 167, distance: 102.1
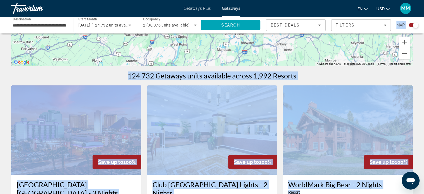
click at [406, 74] on div "124,732 Getaways units available across 1,992 Resorts" at bounding box center [212, 75] width 402 height 8
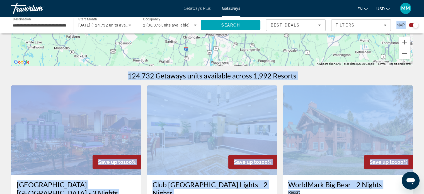
drag, startPoint x: 386, startPoint y: 52, endPoint x: 415, endPoint y: 129, distance: 83.2
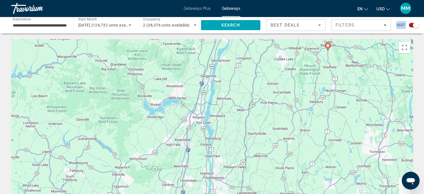
scroll to position [2, 0]
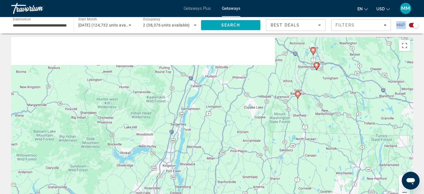
drag, startPoint x: 329, startPoint y: 104, endPoint x: 314, endPoint y: 155, distance: 52.8
click at [312, 156] on div "To activate drag with keyboard, press Alt + Enter. Once in keyboard drag state,…" at bounding box center [212, 120] width 402 height 167
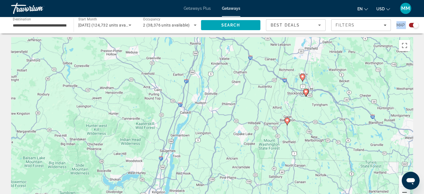
click at [405, 192] on button "Zoom out" at bounding box center [404, 192] width 11 height 11
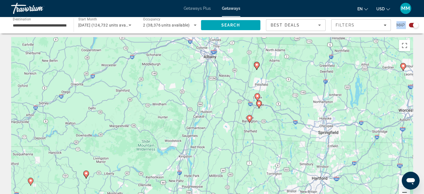
click at [405, 192] on button "Zoom out" at bounding box center [404, 192] width 11 height 11
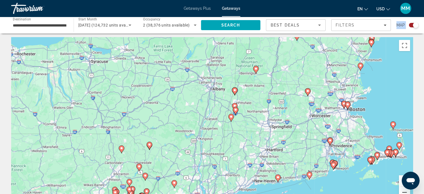
click at [405, 192] on button "Zoom out" at bounding box center [404, 192] width 11 height 11
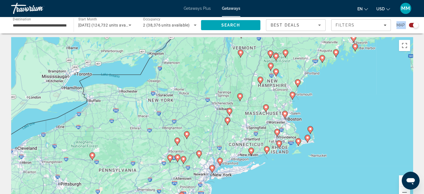
click at [342, 134] on div "To activate drag with keyboard, press Alt + Enter. Once in keyboard drag state,…" at bounding box center [212, 120] width 402 height 167
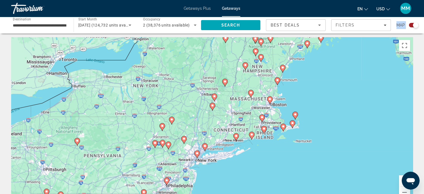
drag, startPoint x: 388, startPoint y: 95, endPoint x: 401, endPoint y: 141, distance: 47.4
click at [373, 80] on div "To activate drag with keyboard, press Alt + Enter. Once in keyboard drag state,…" at bounding box center [212, 120] width 402 height 167
click at [400, 184] on button "Zoom in" at bounding box center [404, 180] width 11 height 11
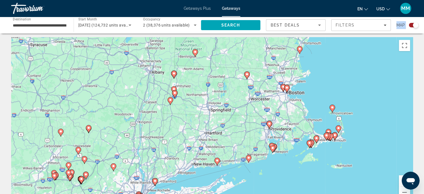
drag, startPoint x: 353, startPoint y: 165, endPoint x: 317, endPoint y: 167, distance: 36.3
click at [317, 167] on div "To activate drag with keyboard, press Alt + Enter. Once in keyboard drag state,…" at bounding box center [212, 120] width 402 height 167
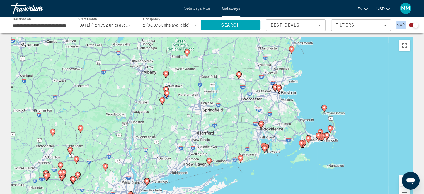
click at [400, 185] on button "Zoom in" at bounding box center [404, 180] width 11 height 11
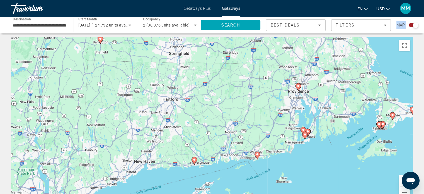
drag, startPoint x: 346, startPoint y: 132, endPoint x: 384, endPoint y: 147, distance: 41.3
click at [335, 90] on div "To activate drag with keyboard, press Alt + Enter. Once in keyboard drag state,…" at bounding box center [212, 120] width 402 height 167
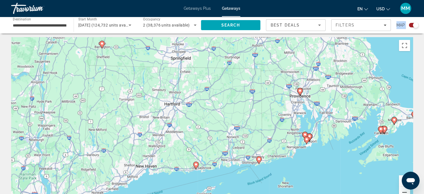
click at [405, 191] on button "Zoom out" at bounding box center [404, 192] width 11 height 11
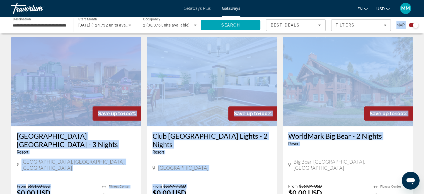
scroll to position [380, 0]
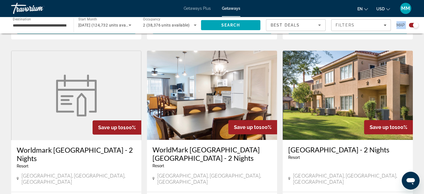
drag, startPoint x: 290, startPoint y: 175, endPoint x: 342, endPoint y: 205, distance: 59.7
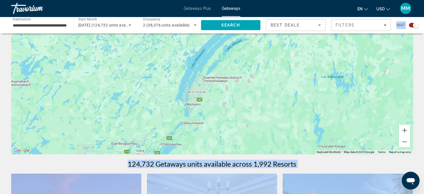
scroll to position [0, 0]
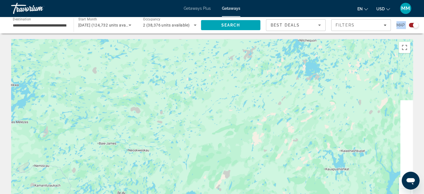
drag, startPoint x: 351, startPoint y: 74, endPoint x: 334, endPoint y: 168, distance: 94.7
click at [315, 182] on div "Main content" at bounding box center [212, 122] width 402 height 167
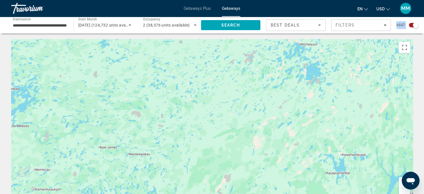
click at [405, 191] on button "Zoom out" at bounding box center [404, 194] width 11 height 11
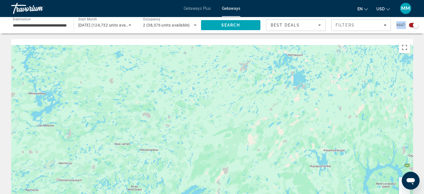
click at [405, 191] on button "Zoom out" at bounding box center [404, 194] width 11 height 11
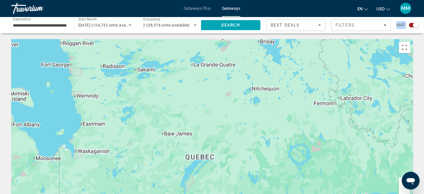
click at [405, 191] on button "Zoom out" at bounding box center [404, 194] width 11 height 11
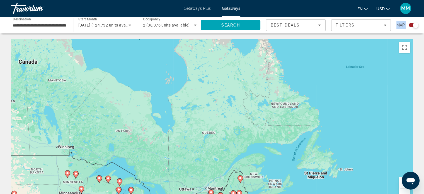
click at [405, 191] on button "Zoom out" at bounding box center [404, 194] width 11 height 11
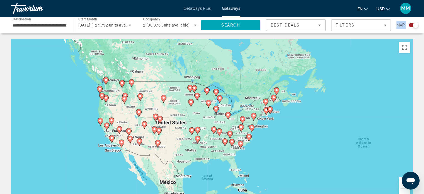
drag, startPoint x: 281, startPoint y: 147, endPoint x: 313, endPoint y: 108, distance: 50.2
click at [331, 89] on div "To activate drag with keyboard, press Alt + Enter. Once in keyboard drag state,…" at bounding box center [212, 122] width 402 height 167
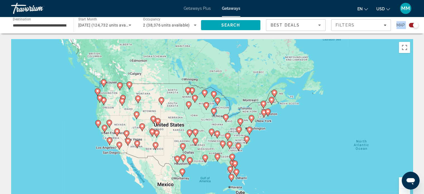
click at [401, 183] on button "Zoom in" at bounding box center [404, 182] width 11 height 11
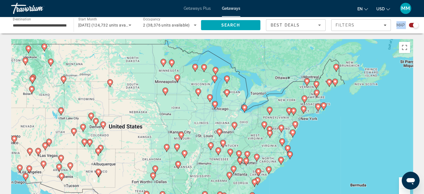
click at [401, 183] on button "Zoom in" at bounding box center [404, 182] width 11 height 11
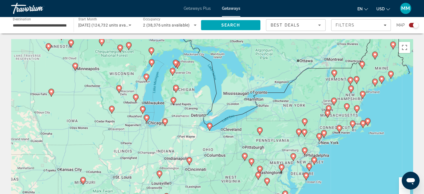
drag, startPoint x: 334, startPoint y: 119, endPoint x: 272, endPoint y: 140, distance: 65.6
click at [272, 140] on div "To activate drag with keyboard, press Alt + Enter. Once in keyboard drag state,…" at bounding box center [212, 122] width 402 height 167
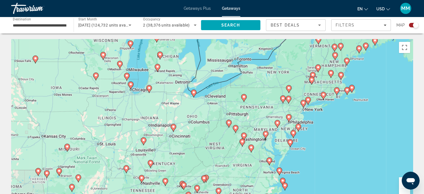
drag, startPoint x: 306, startPoint y: 131, endPoint x: 291, endPoint y: 102, distance: 32.4
click at [291, 102] on gmp-advanced-marker "Main content" at bounding box center [289, 99] width 6 height 8
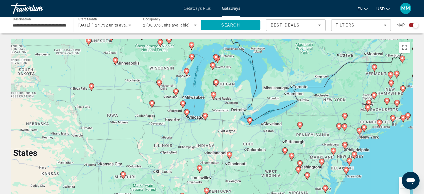
drag, startPoint x: 314, startPoint y: 154, endPoint x: 372, endPoint y: 183, distance: 64.0
click at [372, 183] on div "To activate drag with keyboard, press Alt + Enter. Once in keyboard drag state,…" at bounding box center [212, 122] width 402 height 167
click at [401, 183] on button "Zoom in" at bounding box center [404, 182] width 11 height 11
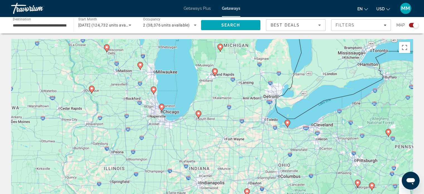
click at [400, 184] on button "Zoom in" at bounding box center [404, 182] width 11 height 11
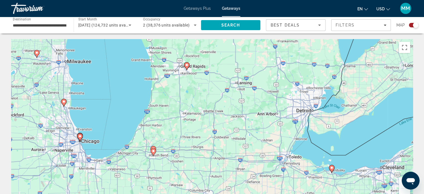
drag, startPoint x: 341, startPoint y: 126, endPoint x: 309, endPoint y: 167, distance: 52.5
click at [309, 167] on div "To activate drag with keyboard, press Alt + Enter. Once in keyboard drag state,…" at bounding box center [212, 122] width 402 height 167
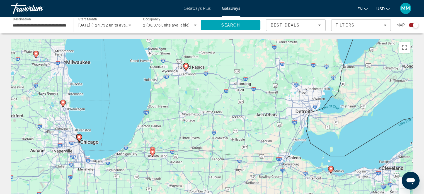
click at [400, 186] on button "Zoom in" at bounding box center [404, 182] width 11 height 11
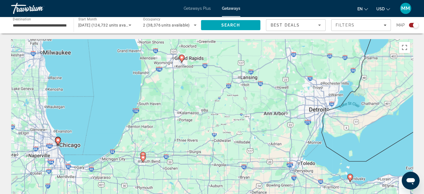
click at [400, 186] on button "Zoom in" at bounding box center [404, 182] width 11 height 11
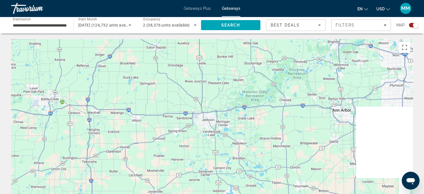
drag, startPoint x: 344, startPoint y: 137, endPoint x: 172, endPoint y: 160, distance: 174.0
click at [172, 161] on div "To activate drag with keyboard, press Alt + Enter. Once in keyboard drag state,…" at bounding box center [212, 122] width 402 height 167
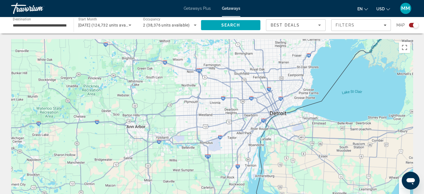
drag, startPoint x: 262, startPoint y: 124, endPoint x: 131, endPoint y: 137, distance: 131.2
click at [131, 137] on div "Main content" at bounding box center [212, 122] width 402 height 167
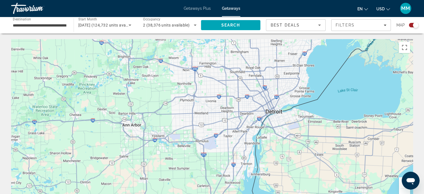
click at [404, 191] on button "Zoom out" at bounding box center [404, 194] width 11 height 11
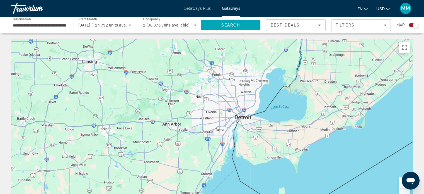
click at [404, 191] on button "Zoom out" at bounding box center [404, 194] width 11 height 11
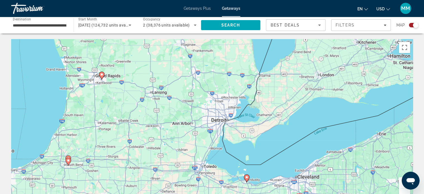
click at [404, 191] on button "Zoom out" at bounding box center [404, 194] width 11 height 11
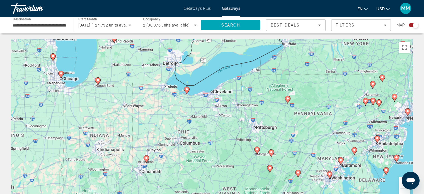
drag, startPoint x: 189, startPoint y: 100, endPoint x: 162, endPoint y: 53, distance: 53.7
click at [162, 53] on div "To activate drag with keyboard, press Alt + Enter. Once in keyboard drag state,…" at bounding box center [212, 122] width 402 height 167
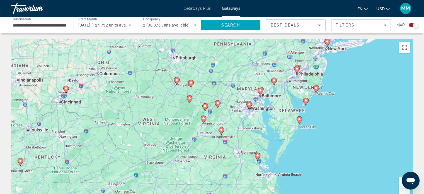
drag, startPoint x: 256, startPoint y: 97, endPoint x: 207, endPoint y: 64, distance: 59.1
click at [200, 51] on div "To activate drag with keyboard, press Alt + Enter. Once in keyboard drag state,…" at bounding box center [212, 122] width 402 height 167
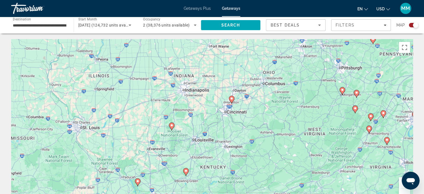
drag, startPoint x: 211, startPoint y: 125, endPoint x: 375, endPoint y: 136, distance: 164.1
click at [377, 136] on div "To activate drag with keyboard, press Alt + Enter. Once in keyboard drag state,…" at bounding box center [212, 122] width 402 height 167
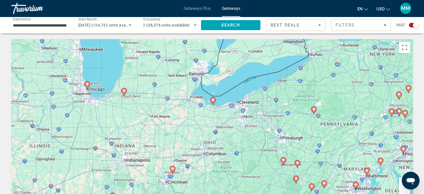
drag, startPoint x: 322, startPoint y: 107, endPoint x: 262, endPoint y: 178, distance: 93.1
click at [262, 178] on div "To activate drag with keyboard, press Alt + Enter. Once in keyboard drag state,…" at bounding box center [212, 122] width 402 height 167
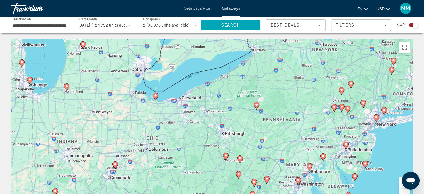
drag, startPoint x: 279, startPoint y: 121, endPoint x: 222, endPoint y: 116, distance: 57.1
click at [222, 116] on div "To activate drag with keyboard, press Alt + Enter. Once in keyboard drag state,…" at bounding box center [212, 122] width 402 height 167
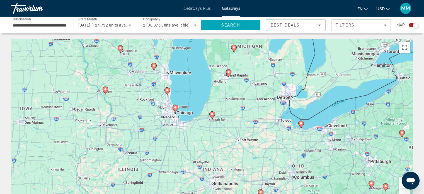
drag, startPoint x: 259, startPoint y: 133, endPoint x: 414, endPoint y: 170, distance: 159.7
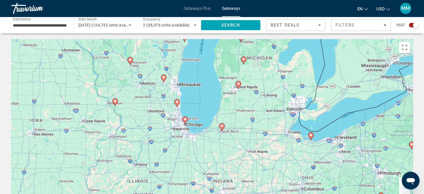
click at [403, 191] on button "Zoom out" at bounding box center [404, 194] width 11 height 11
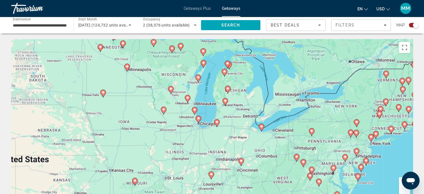
click at [401, 185] on button "Zoom in" at bounding box center [404, 182] width 11 height 11
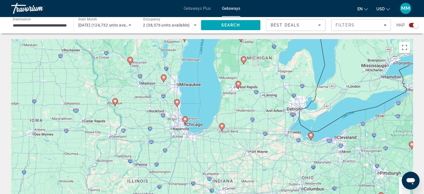
click at [401, 185] on button "Zoom in" at bounding box center [404, 182] width 11 height 11
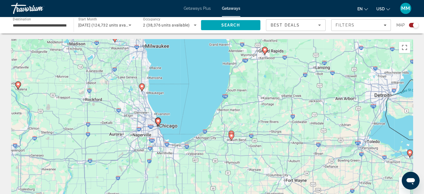
click at [401, 186] on button "Zoom in" at bounding box center [404, 182] width 11 height 11
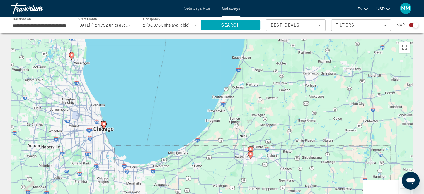
click at [401, 186] on button "Zoom in" at bounding box center [404, 182] width 11 height 11
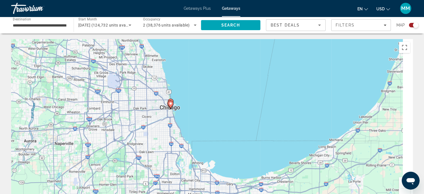
drag, startPoint x: 252, startPoint y: 161, endPoint x: 427, endPoint y: 135, distance: 177.4
click at [424, 134] on html "**********" at bounding box center [212, 97] width 424 height 194
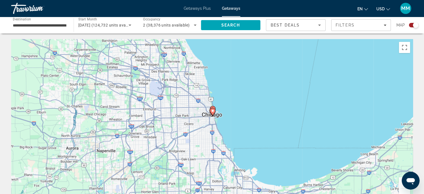
drag, startPoint x: 356, startPoint y: 131, endPoint x: 359, endPoint y: 132, distance: 3.7
click at [358, 131] on div "To activate drag with keyboard, press Alt + Enter. Once in keyboard drag state,…" at bounding box center [212, 122] width 402 height 167
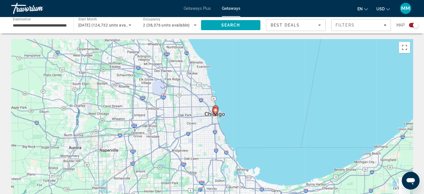
click at [402, 185] on button "Zoom in" at bounding box center [404, 182] width 11 height 11
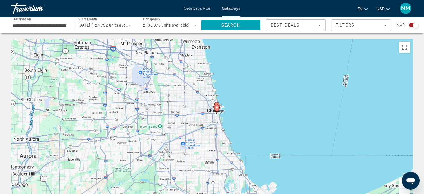
click at [402, 185] on button "Zoom in" at bounding box center [404, 182] width 11 height 11
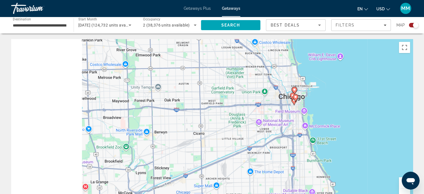
drag, startPoint x: 344, startPoint y: 145, endPoint x: 416, endPoint y: 155, distance: 73.2
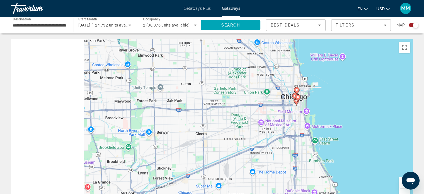
click at [402, 185] on button "Zoom in" at bounding box center [404, 182] width 11 height 11
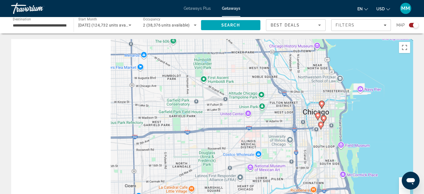
drag, startPoint x: 342, startPoint y: 136, endPoint x: 311, endPoint y: 149, distance: 34.3
click at [283, 177] on div "To activate drag with keyboard, press Alt + Enter. Once in keyboard drag state,…" at bounding box center [212, 122] width 402 height 167
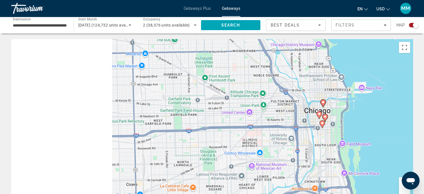
click at [323, 124] on g "Main content" at bounding box center [323, 124] width 6 height 8
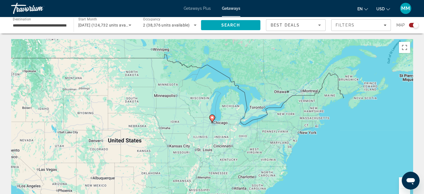
click at [402, 185] on button "Zoom in" at bounding box center [404, 182] width 11 height 11
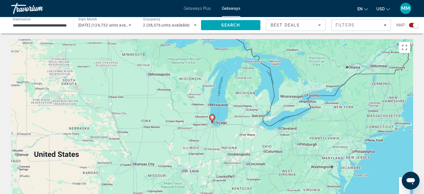
click at [402, 185] on button "Zoom in" at bounding box center [404, 182] width 11 height 11
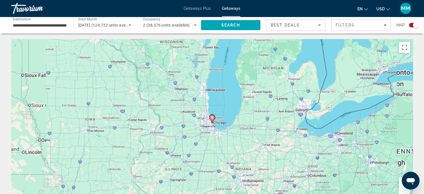
click at [402, 185] on button "Zoom in" at bounding box center [404, 182] width 11 height 11
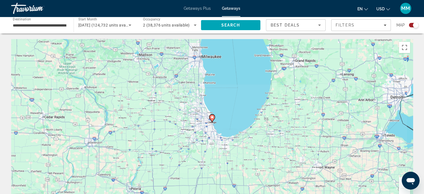
click at [402, 185] on button "Zoom in" at bounding box center [404, 182] width 11 height 11
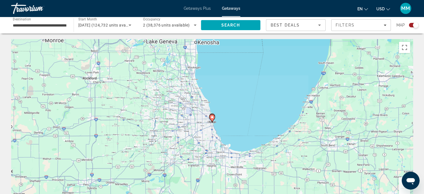
click at [402, 185] on button "Zoom in" at bounding box center [404, 182] width 11 height 11
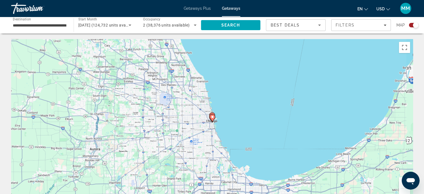
click at [402, 185] on button "Zoom in" at bounding box center [404, 182] width 11 height 11
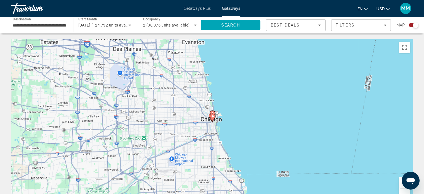
click at [402, 185] on button "Zoom in" at bounding box center [404, 182] width 11 height 11
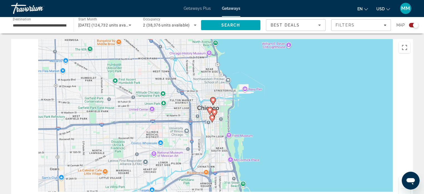
click at [402, 185] on button "Zoom in" at bounding box center [404, 182] width 11 height 11
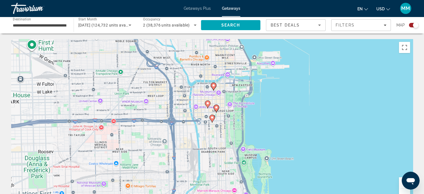
click at [402, 185] on button "Zoom in" at bounding box center [404, 182] width 11 height 11
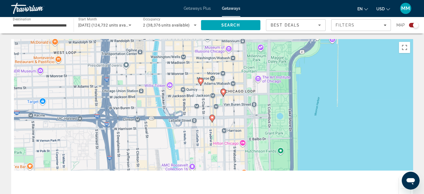
click at [400, 185] on button "Zoom in" at bounding box center [404, 182] width 11 height 11
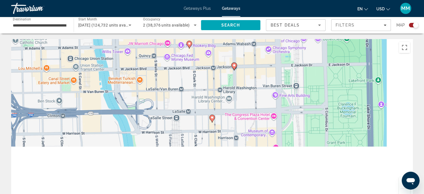
click at [213, 117] on image "Main content" at bounding box center [212, 117] width 3 height 3
type input "**********"
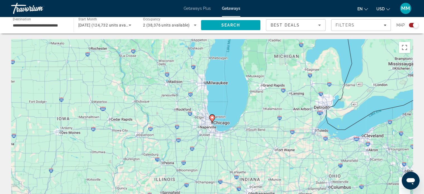
click at [213, 117] on image "Main content" at bounding box center [212, 117] width 3 height 3
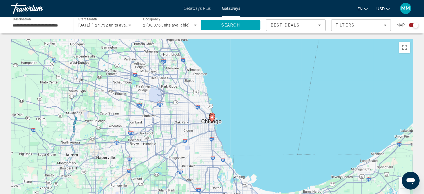
click at [212, 120] on icon "Main content" at bounding box center [212, 118] width 5 height 7
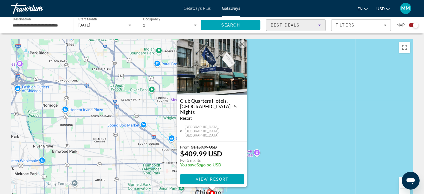
click at [319, 28] on icon "Sort by" at bounding box center [319, 25] width 7 height 7
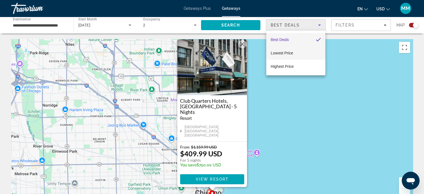
click at [301, 53] on mat-option "Lowest Price" at bounding box center [295, 52] width 59 height 13
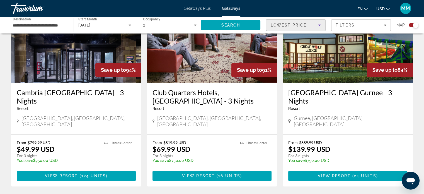
scroll to position [433, 0]
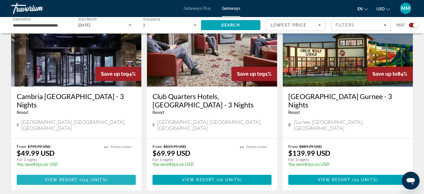
click at [73, 177] on span "View Resort" at bounding box center [61, 179] width 33 height 4
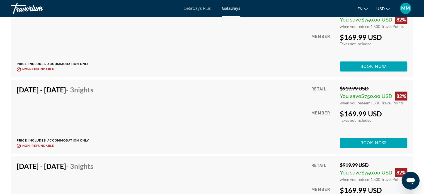
scroll to position [2339, 0]
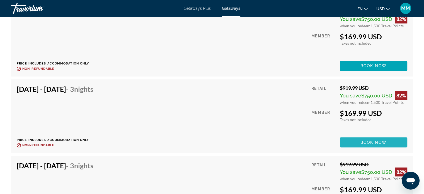
click at [362, 140] on span "Book now" at bounding box center [374, 142] width 27 height 4
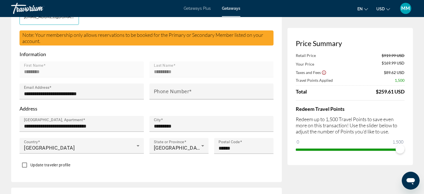
scroll to position [195, 0]
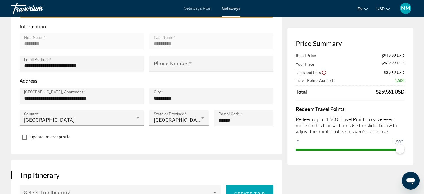
drag, startPoint x: 420, startPoint y: 51, endPoint x: 422, endPoint y: 75, distance: 24.1
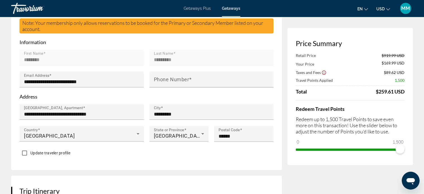
scroll to position [167, 0]
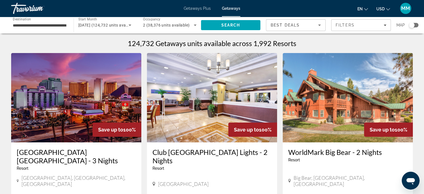
click at [416, 25] on div "Search widget" at bounding box center [413, 25] width 9 height 4
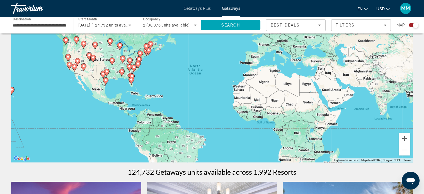
scroll to position [32, 0]
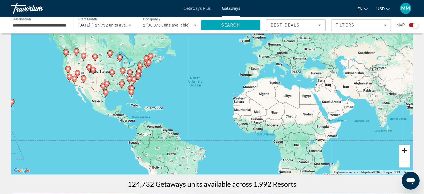
click at [403, 147] on button "Zoom in" at bounding box center [404, 150] width 11 height 11
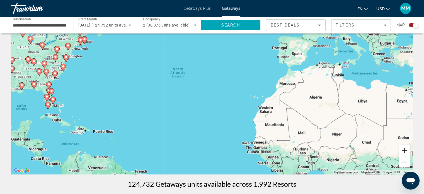
click at [403, 147] on button "Zoom in" at bounding box center [404, 150] width 11 height 11
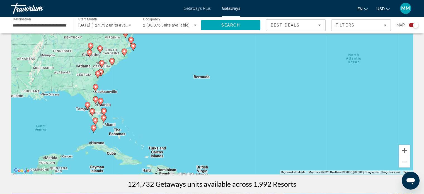
drag, startPoint x: 186, startPoint y: 121, endPoint x: 411, endPoint y: 123, distance: 225.4
click at [411, 123] on div "To activate drag with keyboard, press Alt + Enter. Once in keyboard drag state,…" at bounding box center [212, 90] width 402 height 167
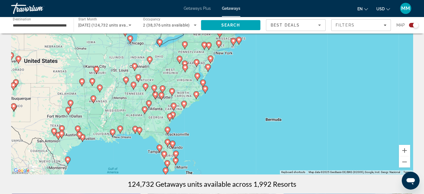
drag, startPoint x: 250, startPoint y: 96, endPoint x: 301, endPoint y: 141, distance: 68.3
click at [301, 141] on div "To activate drag with keyboard, press Alt + Enter. Once in keyboard drag state,…" at bounding box center [212, 90] width 402 height 167
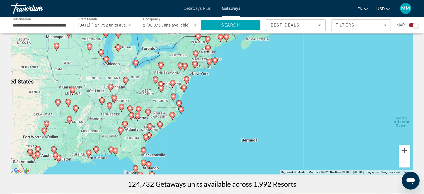
drag, startPoint x: 248, startPoint y: 121, endPoint x: 223, endPoint y: 144, distance: 33.8
click at [223, 144] on div "To activate drag with keyboard, press Alt + Enter. Once in keyboard drag state,…" at bounding box center [212, 90] width 402 height 167
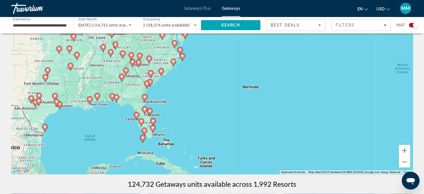
drag, startPoint x: 245, startPoint y: 136, endPoint x: 262, endPoint y: 78, distance: 60.6
click at [255, 79] on div "To activate drag with keyboard, press Alt + Enter. Once in keyboard drag state,…" at bounding box center [212, 90] width 402 height 167
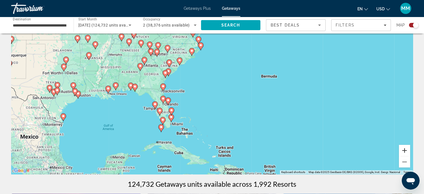
click at [407, 151] on button "Zoom in" at bounding box center [404, 150] width 11 height 11
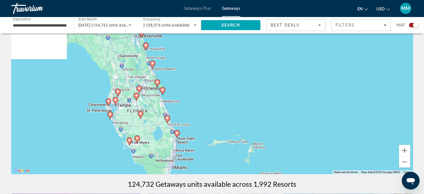
drag, startPoint x: 283, startPoint y: 146, endPoint x: 403, endPoint y: 95, distance: 129.9
click at [410, 88] on div "To activate drag with keyboard, press Alt + Enter. Once in keyboard drag state,…" at bounding box center [212, 90] width 402 height 167
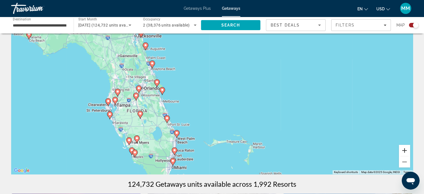
click at [406, 152] on button "Zoom in" at bounding box center [404, 150] width 11 height 11
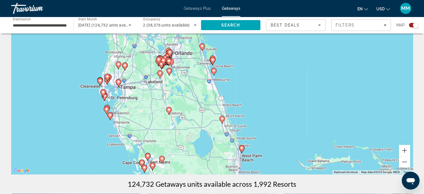
drag, startPoint x: 328, startPoint y: 128, endPoint x: 428, endPoint y: 96, distance: 104.7
click at [424, 96] on html "**********" at bounding box center [212, 65] width 424 height 194
click at [404, 150] on button "Zoom in" at bounding box center [404, 150] width 11 height 11
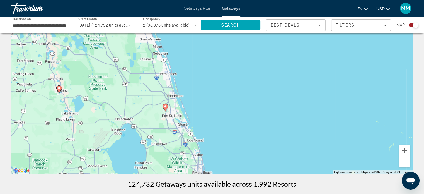
drag, startPoint x: 346, startPoint y: 114, endPoint x: 280, endPoint y: 68, distance: 80.8
click at [279, 68] on div "To activate drag with keyboard, press Alt + Enter. Once in keyboard drag state,…" at bounding box center [212, 90] width 402 height 167
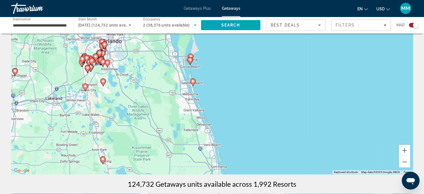
drag, startPoint x: 270, startPoint y: 85, endPoint x: 316, endPoint y: 165, distance: 92.2
click at [316, 165] on div "To activate drag with keyboard, press Alt + Enter. Once in keyboard drag state,…" at bounding box center [212, 90] width 402 height 167
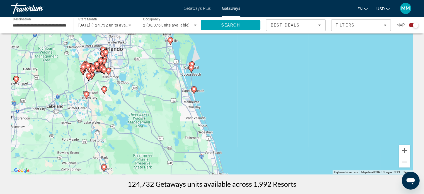
click at [403, 162] on button "Zoom out" at bounding box center [404, 161] width 11 height 11
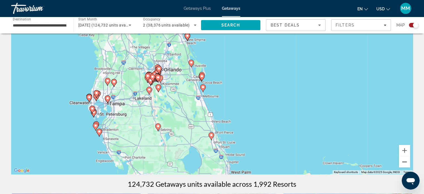
click at [403, 162] on button "Zoom out" at bounding box center [404, 161] width 11 height 11
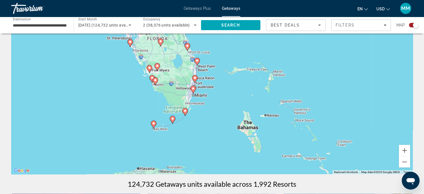
drag, startPoint x: 297, startPoint y: 134, endPoint x: 278, endPoint y: 71, distance: 65.7
click at [272, 68] on div "To activate drag with keyboard, press Alt + Enter. Once in keyboard drag state,…" at bounding box center [212, 90] width 402 height 167
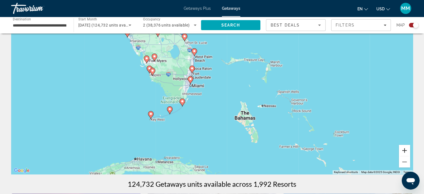
click at [404, 147] on button "Zoom in" at bounding box center [404, 150] width 11 height 11
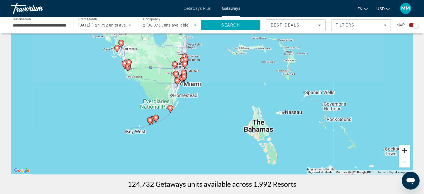
click at [404, 147] on button "Zoom in" at bounding box center [404, 150] width 11 height 11
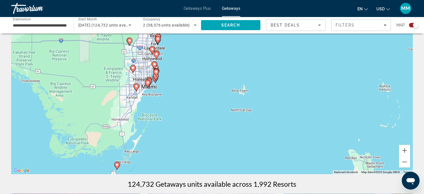
drag, startPoint x: 282, startPoint y: 115, endPoint x: 334, endPoint y: 144, distance: 59.0
click at [319, 141] on div "To activate drag with keyboard, press Alt + Enter. Once in keyboard drag state,…" at bounding box center [212, 90] width 402 height 167
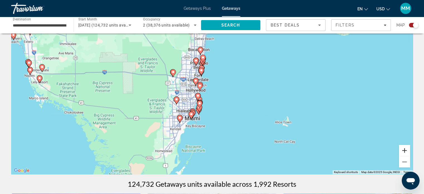
click at [405, 150] on button "Zoom in" at bounding box center [404, 150] width 11 height 11
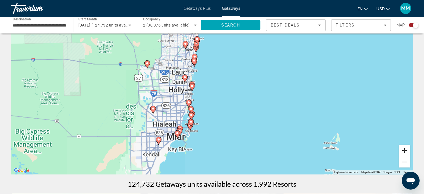
click at [405, 150] on button "Zoom in" at bounding box center [404, 150] width 11 height 11
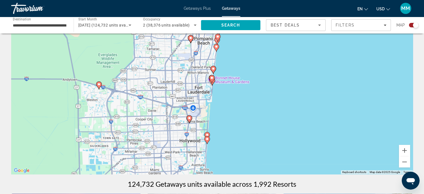
drag, startPoint x: 308, startPoint y: 122, endPoint x: 345, endPoint y: 167, distance: 58.0
click at [345, 167] on div "To activate drag with keyboard, press Alt + Enter. Once in keyboard drag state,…" at bounding box center [212, 90] width 402 height 167
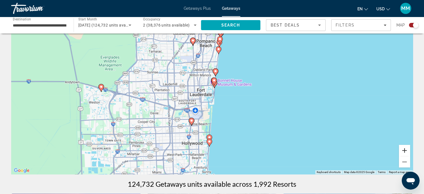
click at [405, 147] on button "Zoom in" at bounding box center [404, 150] width 11 height 11
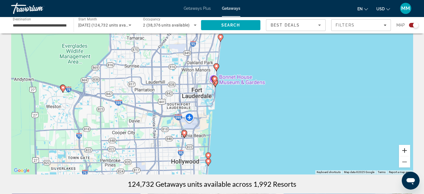
click at [405, 147] on button "Zoom in" at bounding box center [404, 150] width 11 height 11
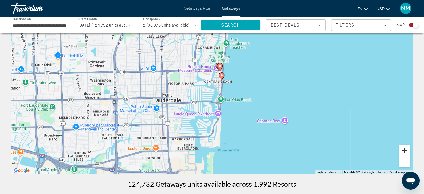
click at [405, 147] on button "Zoom in" at bounding box center [404, 150] width 11 height 11
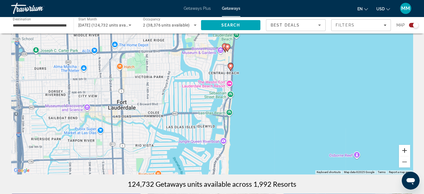
click at [406, 150] on button "Zoom in" at bounding box center [404, 150] width 11 height 11
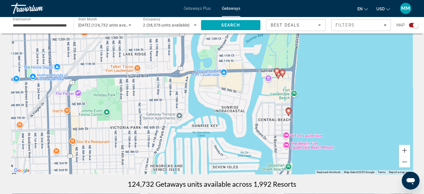
drag, startPoint x: 312, startPoint y: 119, endPoint x: 329, endPoint y: 142, distance: 28.1
click at [345, 170] on div "To activate drag with keyboard, press Alt + Enter. Once in keyboard drag state,…" at bounding box center [212, 90] width 402 height 167
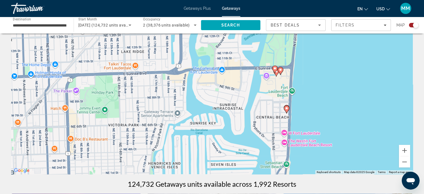
click at [287, 110] on icon "Main content" at bounding box center [286, 109] width 5 height 7
click at [287, 109] on image "Main content" at bounding box center [286, 108] width 3 height 3
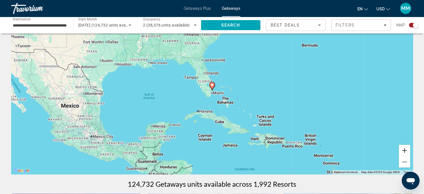
click at [407, 148] on button "Zoom in" at bounding box center [404, 150] width 11 height 11
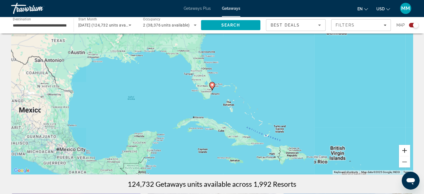
click at [407, 148] on button "Zoom in" at bounding box center [404, 150] width 11 height 11
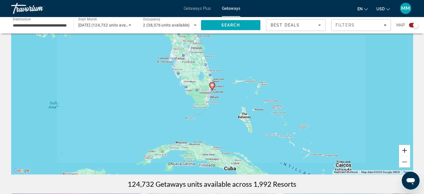
click at [407, 148] on button "Zoom in" at bounding box center [404, 150] width 11 height 11
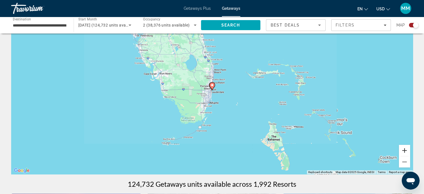
click at [407, 148] on button "Zoom in" at bounding box center [404, 150] width 11 height 11
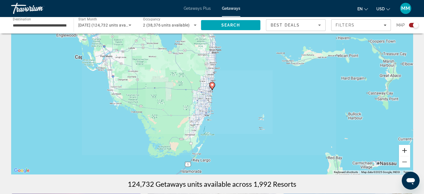
click at [407, 148] on button "Zoom in" at bounding box center [404, 150] width 11 height 11
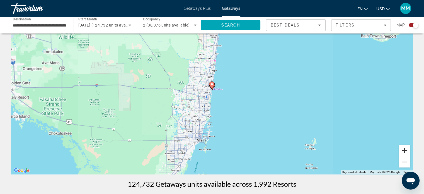
click at [407, 148] on button "Zoom in" at bounding box center [404, 150] width 11 height 11
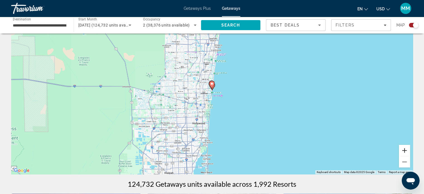
click at [407, 147] on button "Zoom in" at bounding box center [404, 150] width 11 height 11
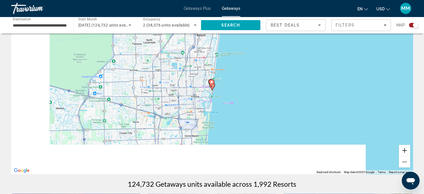
click at [407, 147] on button "Zoom in" at bounding box center [404, 150] width 11 height 11
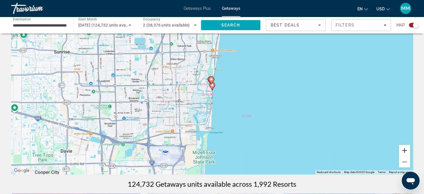
click at [407, 147] on button "Zoom in" at bounding box center [404, 150] width 11 height 11
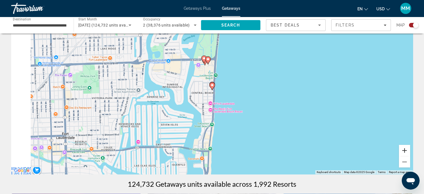
click at [405, 147] on button "Zoom in" at bounding box center [404, 150] width 11 height 11
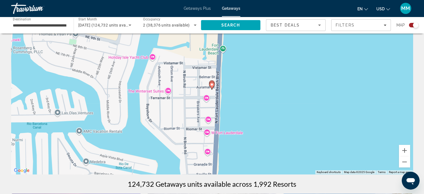
click at [212, 87] on icon "Main content" at bounding box center [211, 85] width 5 height 7
click at [212, 85] on image "Main content" at bounding box center [211, 84] width 3 height 3
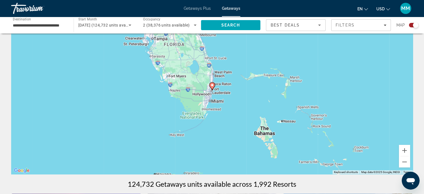
click at [212, 85] on image "Main content" at bounding box center [212, 84] width 3 height 3
type input "**********"
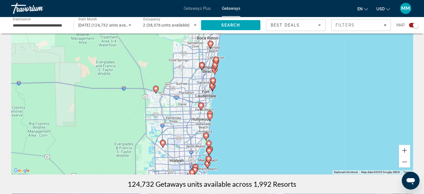
click at [212, 85] on gmp-advanced-marker "Main content" at bounding box center [213, 81] width 6 height 8
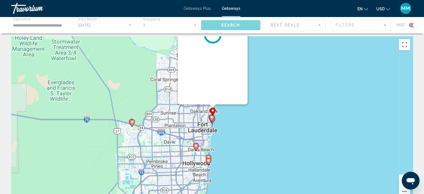
scroll to position [0, 0]
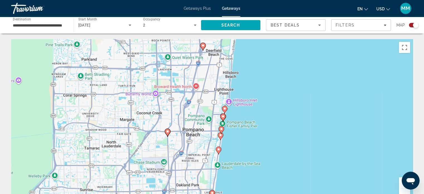
click at [313, 30] on div "Best Deals" at bounding box center [296, 28] width 50 height 16
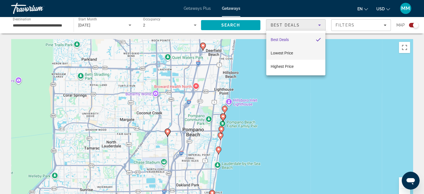
click at [309, 57] on mat-option "Lowest Price" at bounding box center [295, 52] width 59 height 13
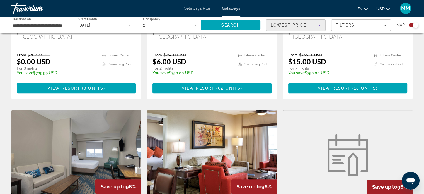
scroll to position [459, 0]
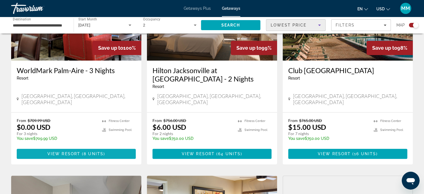
click at [108, 147] on span "Main content" at bounding box center [76, 153] width 119 height 13
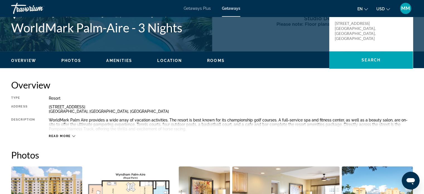
scroll to position [195, 0]
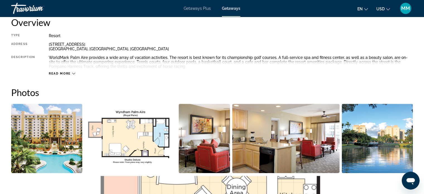
click at [66, 72] on span "Read more" at bounding box center [60, 74] width 22 height 4
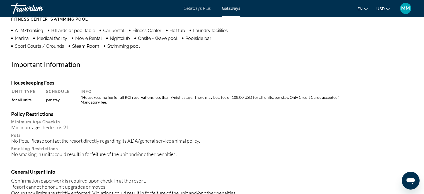
scroll to position [568, 0]
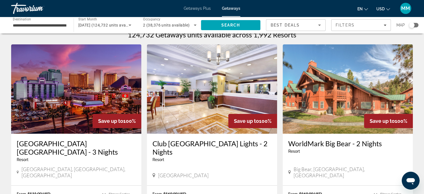
scroll to position [112, 0]
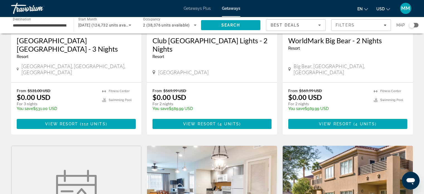
click at [316, 21] on div "Best Deals" at bounding box center [296, 28] width 50 height 16
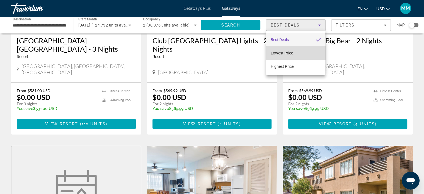
click at [298, 53] on mat-option "Lowest Price" at bounding box center [295, 52] width 59 height 13
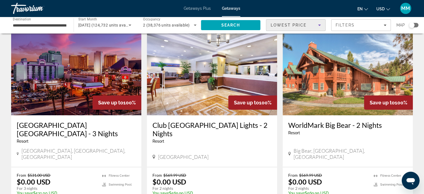
scroll to position [0, 0]
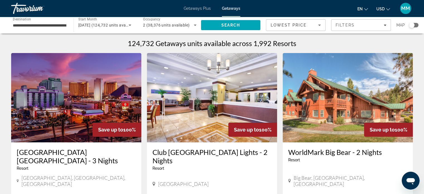
click at [415, 27] on div "Search widget" at bounding box center [413, 25] width 9 height 4
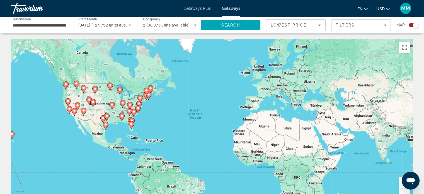
click at [401, 184] on button "Zoom in" at bounding box center [404, 182] width 11 height 11
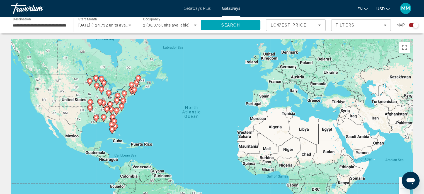
click at [401, 184] on button "Zoom in" at bounding box center [404, 182] width 11 height 11
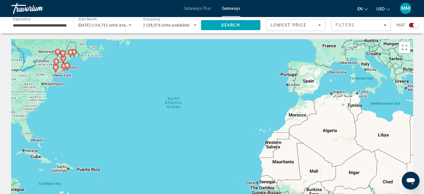
click at [401, 184] on button "Zoom in" at bounding box center [404, 182] width 11 height 11
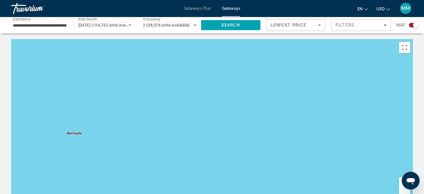
drag, startPoint x: 181, startPoint y: 133, endPoint x: 266, endPoint y: 151, distance: 86.9
click at [424, 173] on html "**********" at bounding box center [212, 97] width 424 height 194
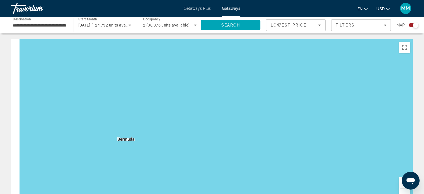
drag, startPoint x: 337, startPoint y: 149, endPoint x: 417, endPoint y: 149, distance: 80.1
click at [424, 152] on html "**********" at bounding box center [212, 97] width 424 height 194
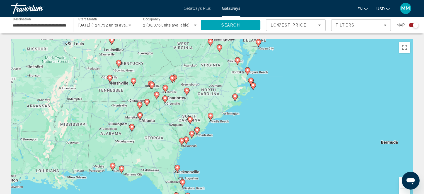
drag, startPoint x: 283, startPoint y: 140, endPoint x: 376, endPoint y: 141, distance: 92.1
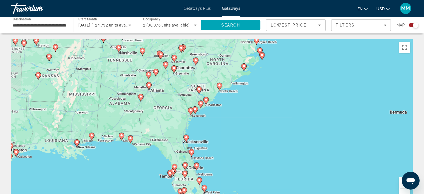
drag, startPoint x: 333, startPoint y: 142, endPoint x: 344, endPoint y: 85, distance: 58.4
click at [344, 85] on div "To activate drag with keyboard, press Alt + Enter. Once in keyboard drag state,…" at bounding box center [212, 122] width 402 height 167
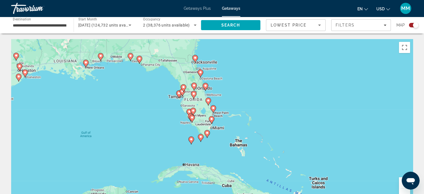
click at [403, 183] on div "Open messaging window" at bounding box center [411, 180] width 17 height 17
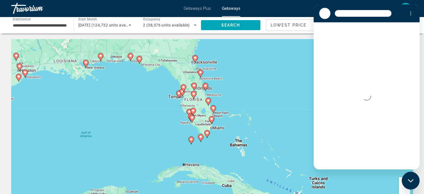
click at [403, 186] on button "Zoom in" at bounding box center [404, 182] width 11 height 11
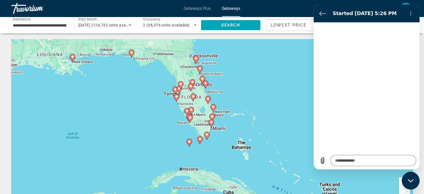
click at [403, 186] on button "Zoom in" at bounding box center [404, 182] width 11 height 11
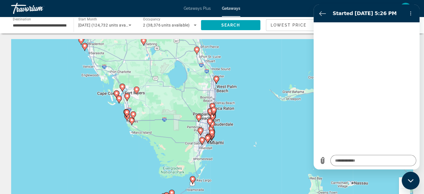
type textarea "*"
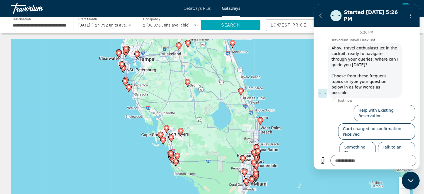
drag, startPoint x: 259, startPoint y: 127, endPoint x: 305, endPoint y: 170, distance: 62.9
click at [305, 170] on div "To activate drag with keyboard, press Alt + Enter. Once in keyboard drag state,…" at bounding box center [212, 122] width 402 height 167
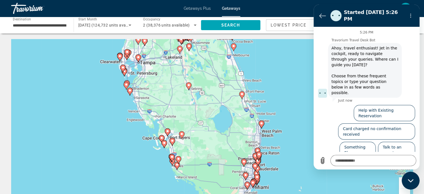
click at [400, 186] on button "Zoom in" at bounding box center [404, 182] width 11 height 11
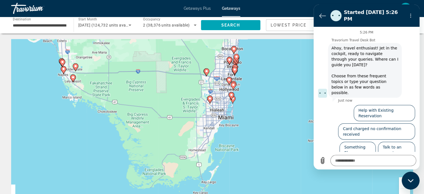
drag, startPoint x: 266, startPoint y: 160, endPoint x: 203, endPoint y: 35, distance: 140.4
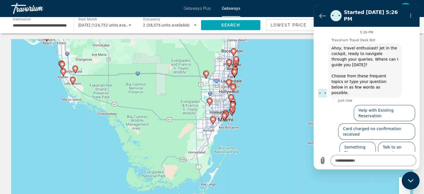
click at [401, 186] on button "Zoom in" at bounding box center [404, 182] width 11 height 11
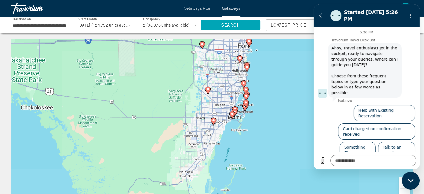
click at [401, 186] on button "Zoom in" at bounding box center [404, 182] width 11 height 11
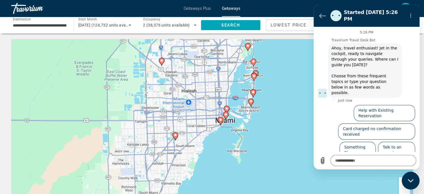
drag, startPoint x: 265, startPoint y: 138, endPoint x: 215, endPoint y: 153, distance: 51.7
click at [215, 153] on div "To activate drag with keyboard, press Alt + Enter. Once in keyboard drag state,…" at bounding box center [212, 122] width 402 height 167
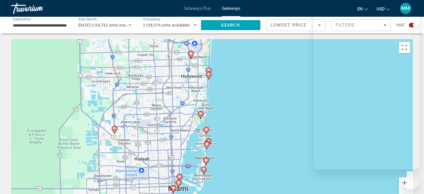
click at [211, 176] on div "To activate drag with keyboard, press Alt + Enter. Once in keyboard drag state,…" at bounding box center [212, 122] width 402 height 167
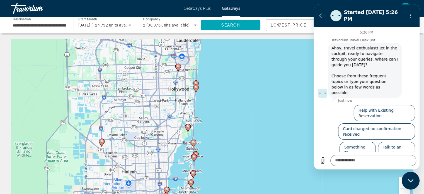
click at [196, 88] on image "Main content" at bounding box center [195, 87] width 3 height 3
click at [196, 87] on image "Main content" at bounding box center [195, 87] width 3 height 3
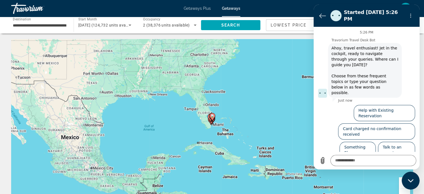
drag, startPoint x: 196, startPoint y: 87, endPoint x: 213, endPoint y: 103, distance: 23.1
click at [212, 102] on div "To activate drag with keyboard, press Alt + Enter. Once in keyboard drag state,…" at bounding box center [212, 122] width 402 height 167
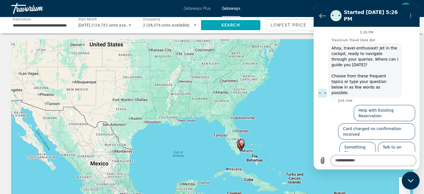
click at [242, 143] on image "Main content" at bounding box center [241, 141] width 3 height 3
type input "**********"
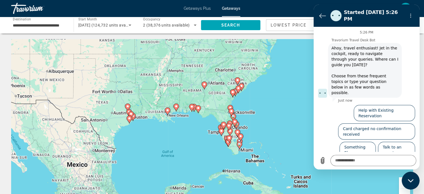
click at [242, 143] on div "To activate drag with keyboard, press Alt + Enter. Once in keyboard drag state,…" at bounding box center [212, 122] width 402 height 167
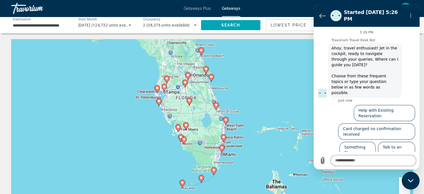
click at [226, 139] on div "To activate drag with keyboard, press Alt + Enter. Once in keyboard drag state,…" at bounding box center [212, 122] width 402 height 167
click at [278, 24] on span "Lowest Price" at bounding box center [289, 25] width 36 height 4
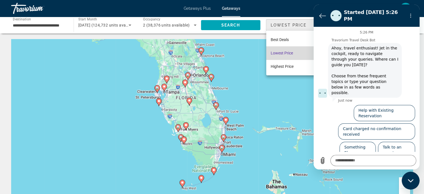
click at [293, 56] on span "Lowest Price" at bounding box center [282, 53] width 22 height 7
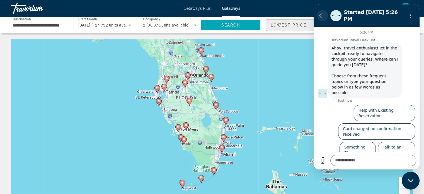
click at [321, 13] on icon "Back to the conversation list" at bounding box center [322, 15] width 7 height 7
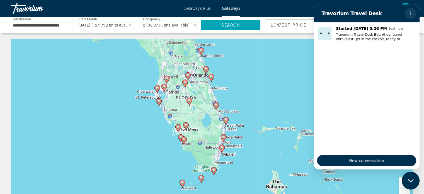
click at [411, 15] on circle "Options menu" at bounding box center [411, 15] width 1 height 1
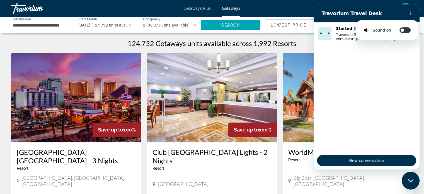
scroll to position [186, 0]
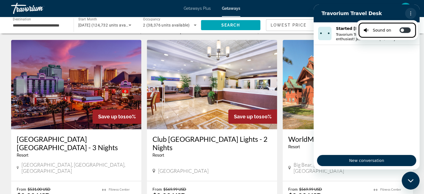
click at [409, 15] on icon "Options menu" at bounding box center [411, 13] width 4 height 4
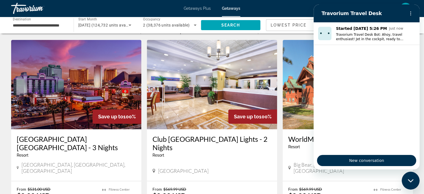
click at [367, 11] on h2 "Travorium Travel Desk" at bounding box center [362, 13] width 81 height 7
click at [415, 181] on div "Close messaging window" at bounding box center [411, 180] width 17 height 17
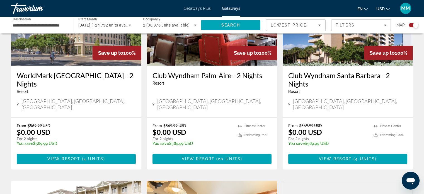
scroll to position [663, 0]
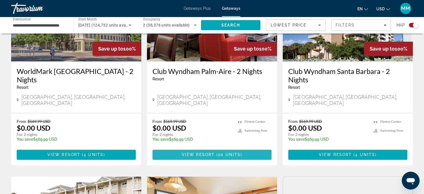
click at [221, 152] on span "20 units" at bounding box center [229, 154] width 23 height 4
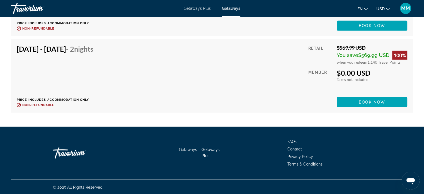
scroll to position [1443, 0]
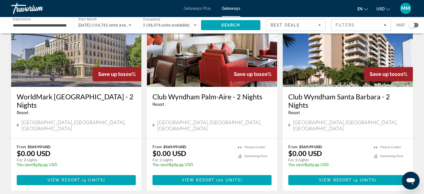
scroll to position [474, 0]
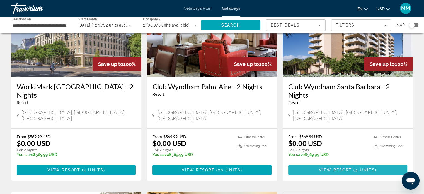
click at [348, 168] on span "View Resort" at bounding box center [335, 170] width 33 height 4
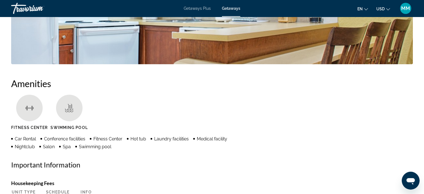
scroll to position [289, 0]
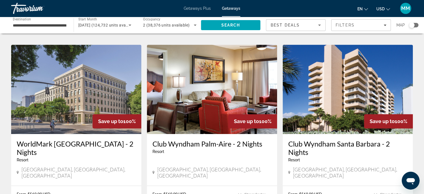
scroll to position [371, 0]
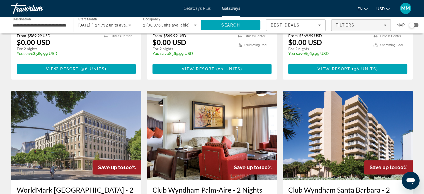
click at [374, 28] on span "Filters" at bounding box center [361, 24] width 59 height 13
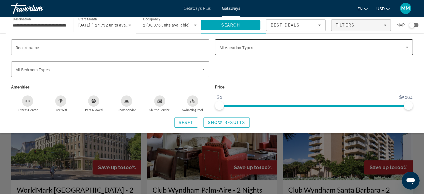
click at [326, 49] on span "Search widget" at bounding box center [313, 47] width 187 height 7
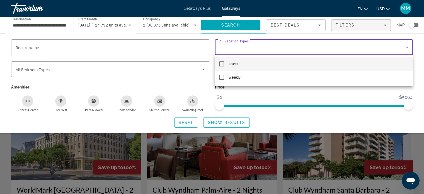
click at [156, 87] on div at bounding box center [212, 97] width 424 height 194
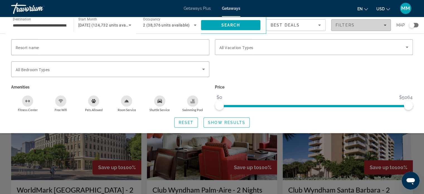
click at [358, 25] on div "Filters" at bounding box center [361, 25] width 51 height 4
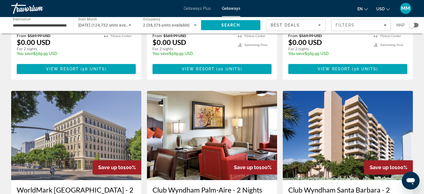
click at [411, 25] on div "Search widget" at bounding box center [412, 25] width 6 height 6
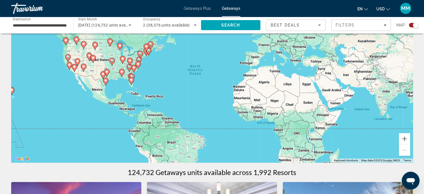
scroll to position [47, 0]
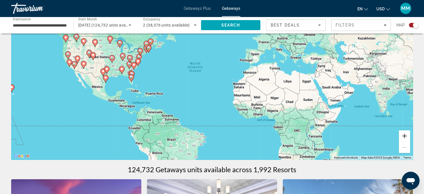
click at [403, 136] on button "Zoom in" at bounding box center [404, 135] width 11 height 11
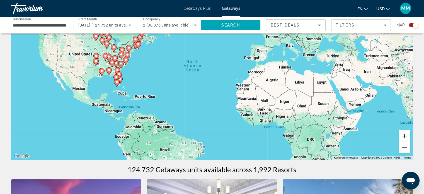
click at [403, 136] on button "Zoom in" at bounding box center [404, 135] width 11 height 11
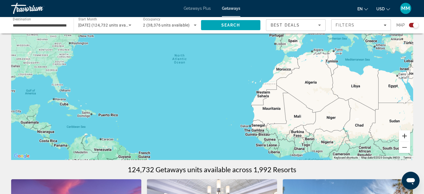
click at [403, 136] on button "Zoom in" at bounding box center [404, 135] width 11 height 11
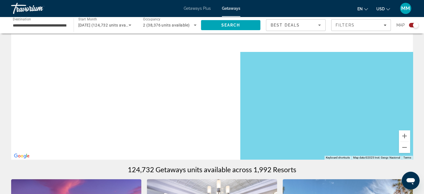
drag, startPoint x: 169, startPoint y: 91, endPoint x: 384, endPoint y: 126, distance: 217.9
click at [386, 127] on div "Main content" at bounding box center [212, 75] width 402 height 167
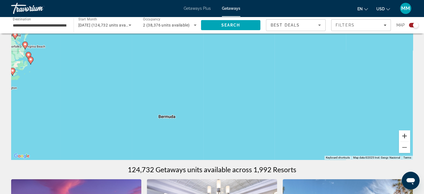
click at [406, 136] on button "Zoom in" at bounding box center [404, 135] width 11 height 11
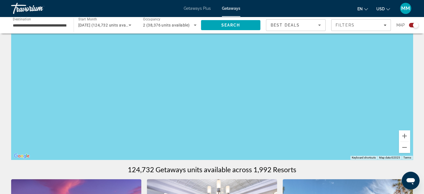
drag, startPoint x: 164, startPoint y: 104, endPoint x: 428, endPoint y: 91, distance: 264.2
click at [424, 91] on html "**********" at bounding box center [212, 50] width 424 height 194
drag, startPoint x: 69, startPoint y: 85, endPoint x: 295, endPoint y: 9, distance: 237.6
click at [295, 9] on div "**********" at bounding box center [212, 50] width 424 height 194
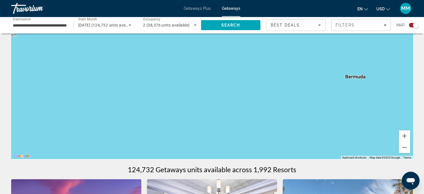
drag, startPoint x: 259, startPoint y: 95, endPoint x: 351, endPoint y: 70, distance: 95.4
click at [345, 63] on div "To activate drag with keyboard, press Alt + Enter. Once in keyboard drag state,…" at bounding box center [212, 75] width 402 height 167
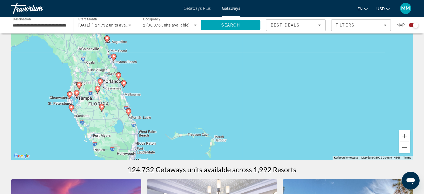
drag, startPoint x: 242, startPoint y: 69, endPoint x: 264, endPoint y: 45, distance: 33.2
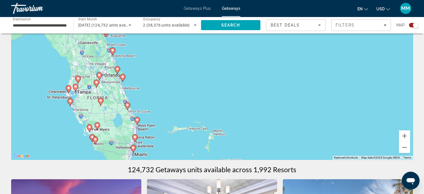
drag, startPoint x: 192, startPoint y: 83, endPoint x: 201, endPoint y: 35, distance: 48.6
click at [201, 35] on div "To activate drag with keyboard, press Alt + Enter. Once in keyboard drag state,…" at bounding box center [212, 75] width 402 height 167
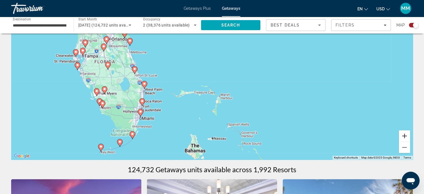
click at [410, 136] on button "Zoom in" at bounding box center [404, 135] width 11 height 11
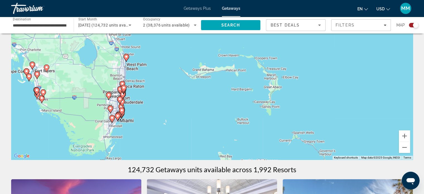
drag, startPoint x: 251, startPoint y: 108, endPoint x: 360, endPoint y: 71, distance: 114.5
click at [353, 61] on div "To activate drag with keyboard, press Alt + Enter. Once in keyboard drag state,…" at bounding box center [212, 75] width 402 height 167
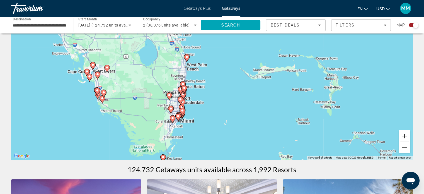
click at [406, 135] on button "Zoom in" at bounding box center [404, 135] width 11 height 11
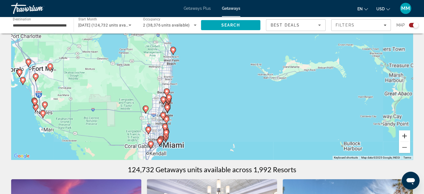
click at [406, 135] on button "Zoom in" at bounding box center [404, 135] width 11 height 11
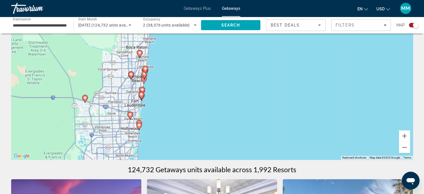
drag, startPoint x: 237, startPoint y: 111, endPoint x: 282, endPoint y: 48, distance: 77.7
click at [282, 48] on div "To activate drag with keyboard, press Alt + Enter. Once in keyboard drag state,…" at bounding box center [212, 75] width 402 height 167
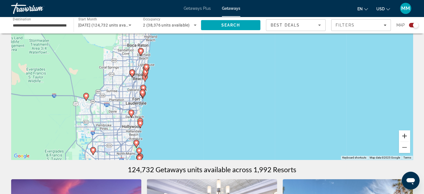
drag, startPoint x: 402, startPoint y: 134, endPoint x: 393, endPoint y: 133, distance: 9.1
click at [402, 134] on button "Zoom in" at bounding box center [404, 135] width 11 height 11
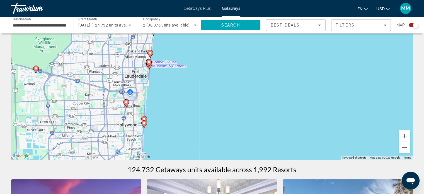
drag, startPoint x: 222, startPoint y: 89, endPoint x: 309, endPoint y: 24, distance: 108.9
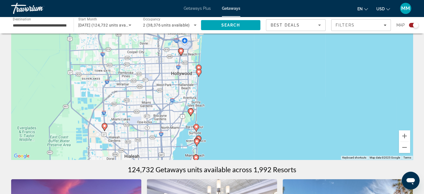
drag, startPoint x: 225, startPoint y: 128, endPoint x: 269, endPoint y: 90, distance: 57.5
click at [269, 89] on div "To activate drag with keyboard, press Alt + Enter. Once in keyboard drag state,…" at bounding box center [212, 75] width 402 height 167
click at [401, 134] on button "Zoom in" at bounding box center [404, 135] width 11 height 11
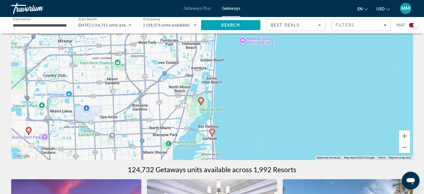
drag, startPoint x: 307, startPoint y: 126, endPoint x: 339, endPoint y: 73, distance: 61.1
click at [339, 73] on div "To activate drag with keyboard, press Alt + Enter. Once in keyboard drag state,…" at bounding box center [212, 75] width 402 height 167
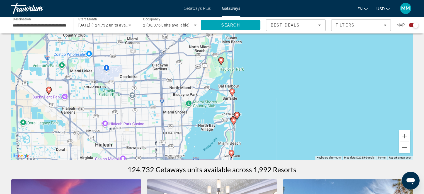
drag, startPoint x: 306, startPoint y: 128, endPoint x: 334, endPoint y: 71, distance: 63.5
click at [332, 69] on div "To activate drag with keyboard, press Alt + Enter. Once in keyboard drag state,…" at bounding box center [212, 75] width 402 height 167
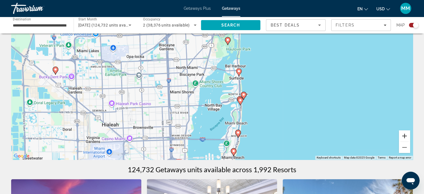
click at [402, 135] on button "Zoom in" at bounding box center [404, 135] width 11 height 11
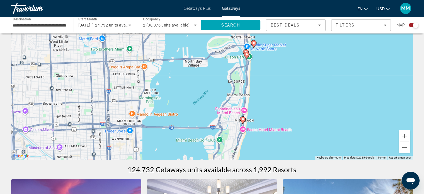
drag, startPoint x: 337, startPoint y: 133, endPoint x: 316, endPoint y: 57, distance: 78.3
click at [316, 57] on div "To activate drag with keyboard, press Alt + Enter. Once in keyboard drag state,…" at bounding box center [212, 75] width 402 height 167
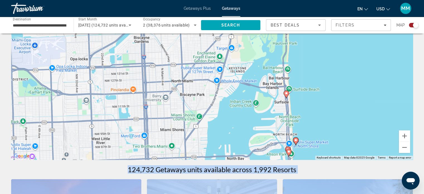
drag, startPoint x: 328, startPoint y: 76, endPoint x: 354, endPoint y: 137, distance: 66.5
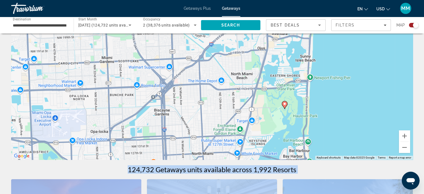
drag, startPoint x: 375, startPoint y: 133, endPoint x: 383, endPoint y: 168, distance: 35.2
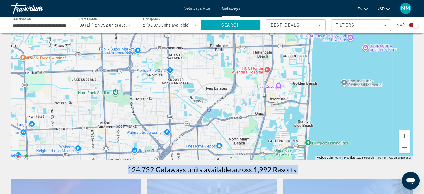
drag, startPoint x: 370, startPoint y: 111, endPoint x: 356, endPoint y: 155, distance: 45.4
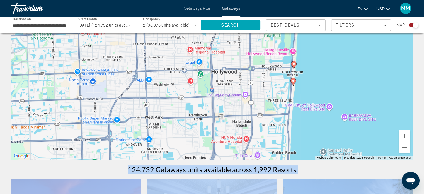
drag, startPoint x: 338, startPoint y: 174, endPoint x: 334, endPoint y: 162, distance: 12.1
click at [292, 81] on image "Main content" at bounding box center [293, 80] width 3 height 3
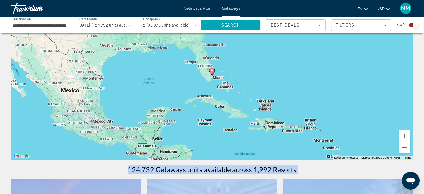
click at [211, 71] on image "Main content" at bounding box center [211, 70] width 3 height 3
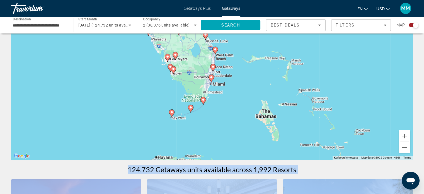
click at [212, 67] on image "Main content" at bounding box center [212, 66] width 3 height 3
type input "**********"
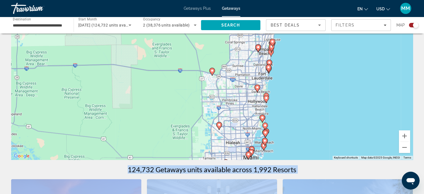
click at [269, 67] on image "Main content" at bounding box center [268, 67] width 3 height 3
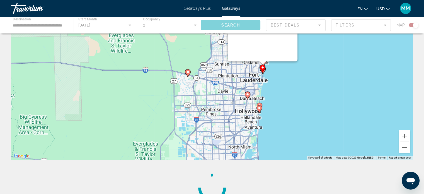
scroll to position [0, 0]
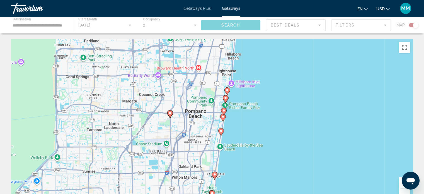
click at [352, 24] on div "Main content" at bounding box center [212, 25] width 424 height 17
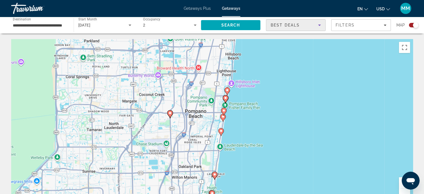
click at [311, 25] on div "Best Deals" at bounding box center [294, 25] width 47 height 7
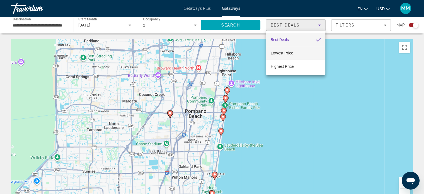
click at [297, 54] on mat-option "Lowest Price" at bounding box center [295, 52] width 59 height 13
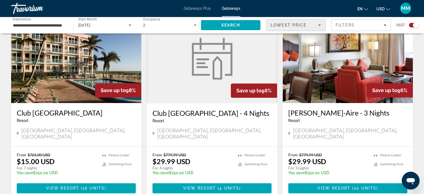
scroll to position [649, 0]
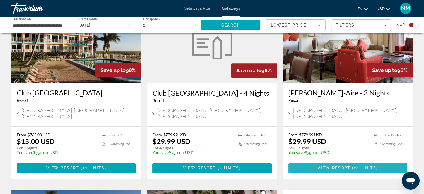
click at [315, 161] on span "Main content" at bounding box center [347, 167] width 119 height 13
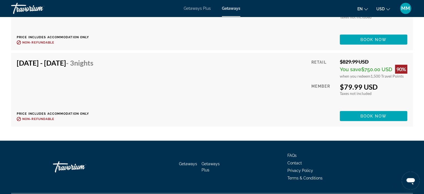
scroll to position [1720, 0]
